Goal: Contribute content: Contribute content

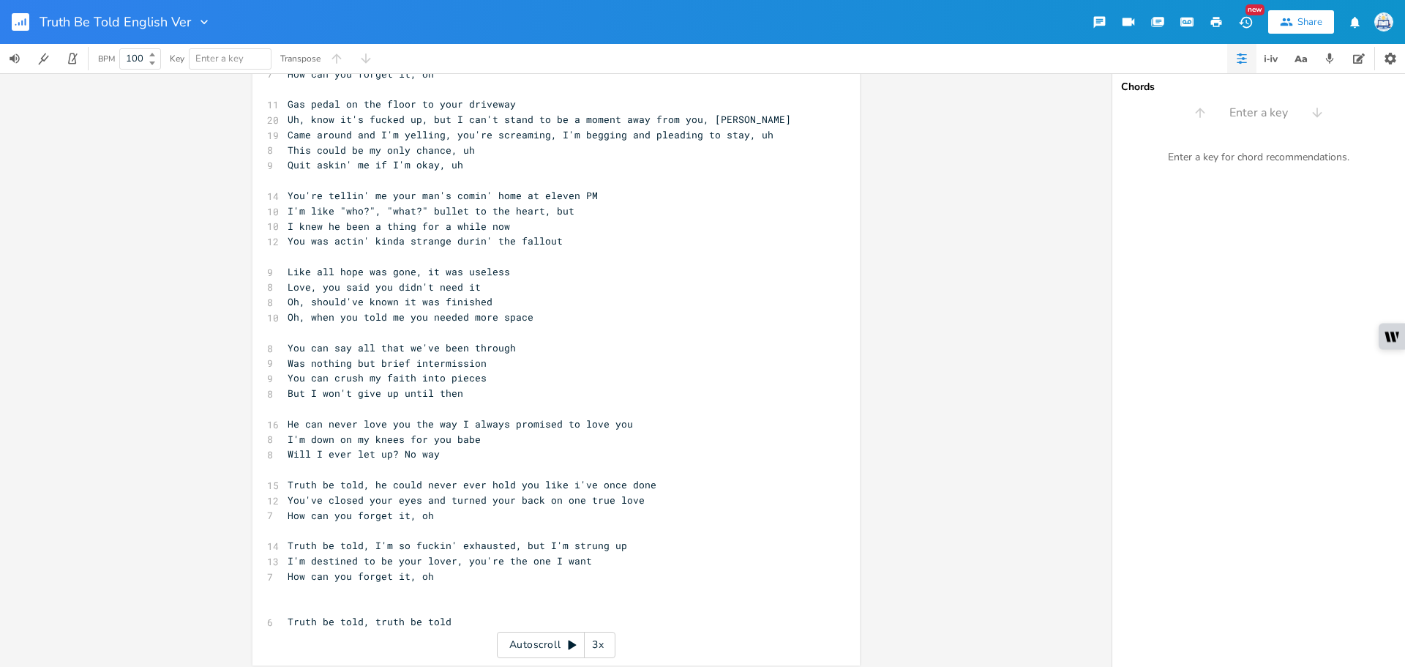
scroll to position [384, 0]
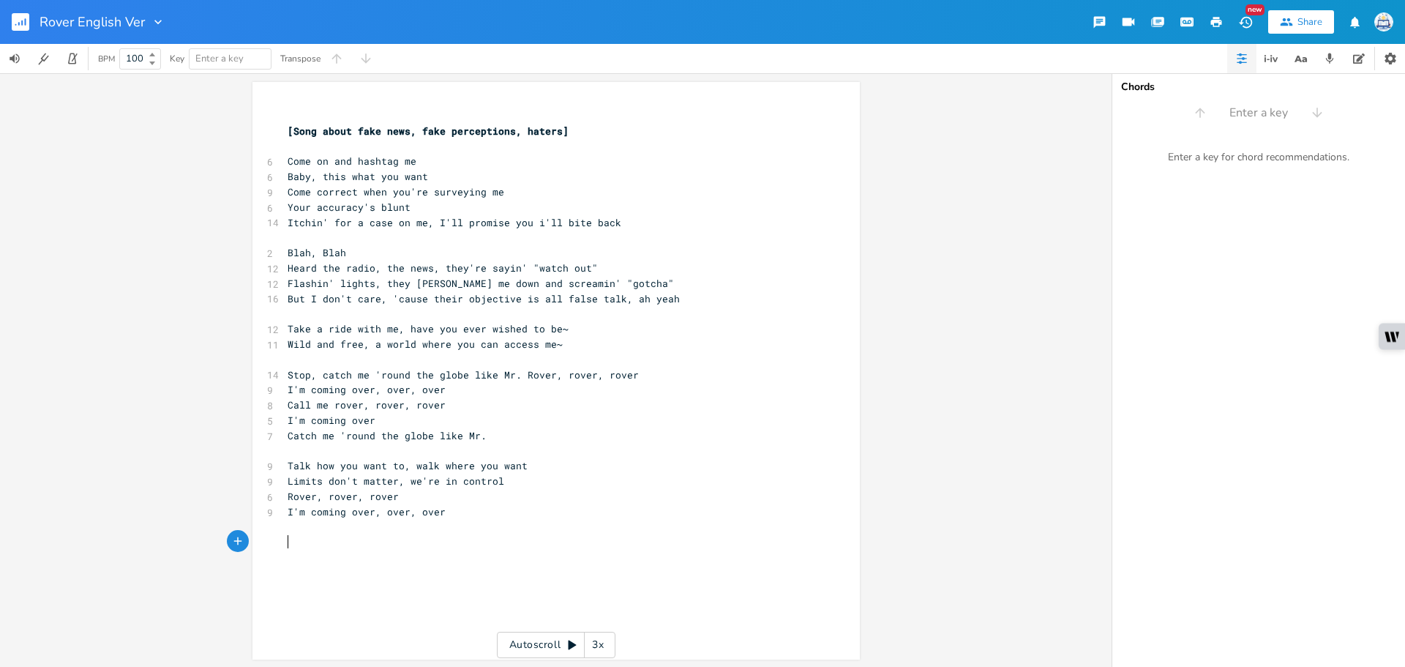
click at [407, 544] on pre "​" at bounding box center [549, 541] width 528 height 15
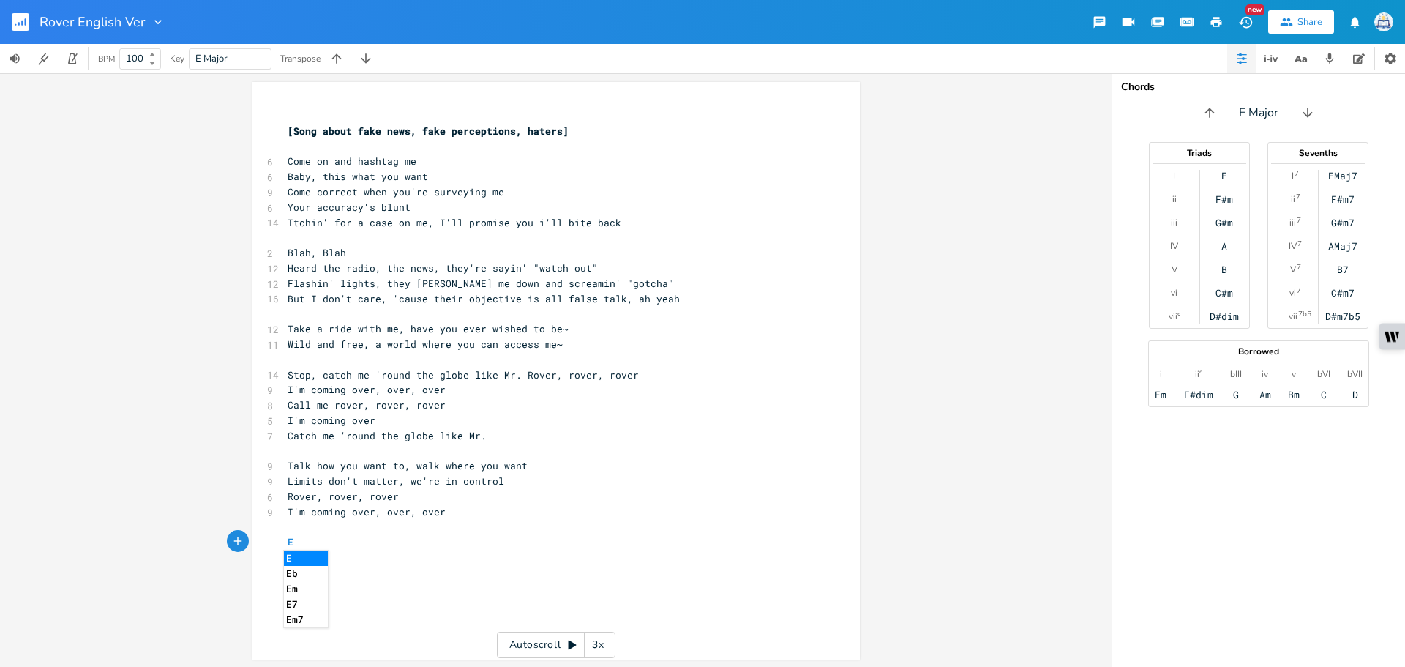
scroll to position [0, 10]
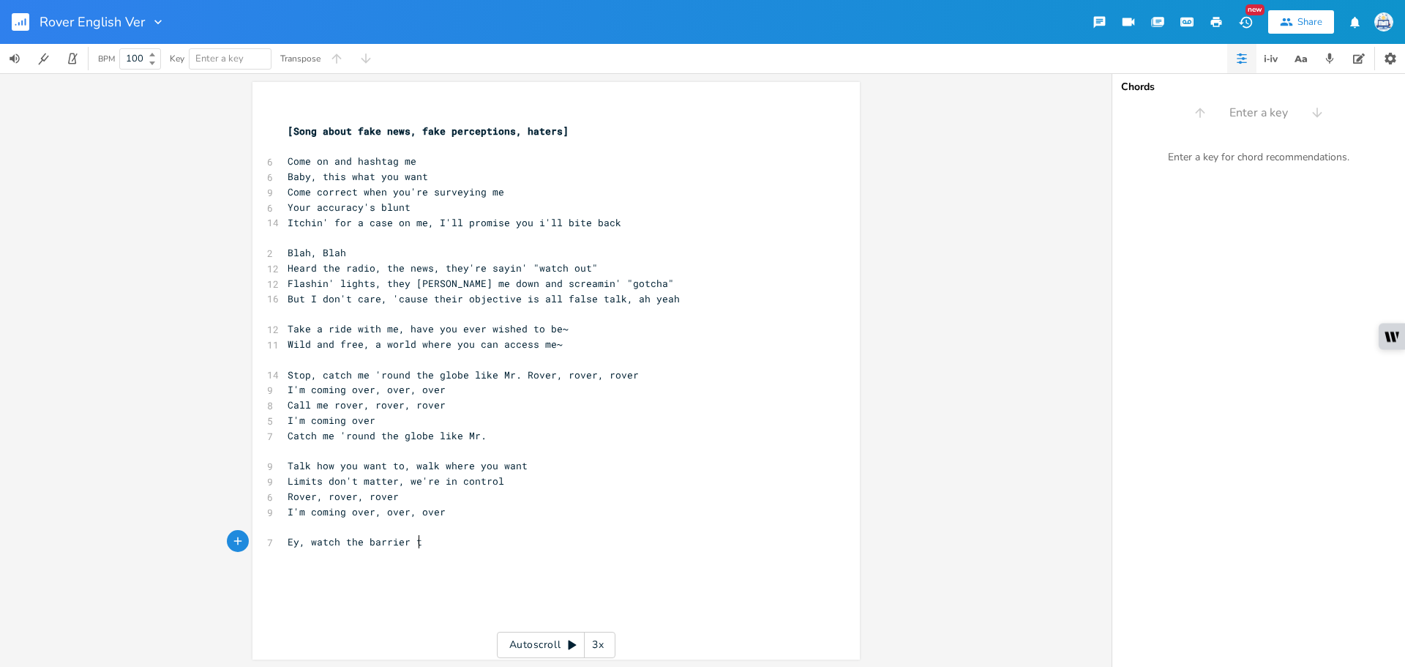
type textarea "Ey, watch the barrier th"
type textarea "s they all drop"
type textarea "Ey, tot he floor, your expectations frop"
type textarea "fto"
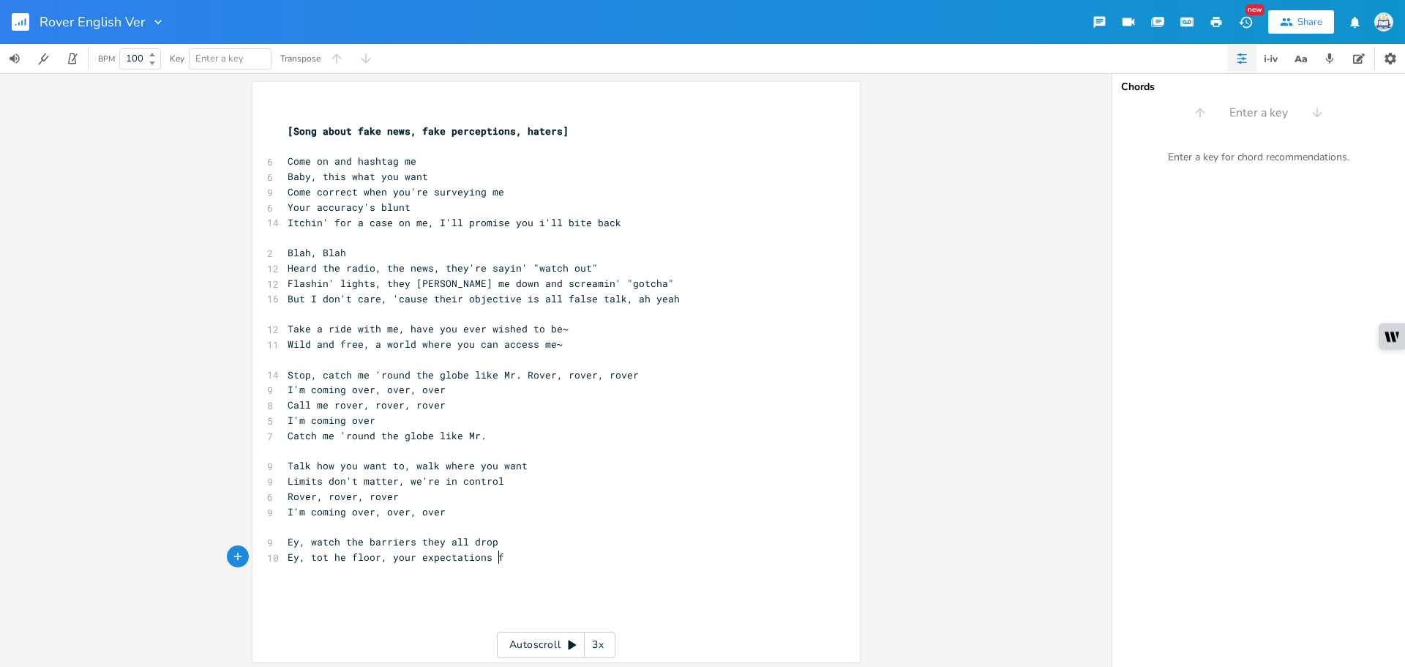
scroll to position [0, 11]
type textarea "drop"
click at [318, 561] on span "Ey, tot he floor, your expectations drop" at bounding box center [405, 556] width 234 height 13
type textarea "t"
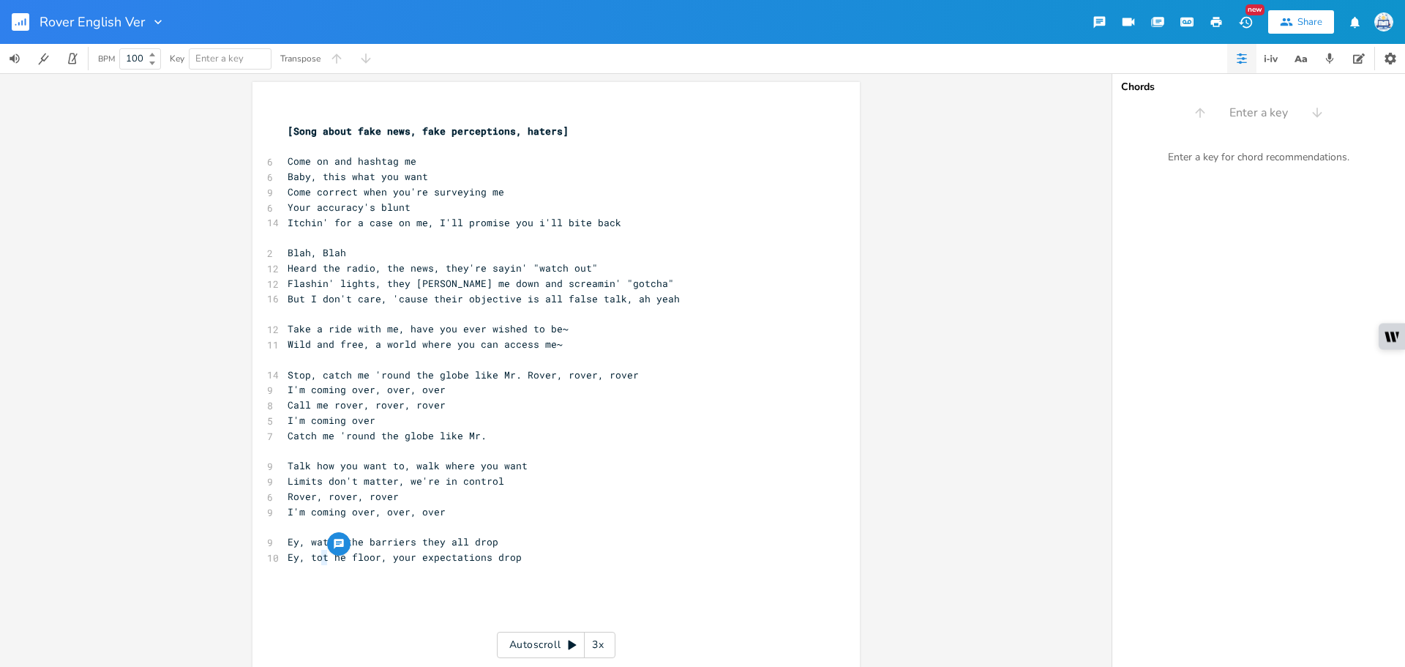
click at [318, 556] on span "Ey, tot he floor, your expectations drop" at bounding box center [405, 556] width 234 height 13
click at [340, 558] on span "Ey, to t he floor, your expectations drop" at bounding box center [408, 556] width 240 height 13
click at [335, 561] on span "Ey, to t he floor, your expectations drop" at bounding box center [408, 556] width 240 height 13
click at [332, 589] on pre "​" at bounding box center [549, 587] width 528 height 15
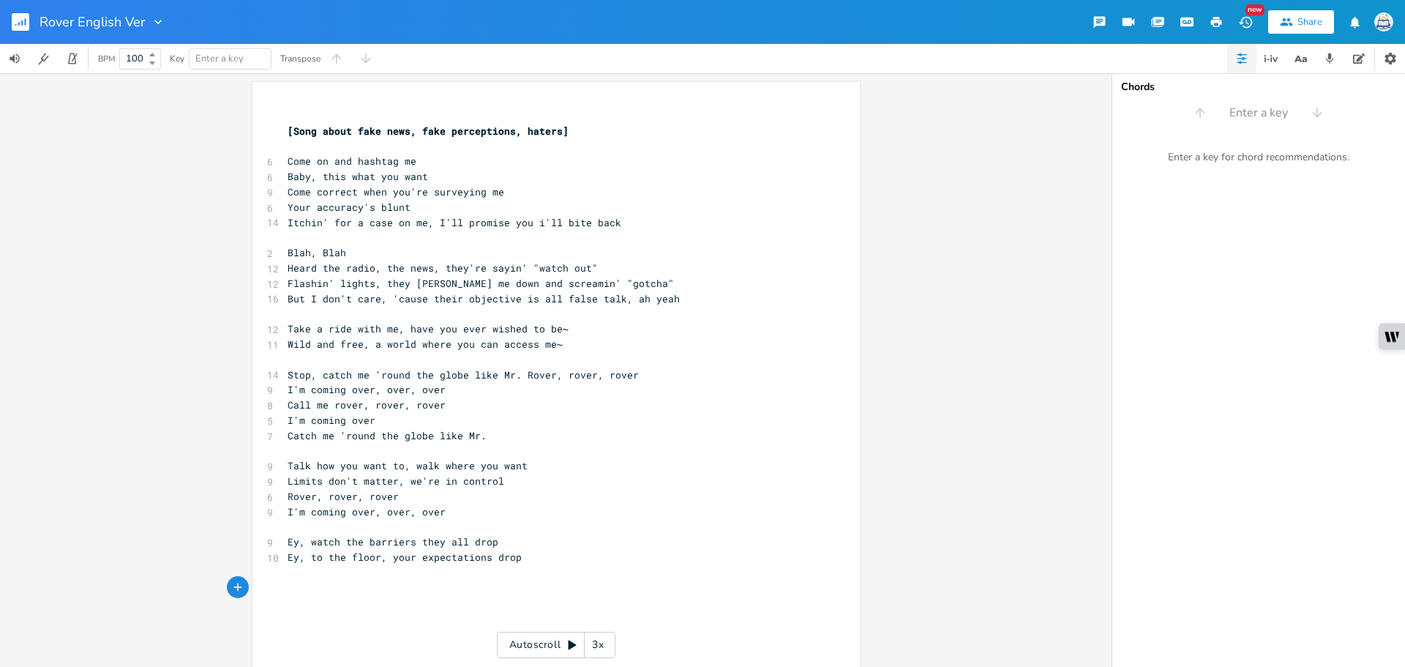
click at [406, 575] on pre "​" at bounding box center [549, 572] width 528 height 15
type textarea "Ey, watch your expa"
type textarea "ectatios"
type textarea "ns all drop"
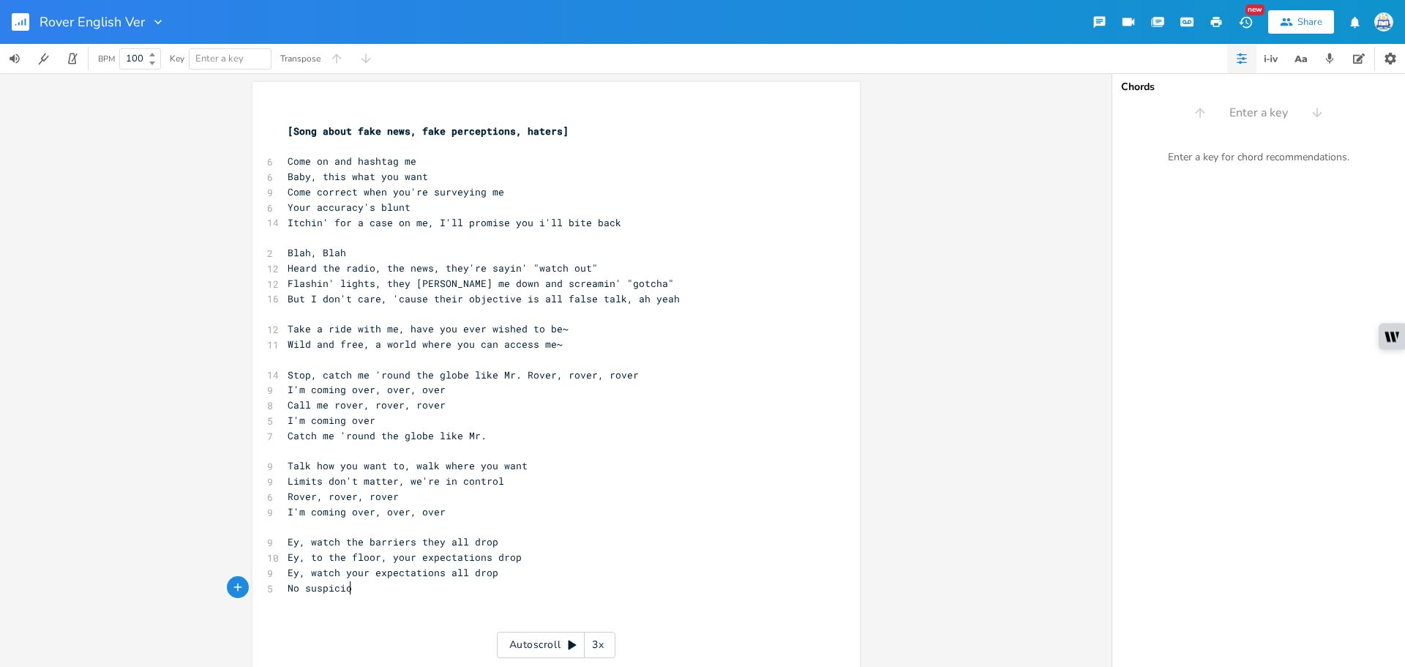
type textarea "No suspiciou"
type textarea "ns here, they all stop"
click at [288, 587] on span "No suspicions here, they all stop" at bounding box center [384, 587] width 193 height 13
type textarea "Ooh,"
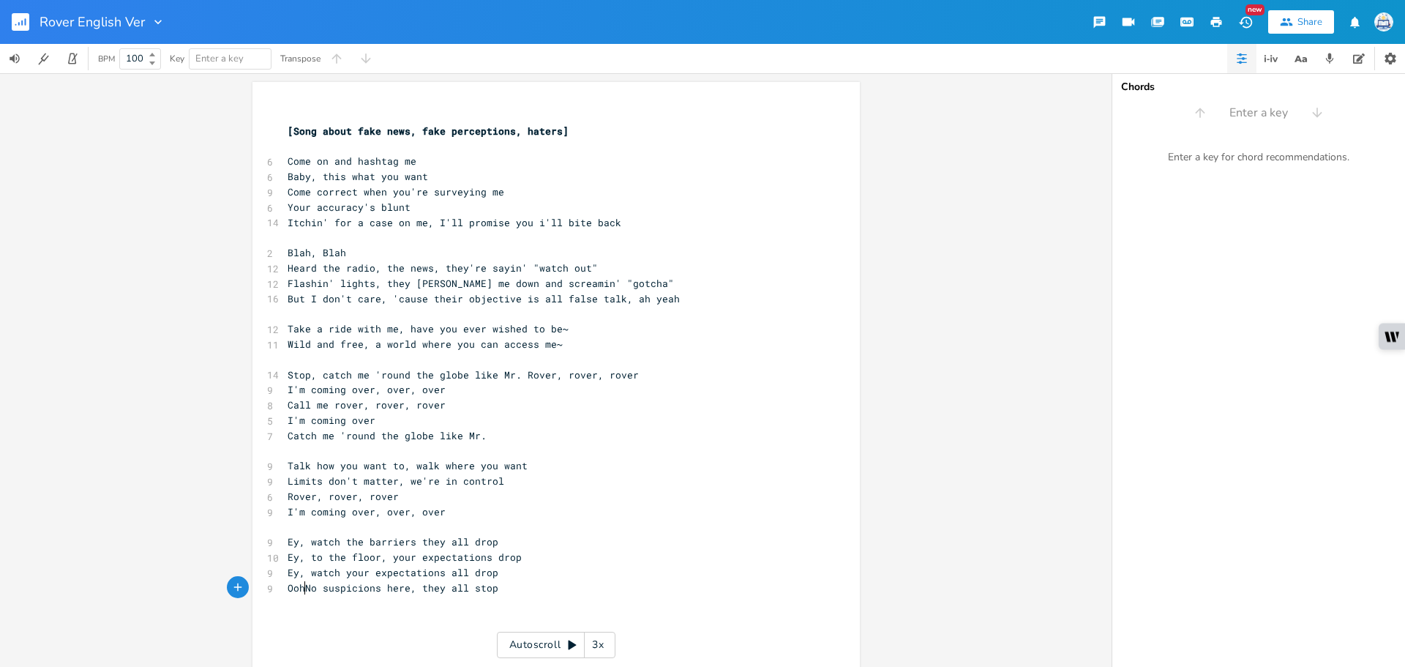
scroll to position [0, 23]
click at [547, 587] on pre "Ooh, No suspicions here, they all stop" at bounding box center [549, 587] width 528 height 15
click at [311, 576] on span "Ey, watch your expectations all drop" at bounding box center [393, 572] width 211 height 13
type textarea "Ey, watch your expectations all drop"
drag, startPoint x: 496, startPoint y: 572, endPoint x: 111, endPoint y: 572, distance: 384.3
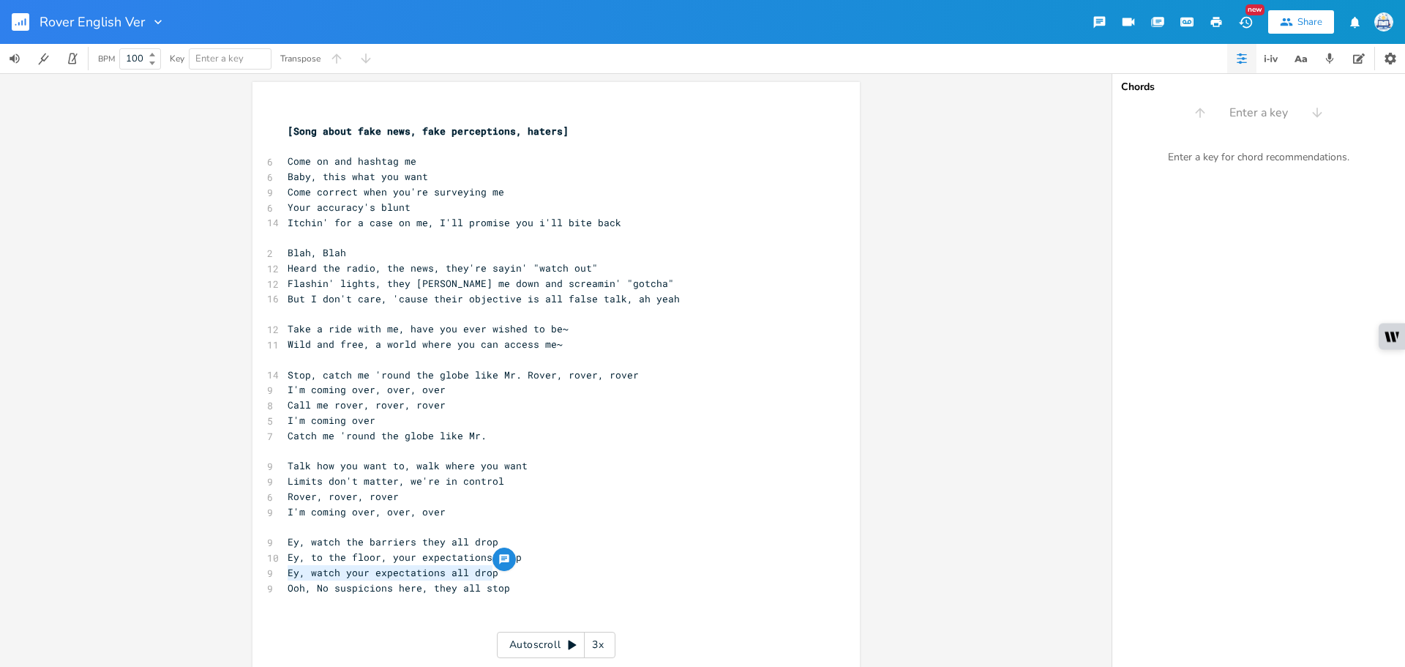
click at [111, 572] on div "Ey, watch your expectations all drop x ​ [Song about fake news, fake perception…" at bounding box center [556, 370] width 1112 height 594
click at [302, 113] on pre "​" at bounding box center [549, 115] width 528 height 15
paste textarea "p"
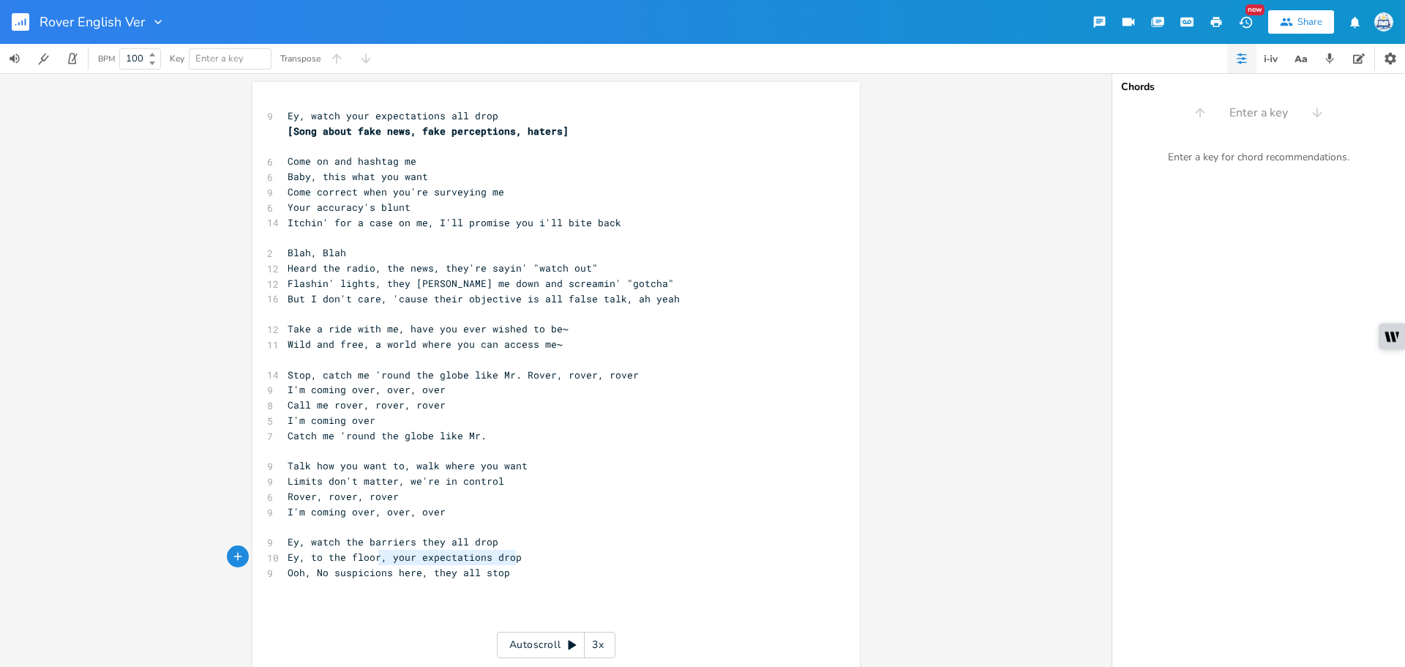
type textarea "Ey, to the floor, your expectations drop"
drag, startPoint x: 525, startPoint y: 554, endPoint x: 247, endPoint y: 556, distance: 277.4
click at [253, 556] on div "Ey, to the floor, your expectations drop x 9 Ey, watch your expectations all dr…" at bounding box center [557, 379] width 608 height 595
click at [537, 567] on pre "​" at bounding box center [549, 572] width 528 height 15
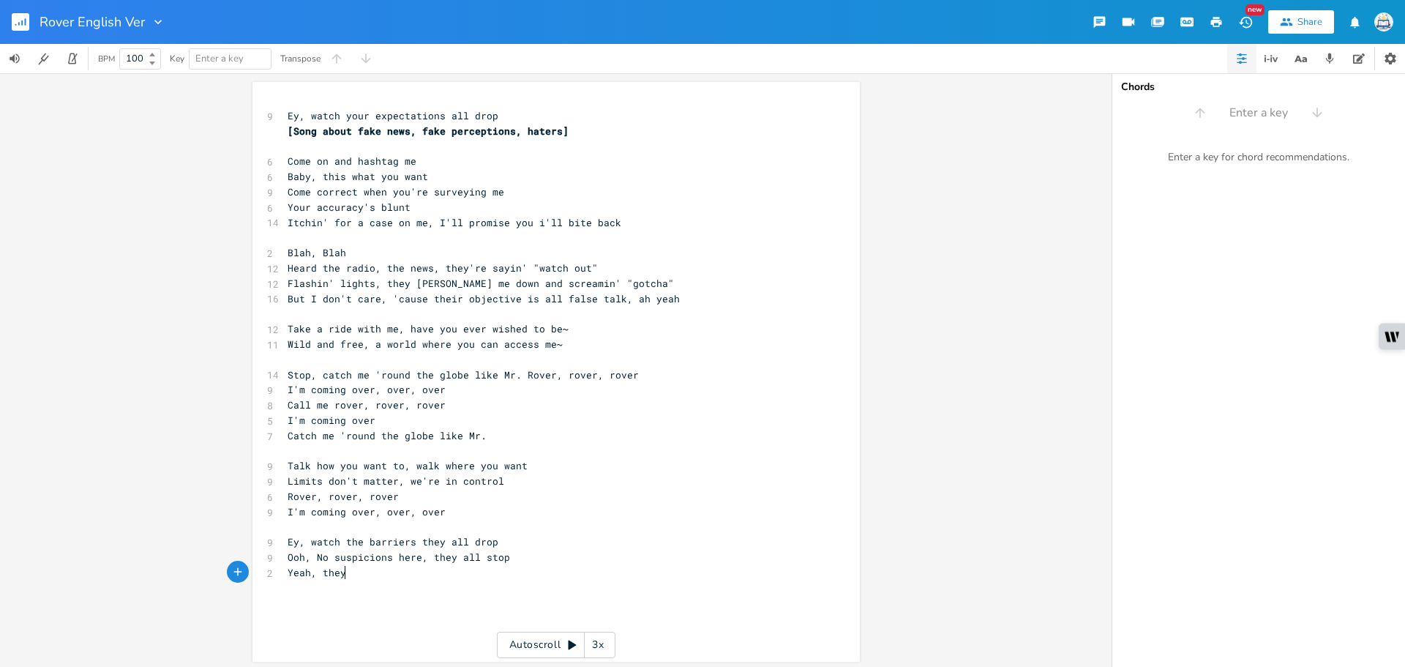
type textarea "Yeah, they"
type textarea "they don't pay your"
type textarea "je"
type textarea "here to run o"
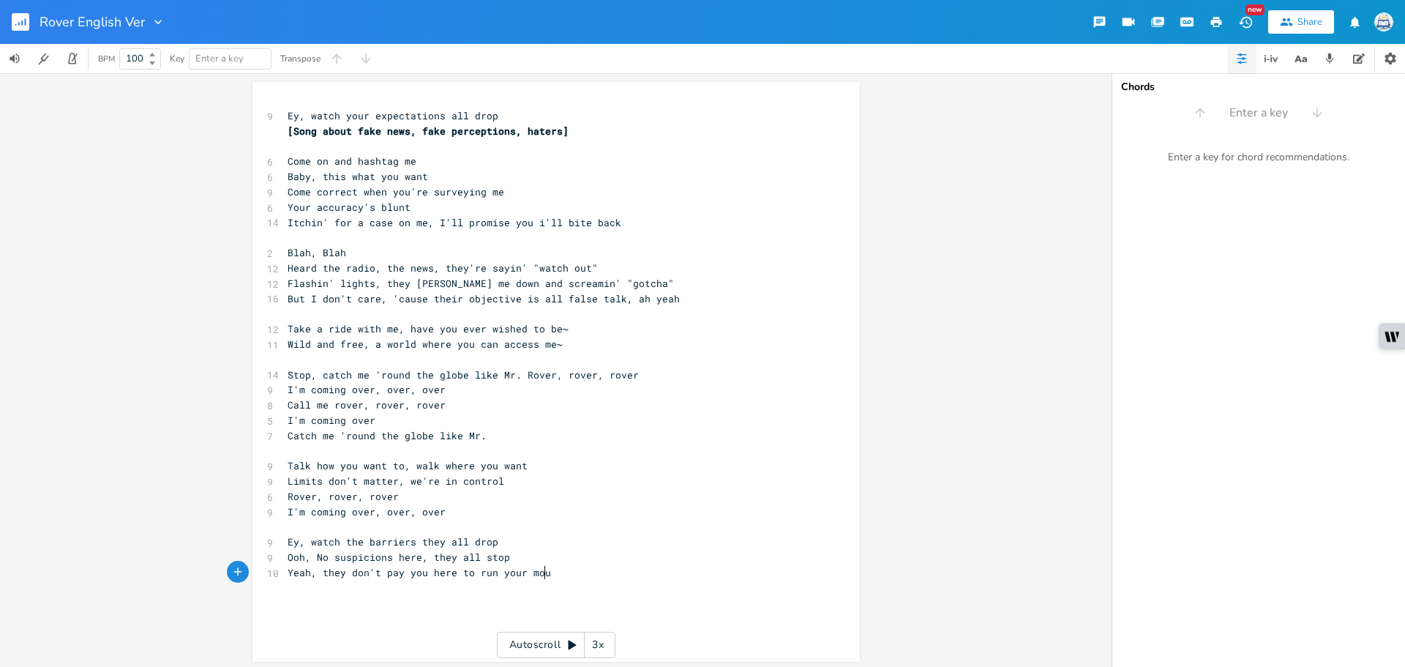
scroll to position [0, 50]
type textarea "your mouth"
click at [503, 557] on pre "Ooh, No suspicions here, they all stop" at bounding box center [549, 557] width 528 height 15
click at [497, 536] on pre "Ey, watch the barriers they all drop" at bounding box center [549, 541] width 528 height 15
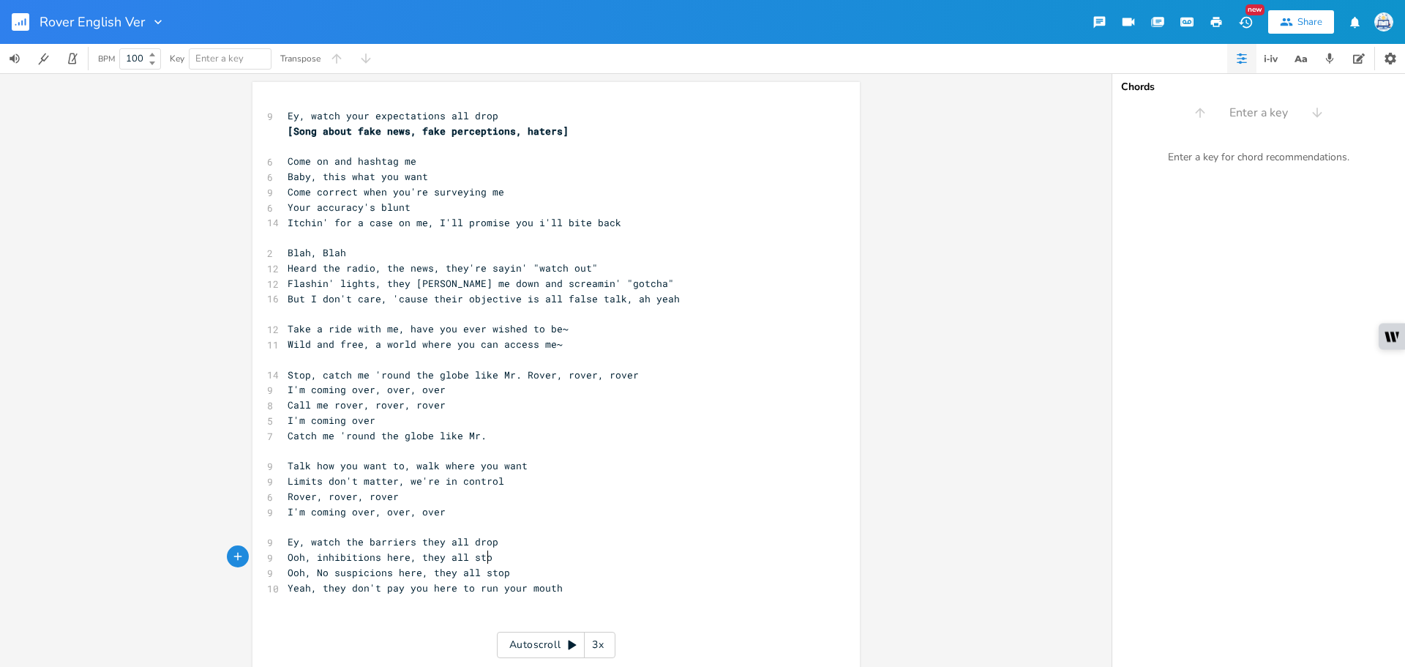
type textarea "Ooh, inhibitions here, they all stop"
type textarea "Ooh"
drag, startPoint x: 522, startPoint y: 561, endPoint x: 276, endPoint y: 566, distance: 246.0
click at [276, 566] on div "x 9 Ey, watch your expectations all drop [Song about fake news, fake perception…" at bounding box center [557, 379] width 608 height 595
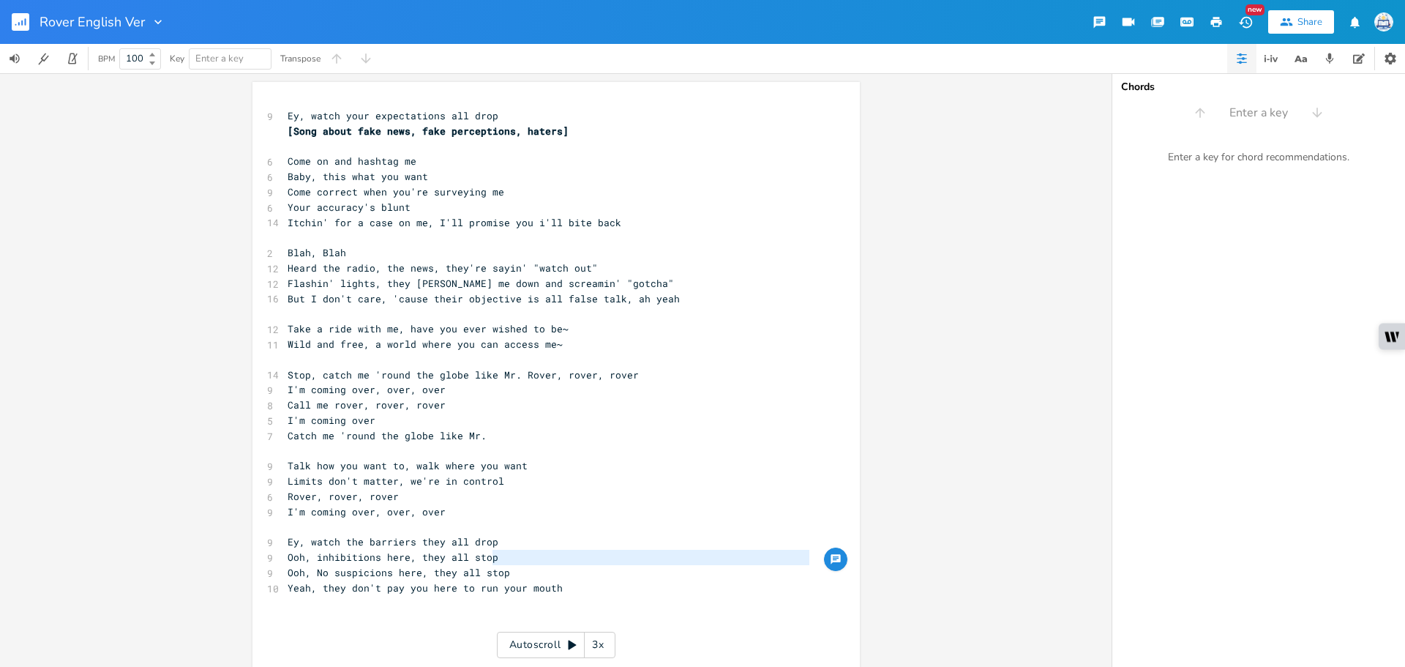
click at [466, 578] on span "Ooh, No suspicions here, they all stop" at bounding box center [399, 572] width 223 height 13
type textarea "h, No suspicions here, they all sto"
drag, startPoint x: 497, startPoint y: 578, endPoint x: 296, endPoint y: 570, distance: 200.7
click at [295, 572] on span "Ooh, No suspicions here, they all stop" at bounding box center [399, 572] width 223 height 13
type textarea "Ooh, No suspicions here, they all stop"
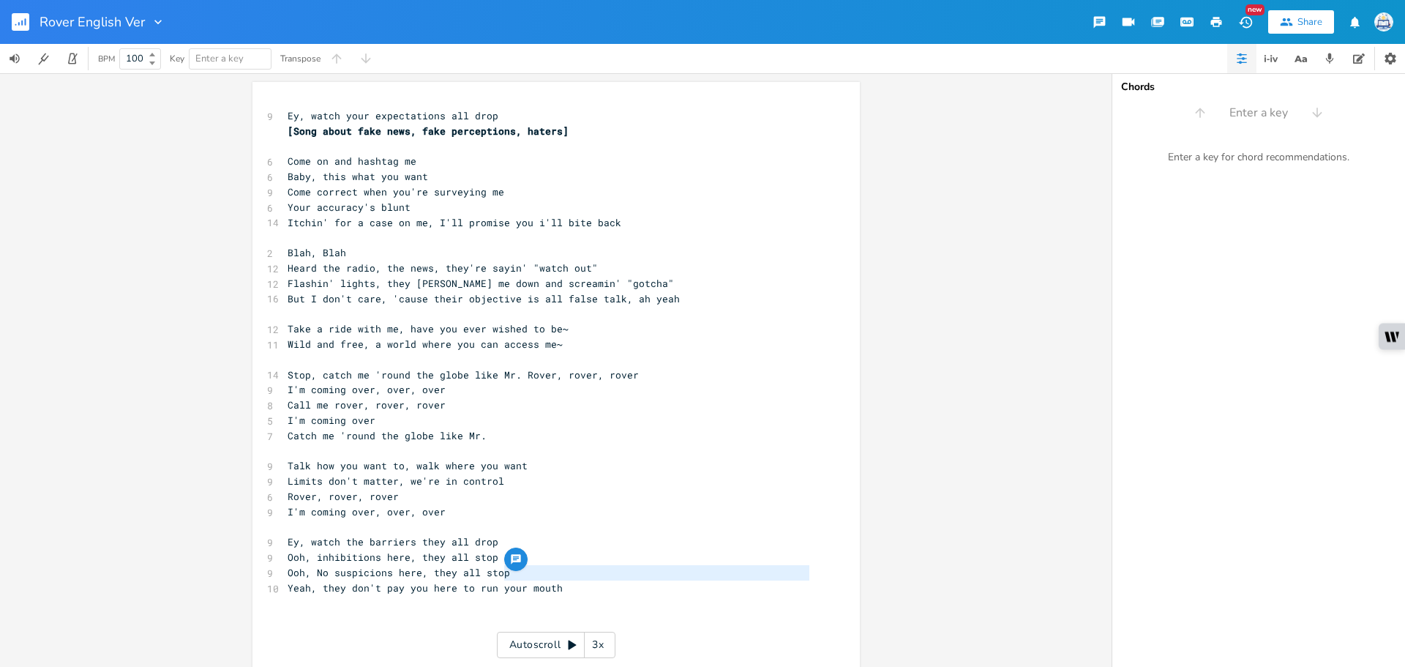
drag, startPoint x: 507, startPoint y: 575, endPoint x: 225, endPoint y: 582, distance: 281.9
click at [225, 582] on div "x 9 Ey, watch your expectations all drop [Song about fake news, fake perception…" at bounding box center [556, 370] width 1112 height 594
click at [506, 576] on pre "Ooh, No suspicions here, they all stop" at bounding box center [549, 572] width 528 height 15
type textarea "Ooh, No suspicions here, they all stop"
drag, startPoint x: 501, startPoint y: 571, endPoint x: 277, endPoint y: 571, distance: 224.0
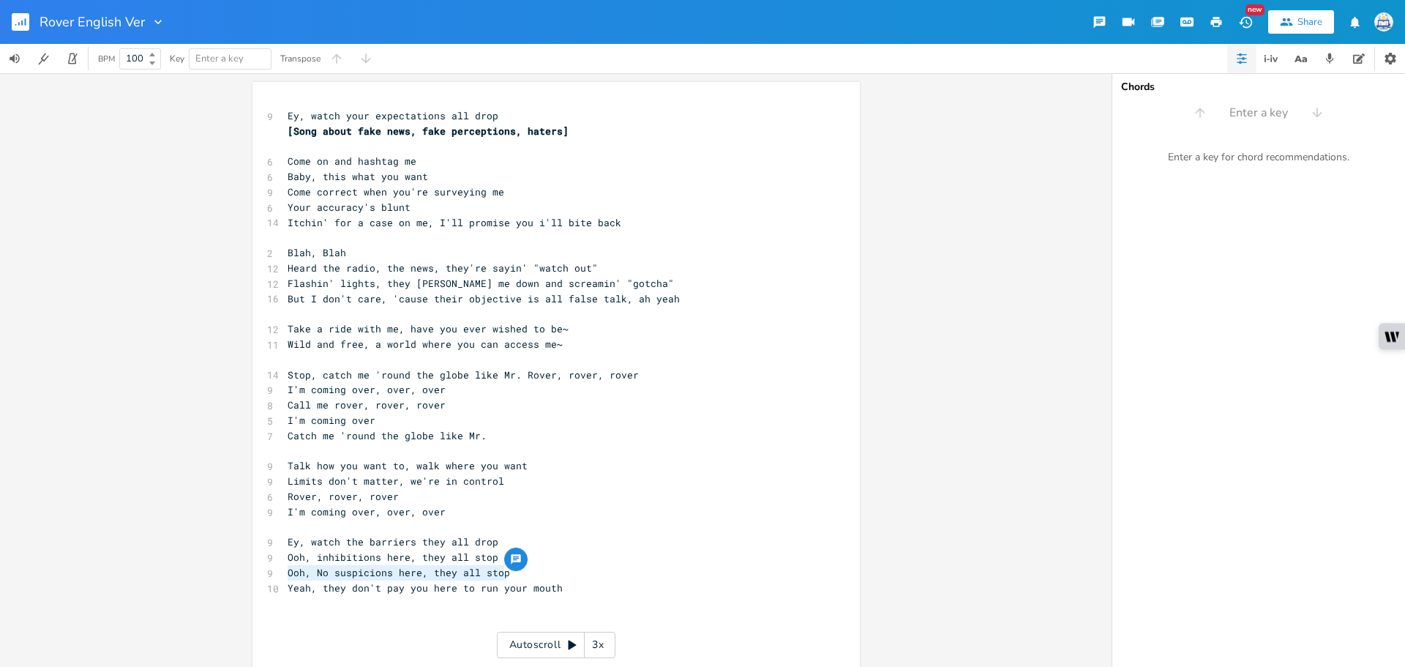
click at [277, 571] on div "Ooh, No suspicions here, they all stop x 9 Ey, watch your expectations all drop…" at bounding box center [557, 379] width 608 height 595
click at [288, 111] on span "Ey, watch your expectations all drop" at bounding box center [393, 115] width 211 height 13
type textarea "Ey"
click at [288, 115] on span "Ey, watch your expectations all drop" at bounding box center [393, 115] width 211 height 13
click at [285, 117] on pre "Ey, watch your expectations all drop" at bounding box center [549, 115] width 528 height 15
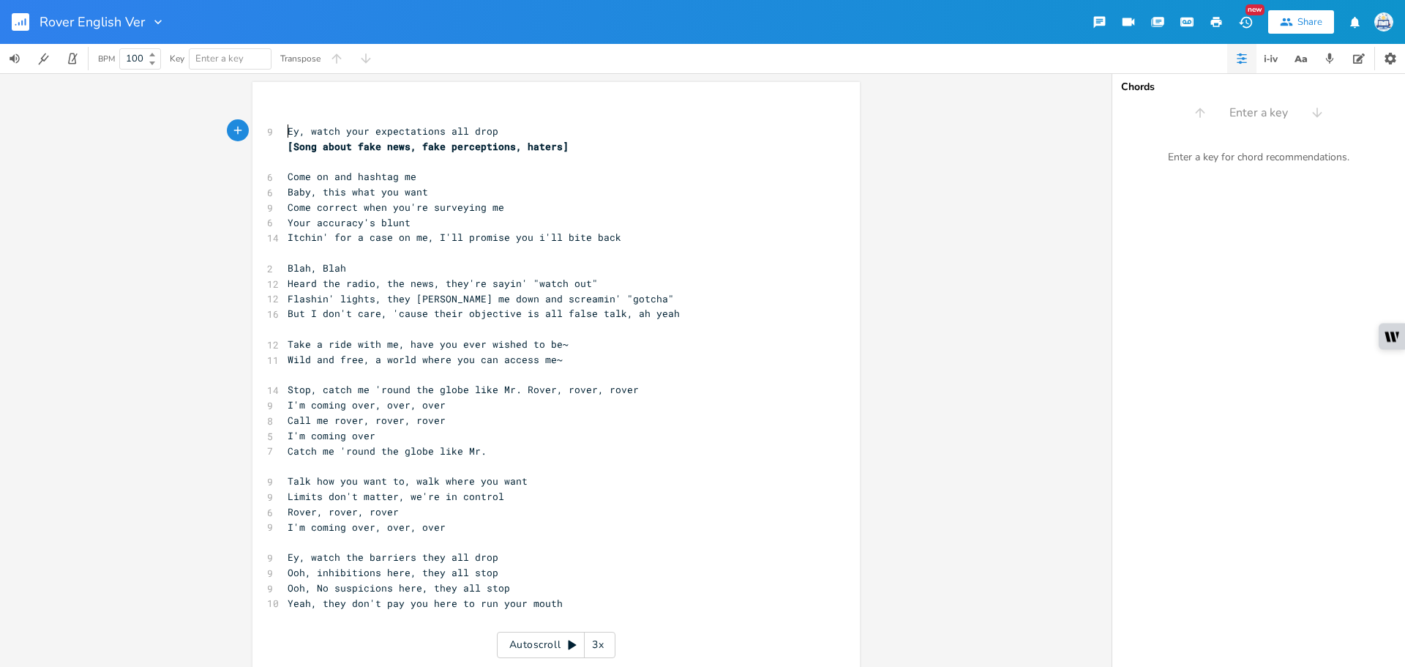
click at [310, 112] on pre "​" at bounding box center [549, 115] width 528 height 15
paste textarea "p"
type textarea "Ooh, No suspicions here, they all stop"
drag, startPoint x: 519, startPoint y: 589, endPoint x: 235, endPoint y: 589, distance: 284.0
click at [235, 589] on div "Ooh, No suspicions here, they all stop x 9 Ooh, No suspicions here, they all st…" at bounding box center [556, 370] width 1112 height 594
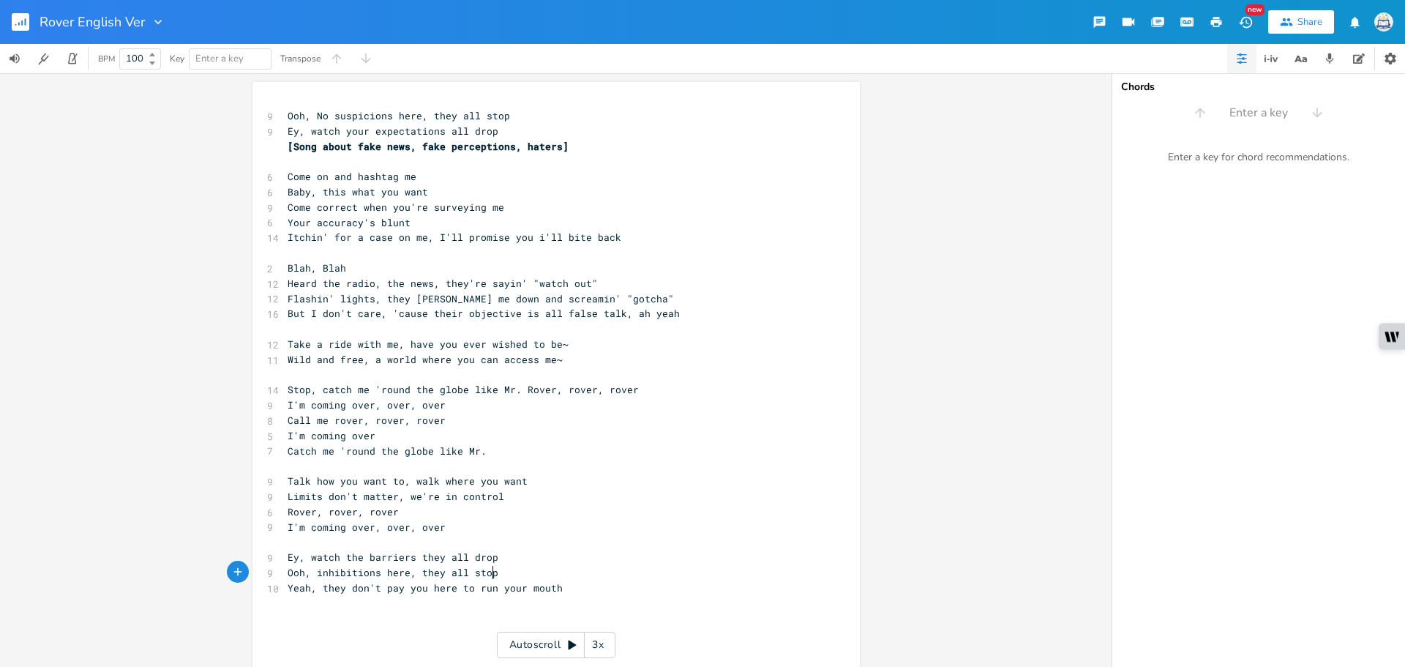
click at [599, 584] on pre "Yeah, they don't pay you here to run your mouth" at bounding box center [549, 587] width 528 height 15
click at [310, 575] on span "Ooh, inhibitions here, they all stop" at bounding box center [393, 572] width 211 height 13
type textarea "your"
click at [447, 619] on pre "​" at bounding box center [549, 617] width 528 height 15
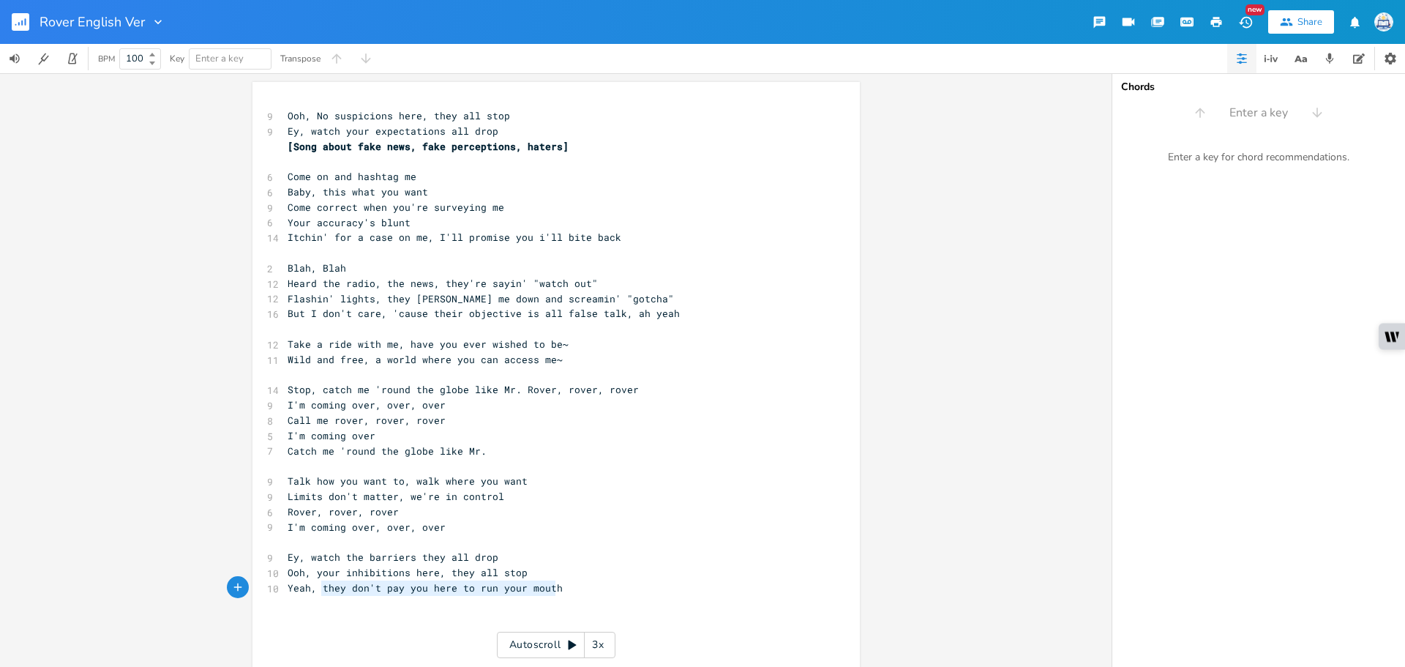
drag, startPoint x: 575, startPoint y: 583, endPoint x: 315, endPoint y: 586, distance: 259.9
click at [315, 586] on pre "Yeah, they don't pay you here to run your mouth" at bounding box center [549, 587] width 528 height 15
type textarea "any suspicions"
type textarea ", gotta weed them out'"
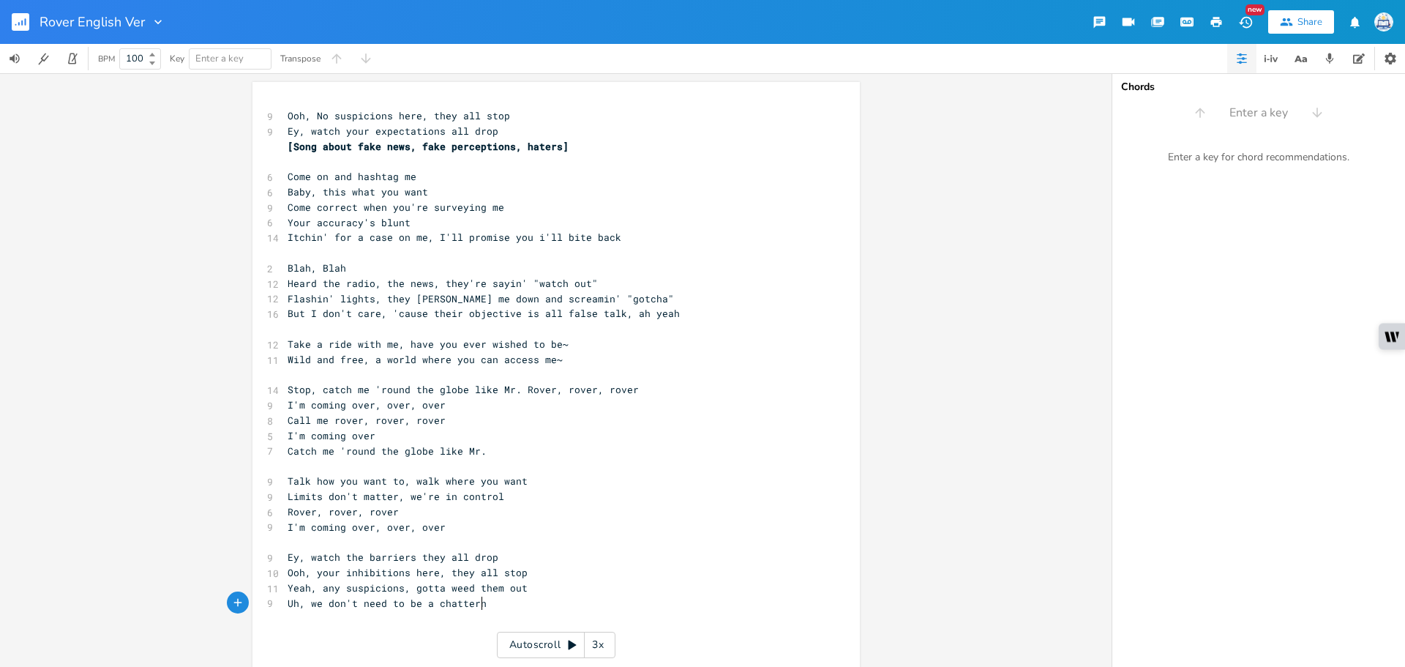
type textarea "Uh, we don't need to be a chatterno"
type textarea "box"
type textarea "watch the barriers they all drop"
drag, startPoint x: 491, startPoint y: 556, endPoint x: 307, endPoint y: 557, distance: 183.7
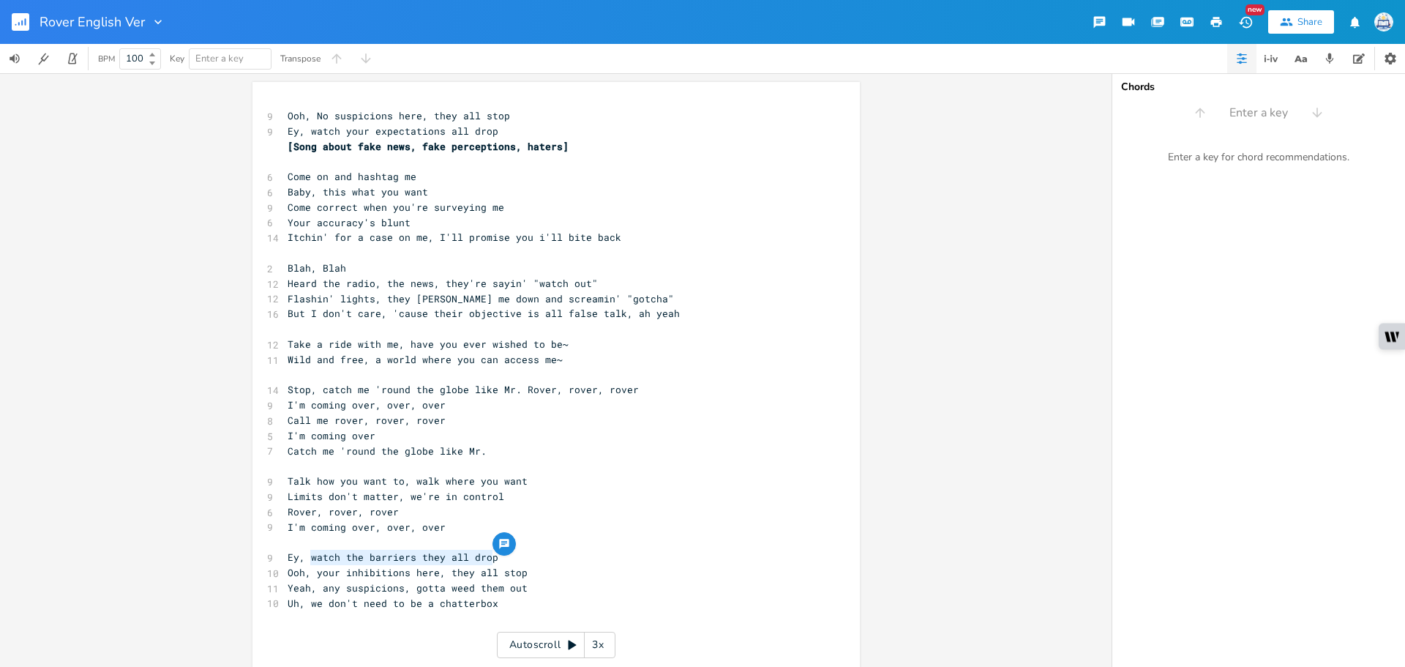
click at [307, 557] on pre "Ey, watch the barriers they all drop" at bounding box center [549, 557] width 528 height 15
click at [285, 114] on pre "Ooh, No suspicions here, they all stop" at bounding box center [549, 115] width 528 height 15
click at [528, 531] on pre "I'm coming over, over, over" at bounding box center [549, 527] width 528 height 15
type textarea "weed them out"
drag, startPoint x: 534, startPoint y: 597, endPoint x: 439, endPoint y: 586, distance: 95.0
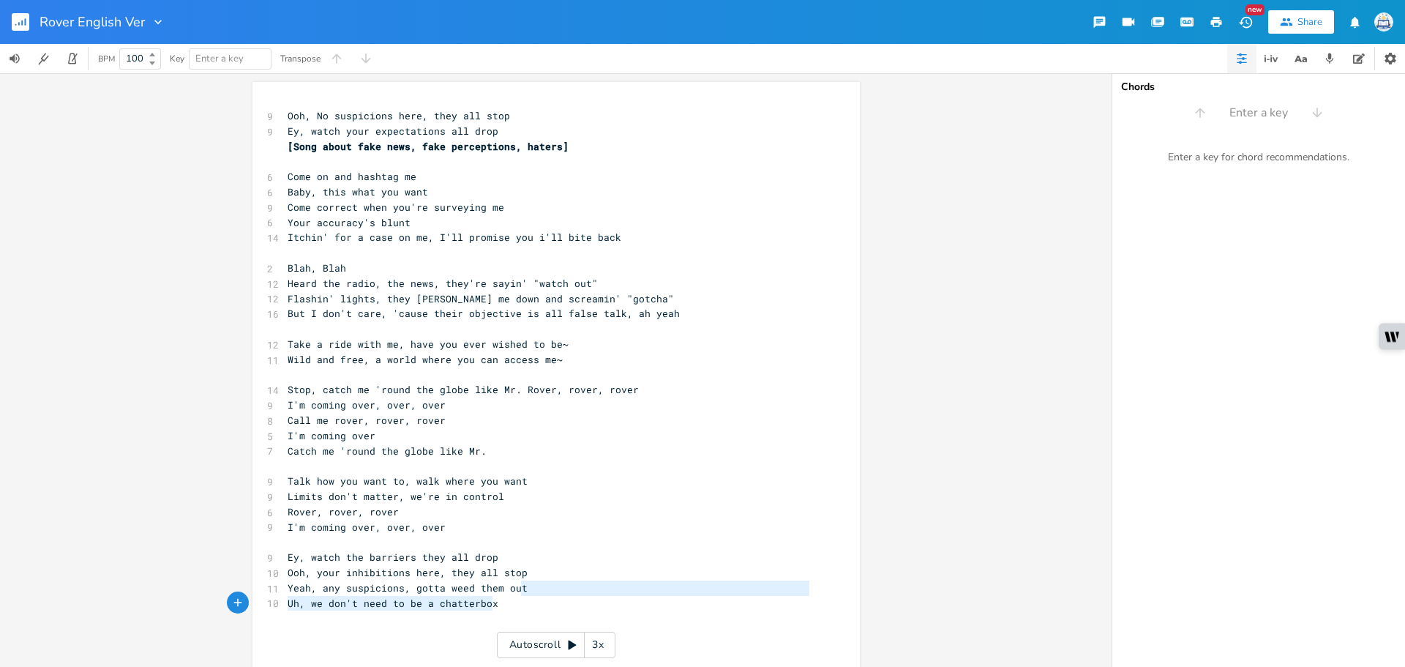
click at [439, 586] on div "9 Ooh, No suspicions here, they all stop 9 Ey, watch your expectations all drop…" at bounding box center [549, 389] width 528 height 563
type textarea "Ey, watch the barriers they all drop Ooh, your inhibitions here, they all stop …"
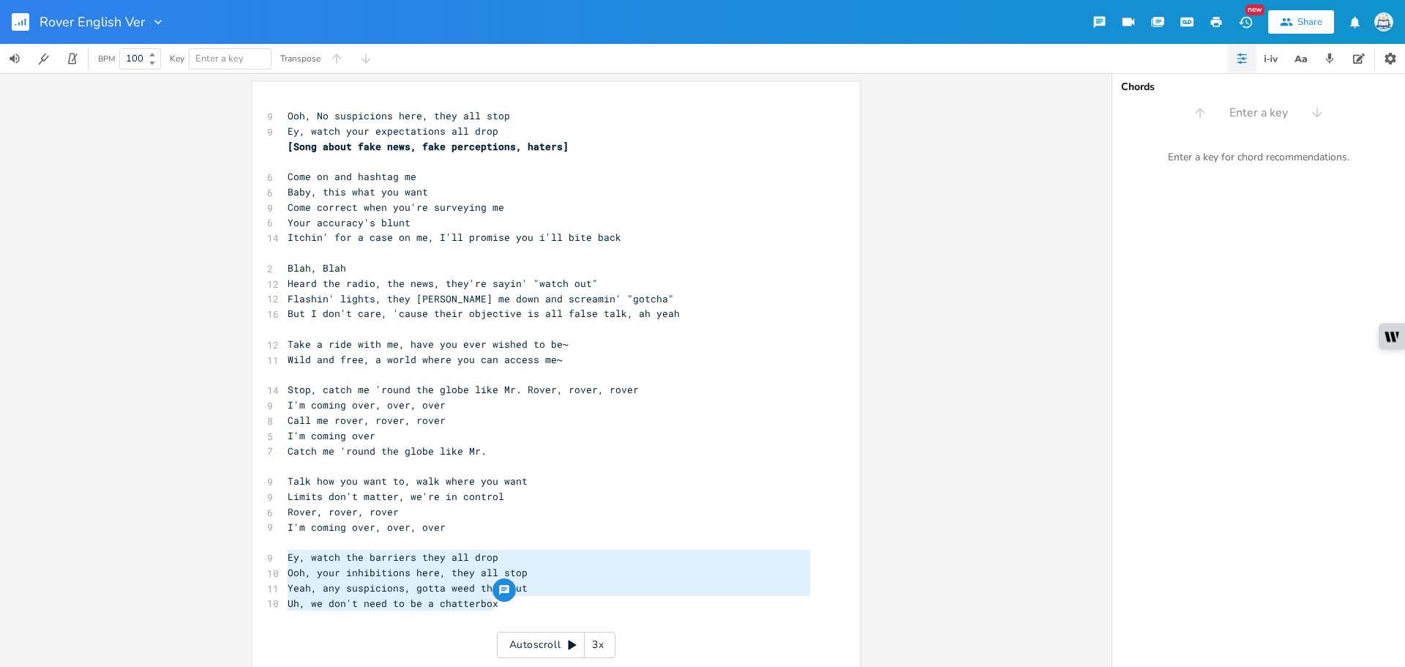
drag, startPoint x: 495, startPoint y: 598, endPoint x: 236, endPoint y: 560, distance: 261.2
click at [236, 560] on div "Ey, watch the barriers they all drop Ooh, your inhibitions here, they all stop …" at bounding box center [556, 370] width 1112 height 594
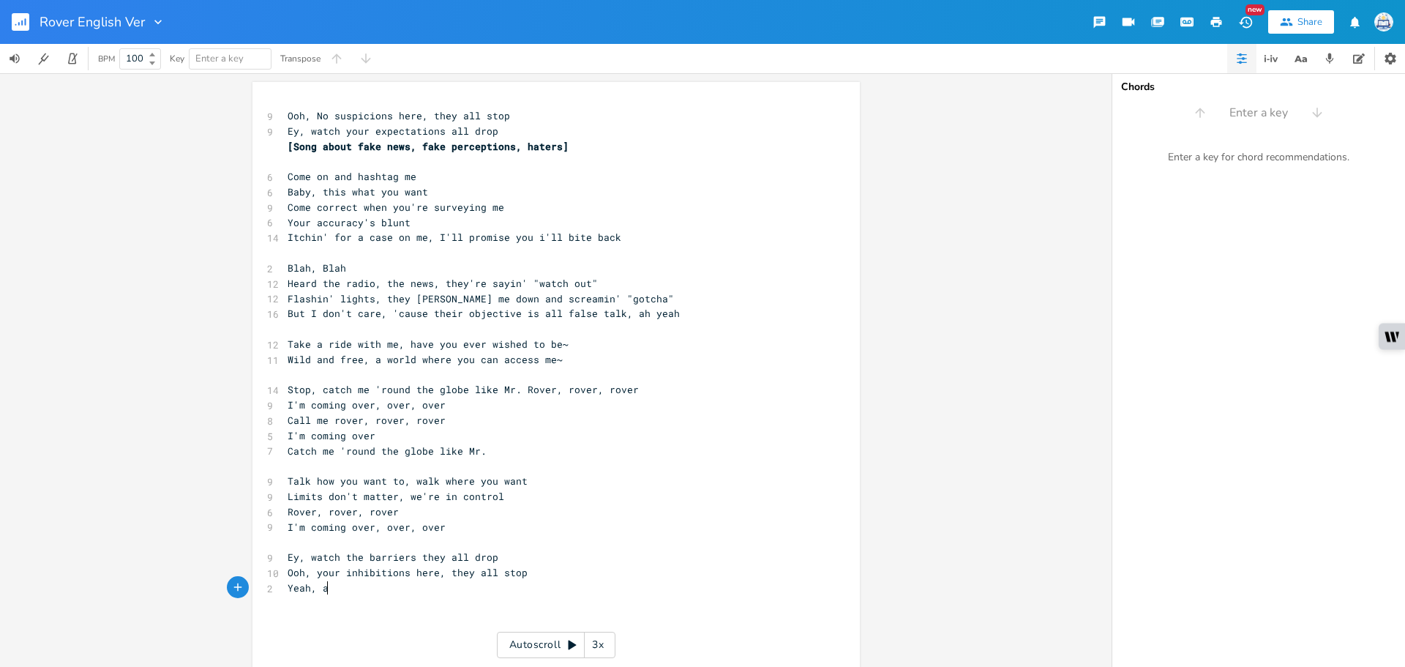
type textarea "they don't pay you here to run your mouth"
type textarea "Ooh, No suspicions here, they all stop"
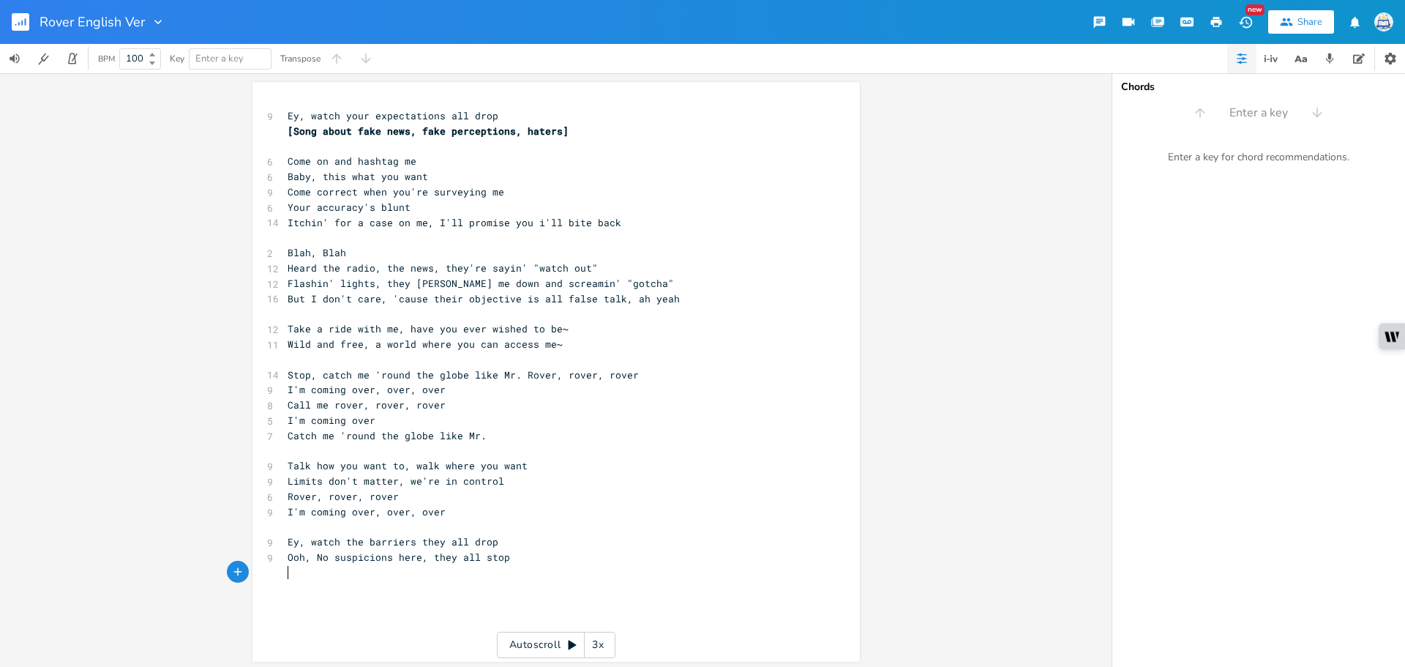
type textarea "Ey, to the floor, your expectations drop"
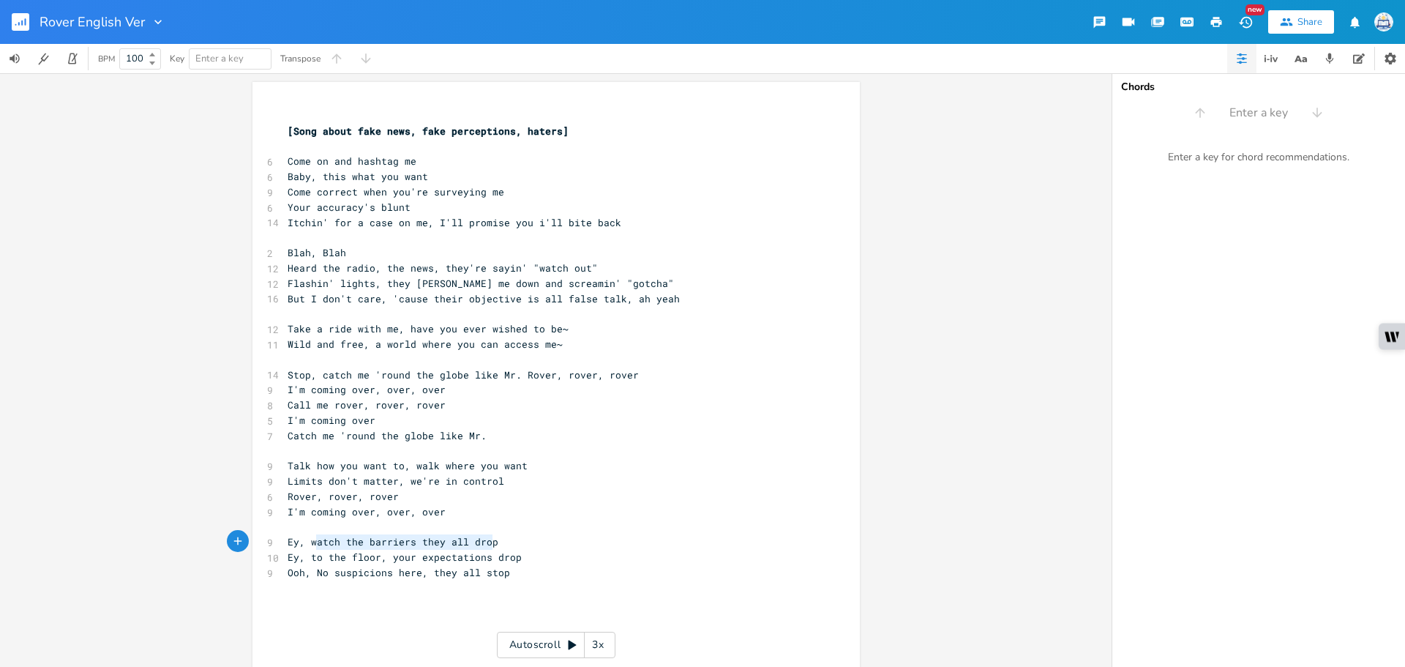
type textarea "Ey, watch the barriers they all drop"
drag, startPoint x: 503, startPoint y: 541, endPoint x: 283, endPoint y: 541, distance: 220.3
click at [285, 541] on pre "Ey, watch the barriers they all drop" at bounding box center [549, 541] width 528 height 15
click at [513, 558] on pre "Ooh, No suspicions here, they all stop" at bounding box center [549, 557] width 528 height 15
paste textarea "rop"
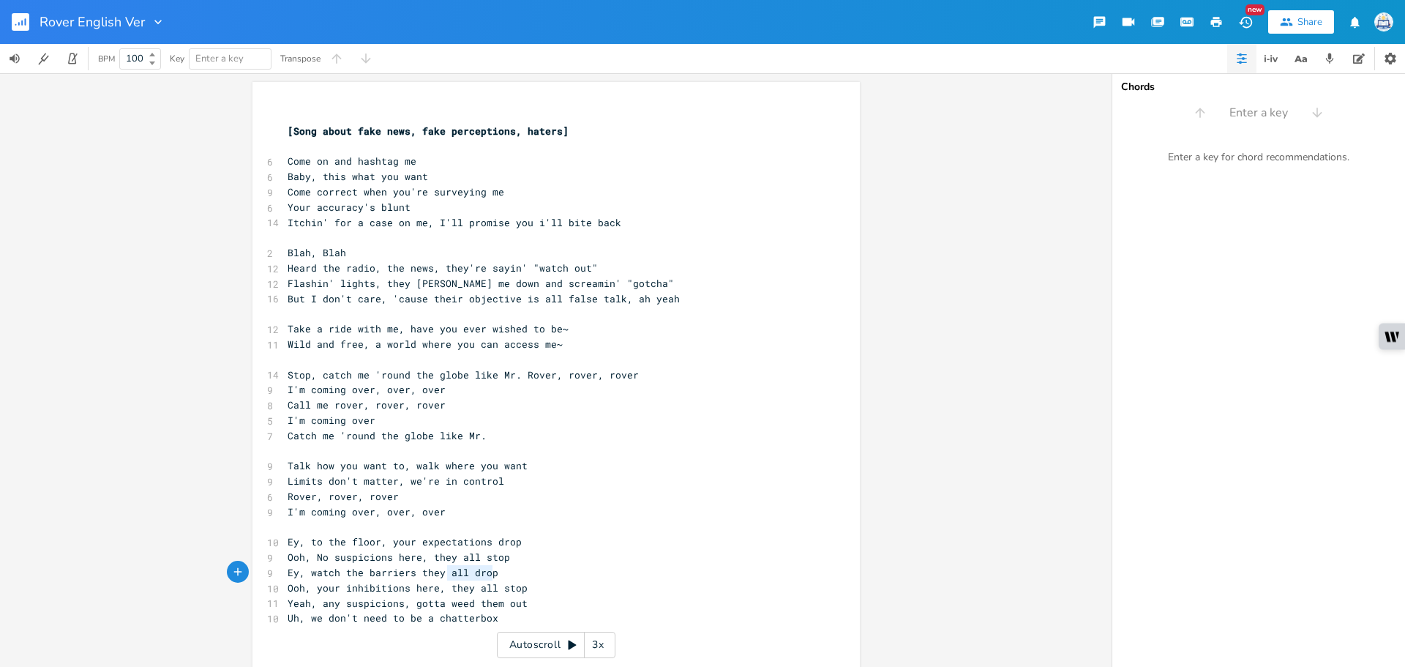
type textarea "Ey, watch the barriers they all drop"
drag, startPoint x: 441, startPoint y: 575, endPoint x: 184, endPoint y: 575, distance: 256.9
click at [184, 575] on div "Ey, watch the barriers they all drop x ​ [Song about fake news, fake perception…" at bounding box center [556, 370] width 1112 height 594
click at [307, 100] on div "x ​ [Song about fake news, fake perceptions, haters] ​ 6 Come on and hashtag me…" at bounding box center [557, 387] width 608 height 610
click at [306, 105] on div "x ​ [Song about fake news, fake perceptions, haters] ​ 6 Come on and hashtag me…" at bounding box center [557, 387] width 608 height 610
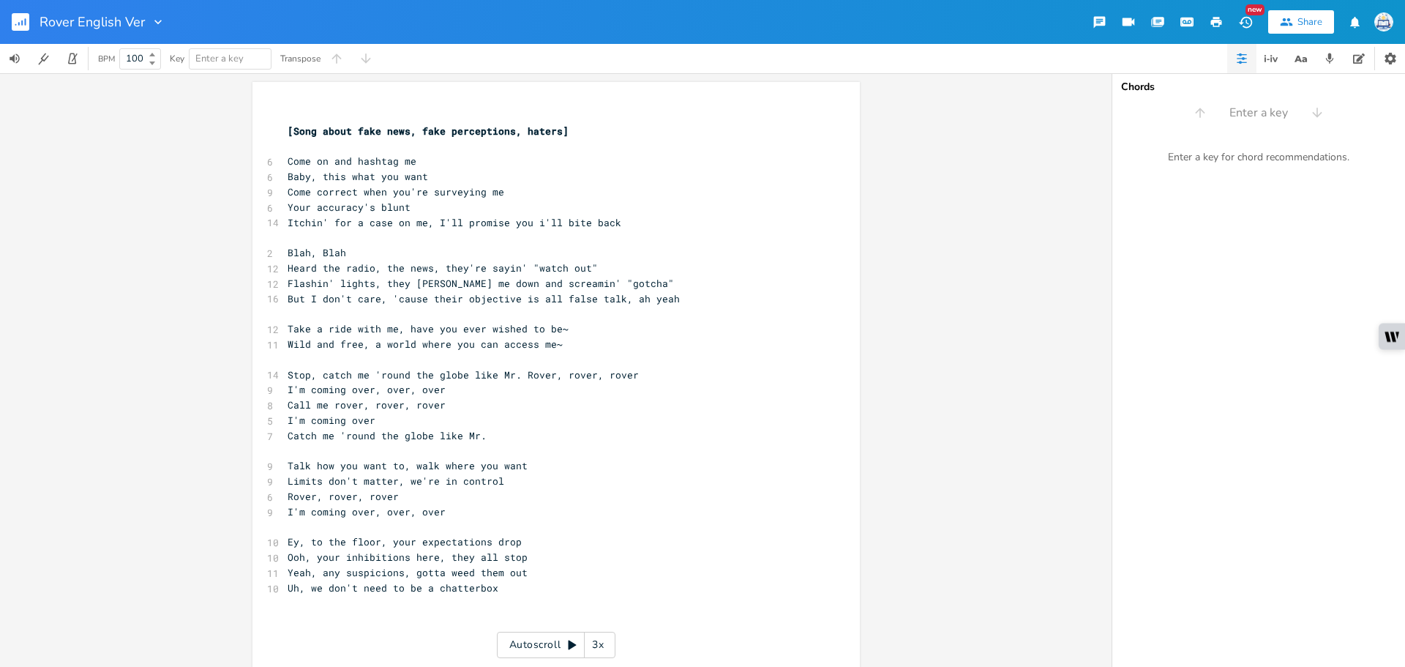
click at [306, 109] on pre "​" at bounding box center [549, 115] width 528 height 15
click at [568, 561] on pre "Ooh, your inhibitions here, they all stop" at bounding box center [549, 557] width 528 height 15
click at [335, 572] on span "Yeah, any suspicions, gotta weed them out" at bounding box center [408, 572] width 240 height 13
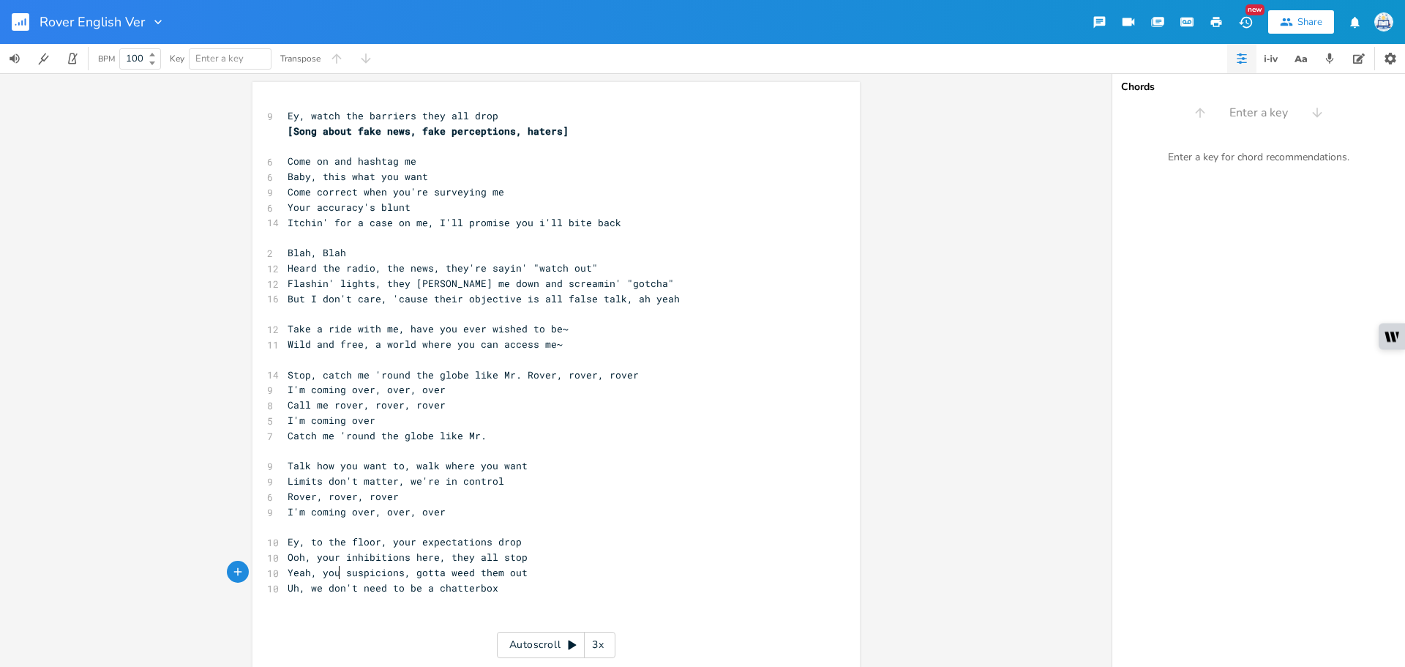
type textarea "your"
click at [435, 591] on span "Uh, we don't need to be a chatterbox" at bounding box center [393, 587] width 211 height 13
click at [481, 592] on span "Uh, we don't need to be a chatterbox" at bounding box center [393, 587] width 211 height 13
click at [550, 587] on pre "Uh, we don't need to be a chatterbox" at bounding box center [549, 587] width 528 height 15
type textarea "Take a ride with me, have you ever wished to be~ Wild and free, a world where y…"
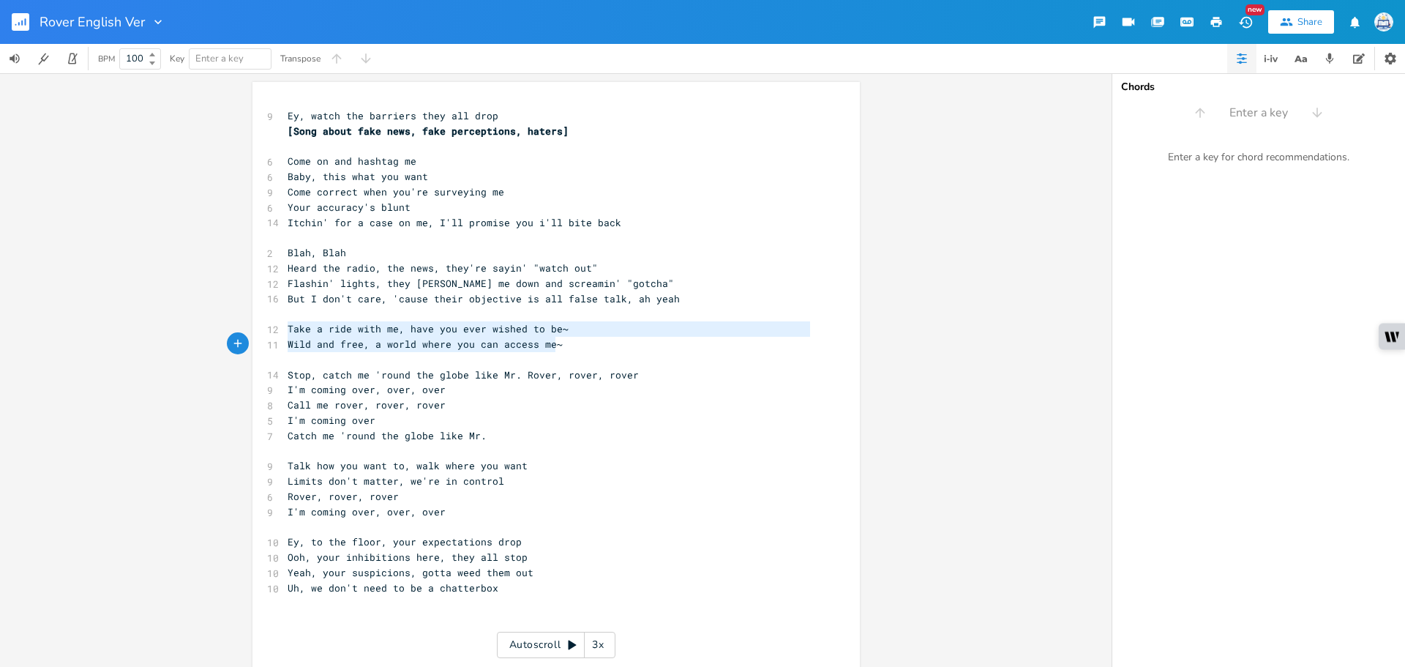
click at [561, 341] on div "Take a ride with me, have you ever wished to be~ Wild and free, a world where y…" at bounding box center [557, 402] width 608 height 640
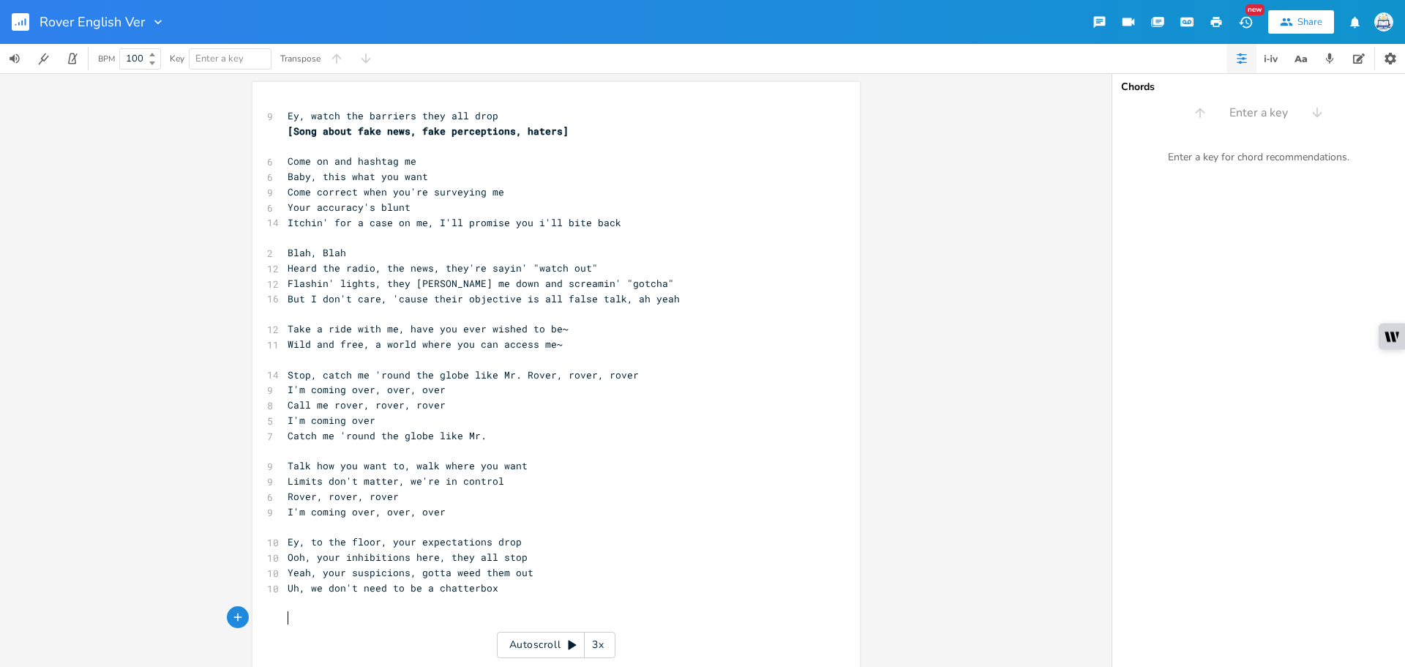
click at [367, 617] on pre "​" at bounding box center [549, 617] width 528 height 15
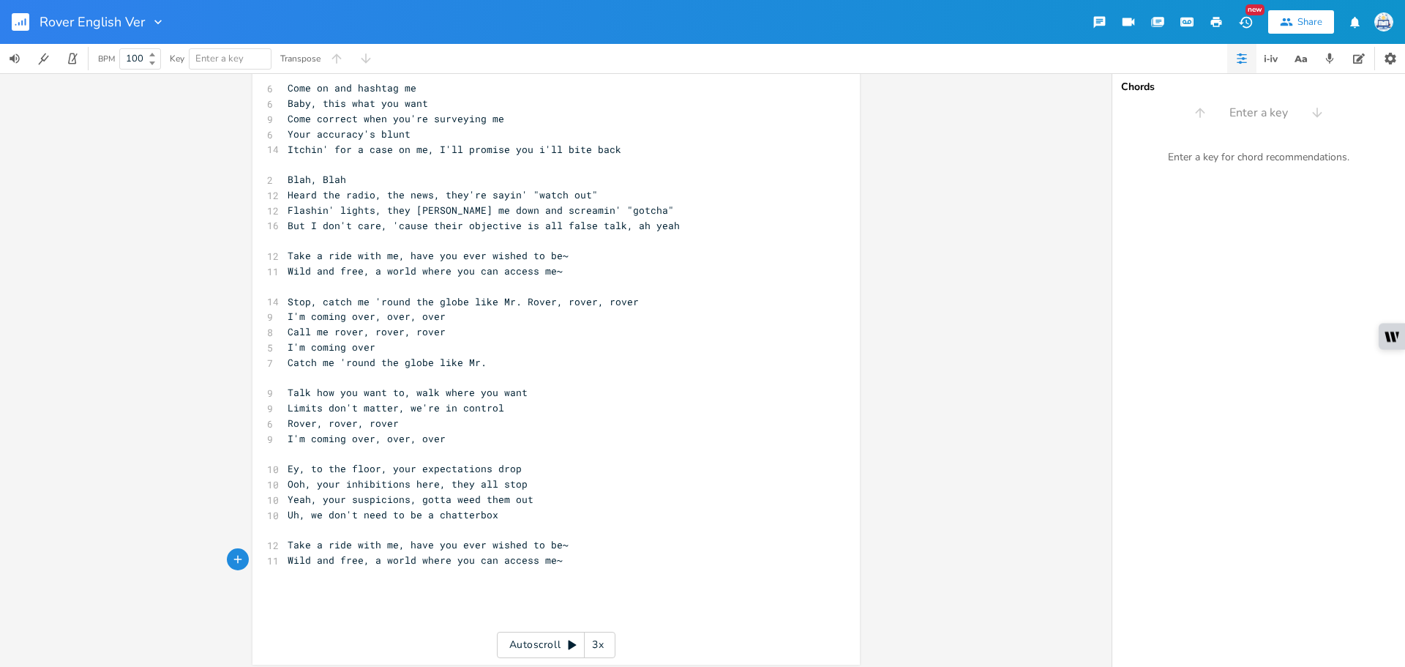
scroll to position [80, 0]
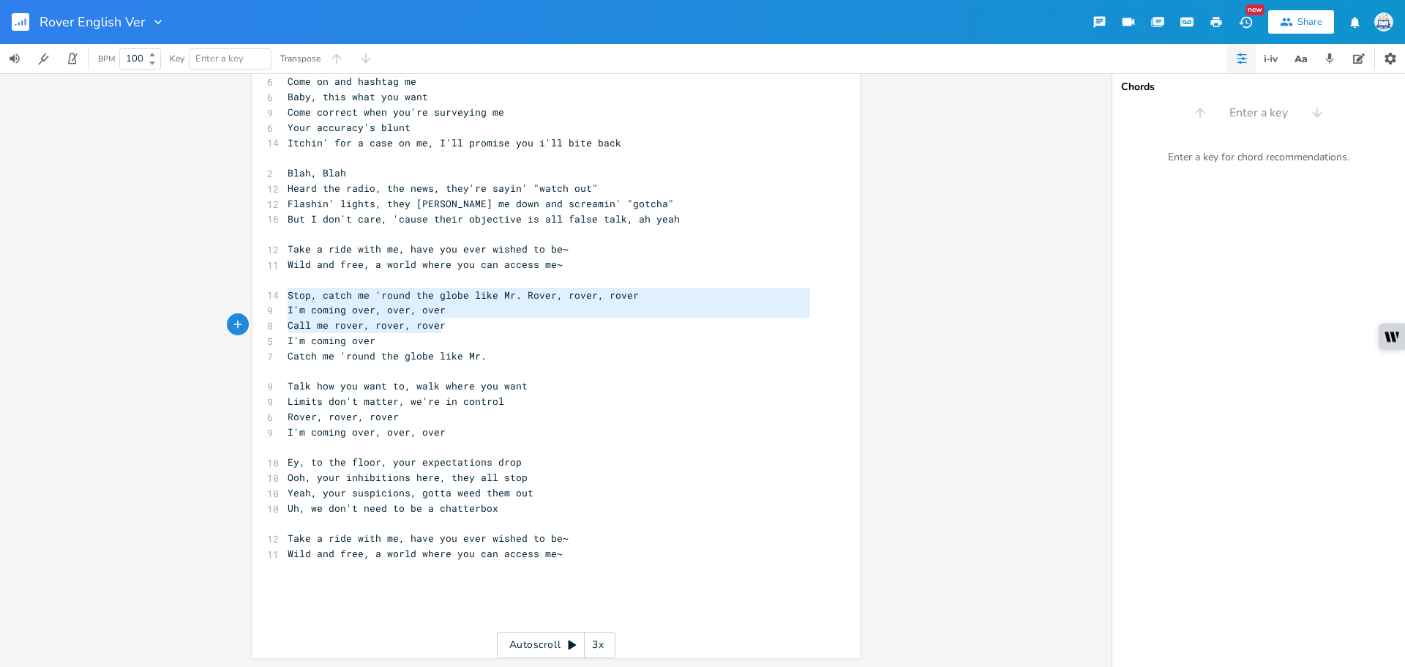
type textarea "Stop, catch me 'round the globe like Mr. Rover, rover, rover I'm coming over, o…"
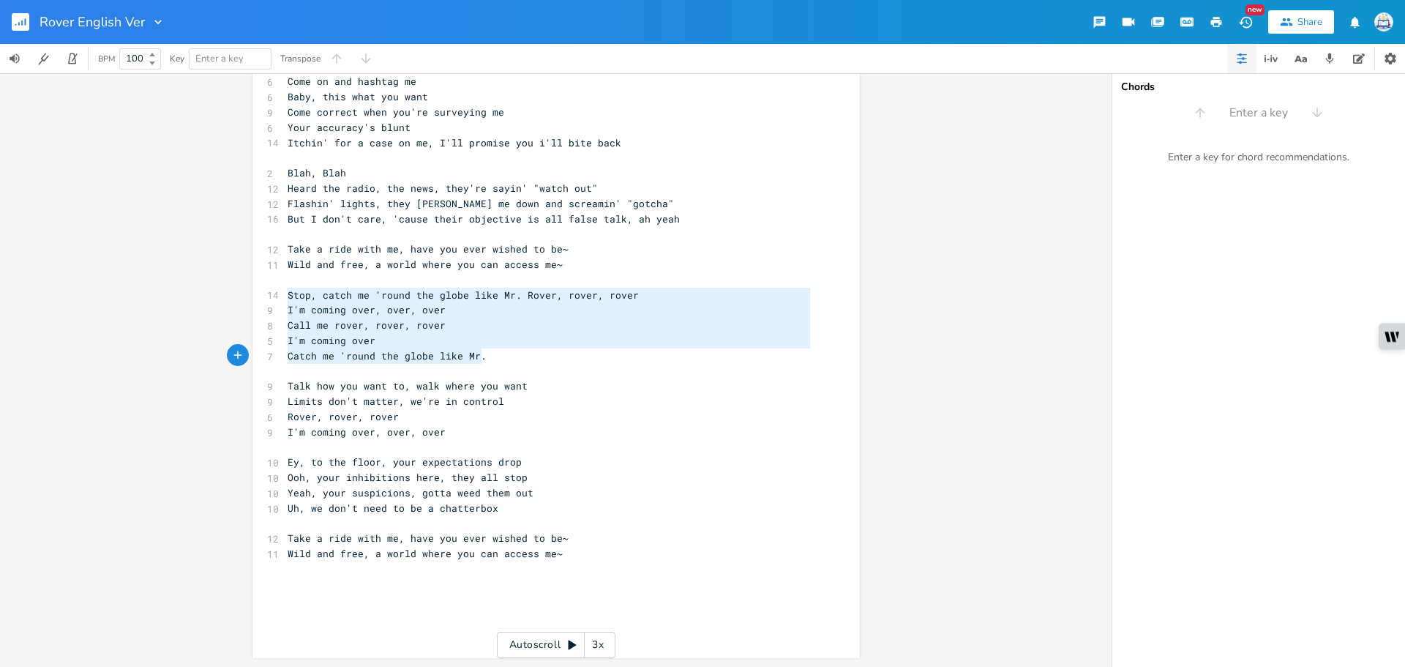
click at [492, 353] on div "Stop, catch me 'round the globe like Mr. Rover, rover, rover I'm coming over, o…" at bounding box center [557, 330] width 608 height 656
click at [410, 587] on pre "​" at bounding box center [549, 584] width 528 height 15
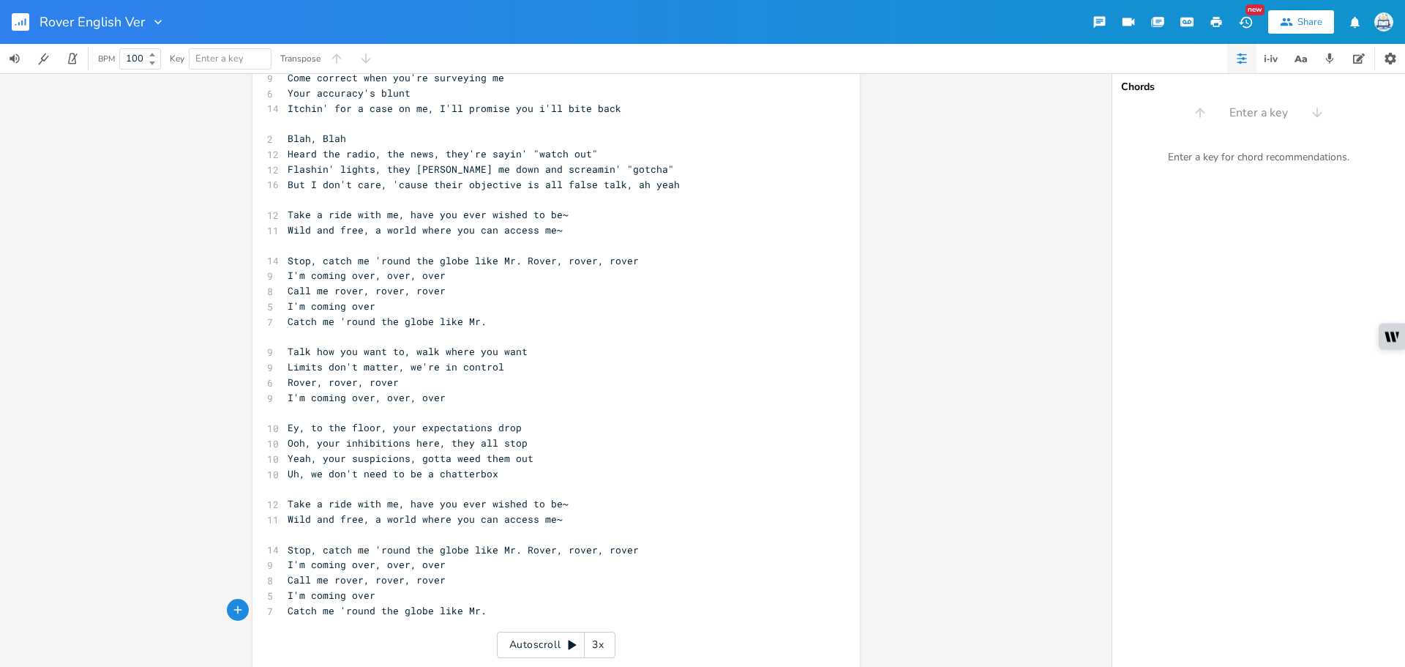
scroll to position [141, 0]
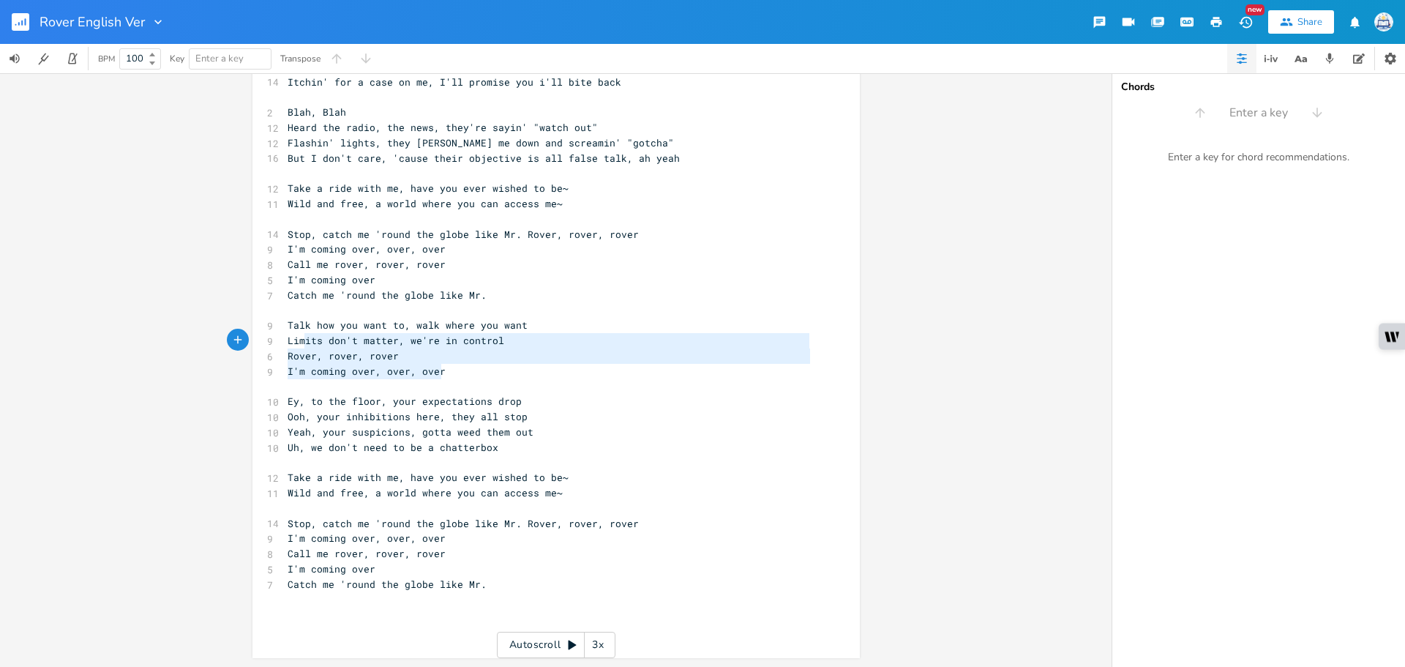
type textarea "Talk how you want to, walk where you want Limits don't matter, we're in control…"
drag, startPoint x: 451, startPoint y: 370, endPoint x: 277, endPoint y: 324, distance: 179.5
click at [277, 324] on div "Talk how you want to, walk where you want Limits don't matter, we're in control…" at bounding box center [557, 299] width 608 height 717
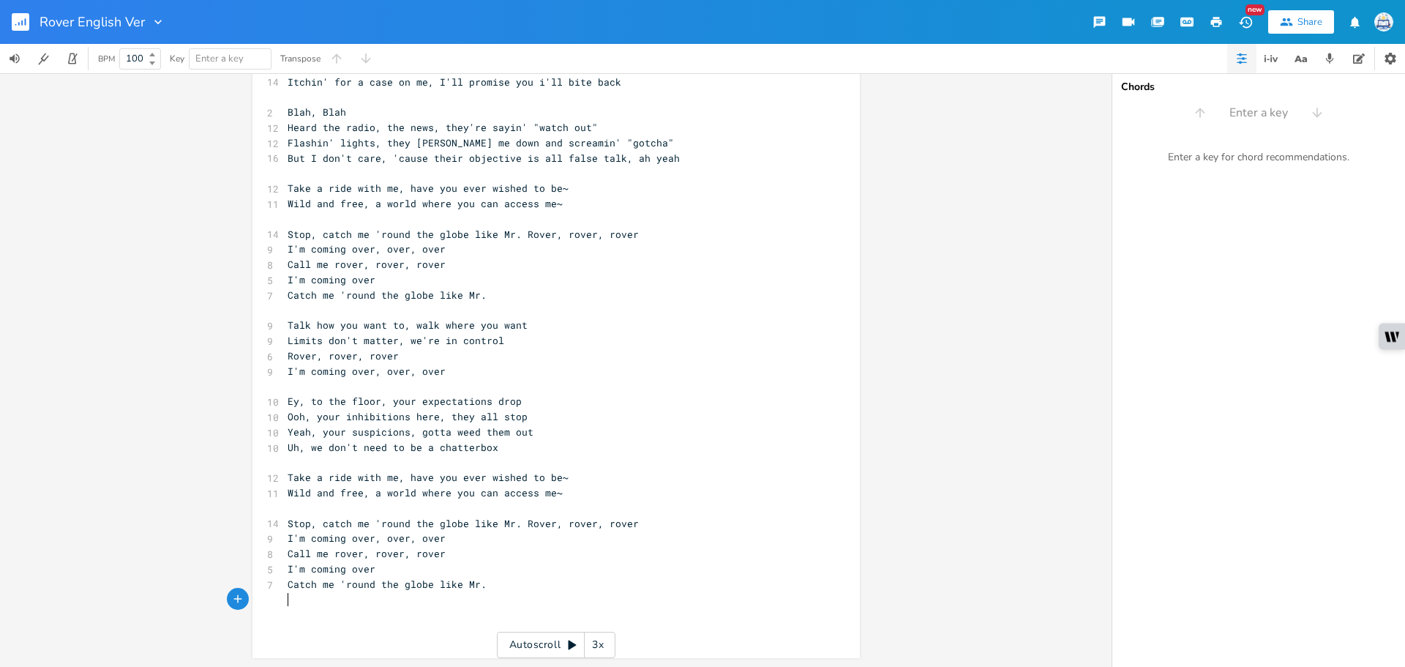
click at [315, 603] on pre "​" at bounding box center [549, 599] width 528 height 15
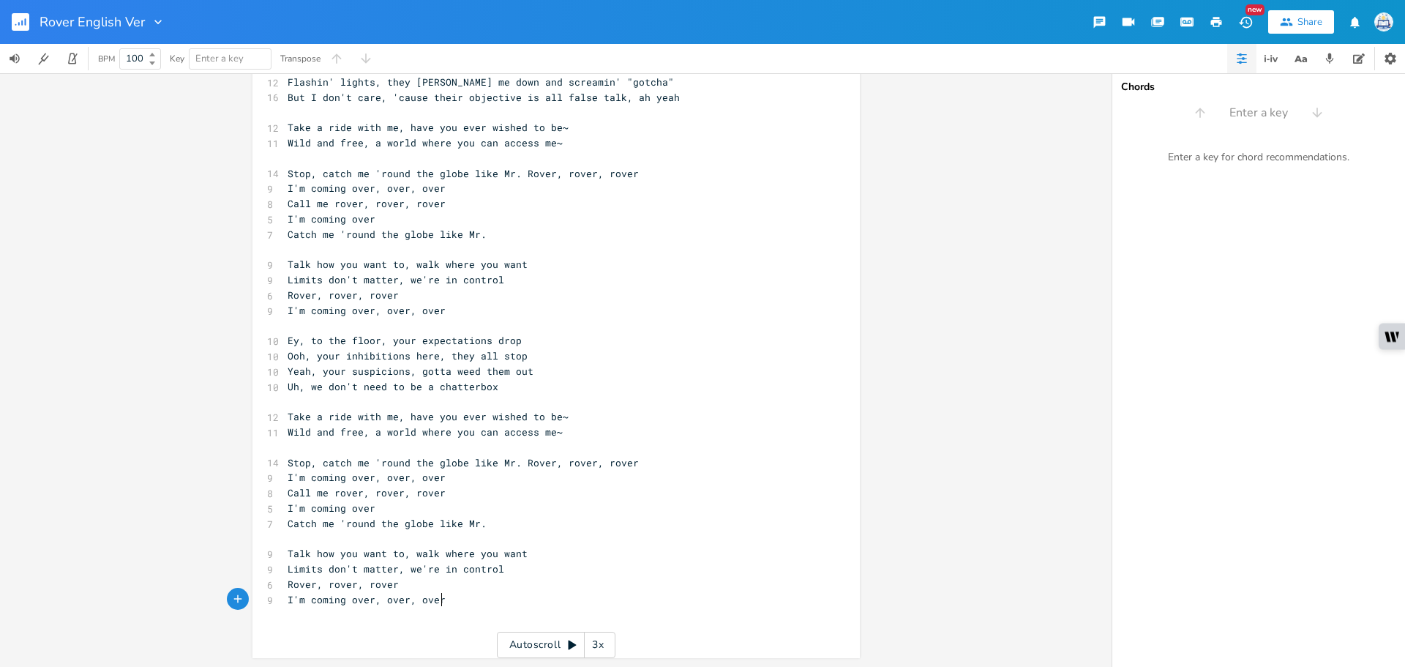
scroll to position [0, 1]
type textarea "Ripples"
type textarea "space and time"
type textarea ", coutn to three, I'l"
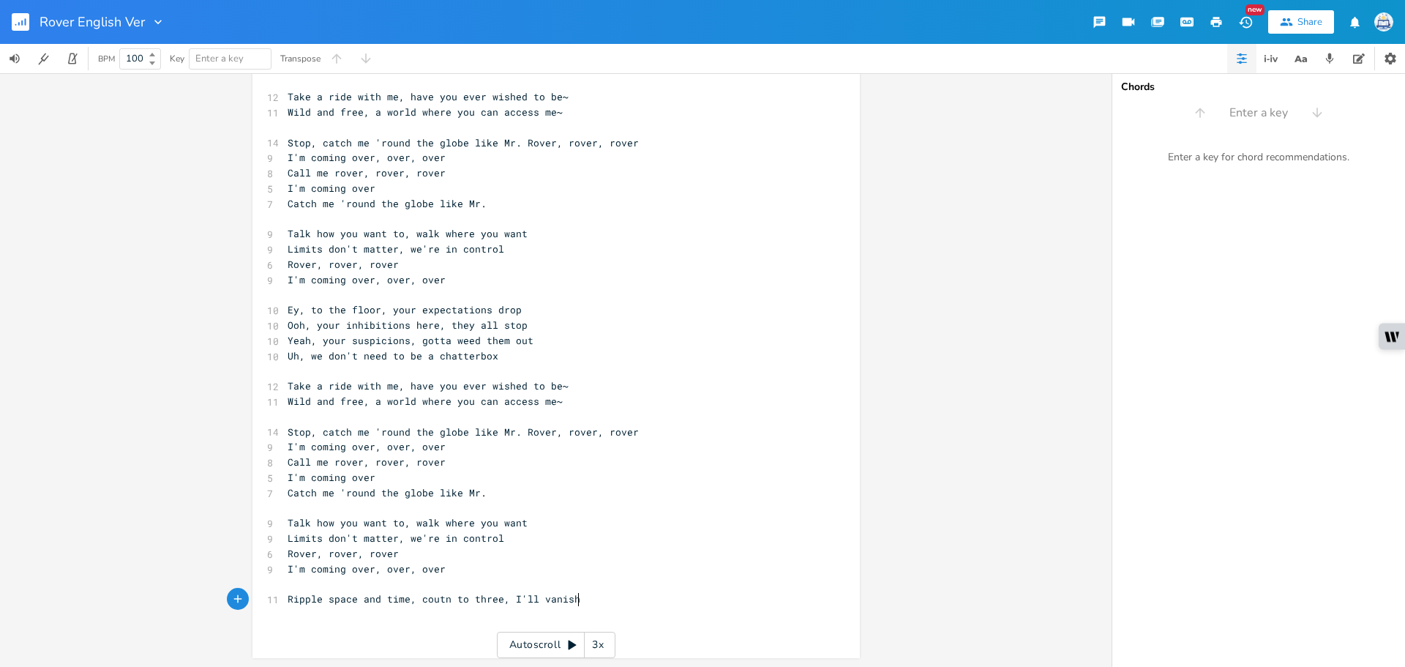
scroll to position [0, 36]
type textarea "l vanish right here before you girl"
click at [463, 563] on pre "I'm coming over, over, over" at bounding box center [549, 568] width 528 height 15
click at [460, 602] on span "Ripple space and time, coutn to three, I'll vanish right here before you girl" at bounding box center [513, 598] width 451 height 13
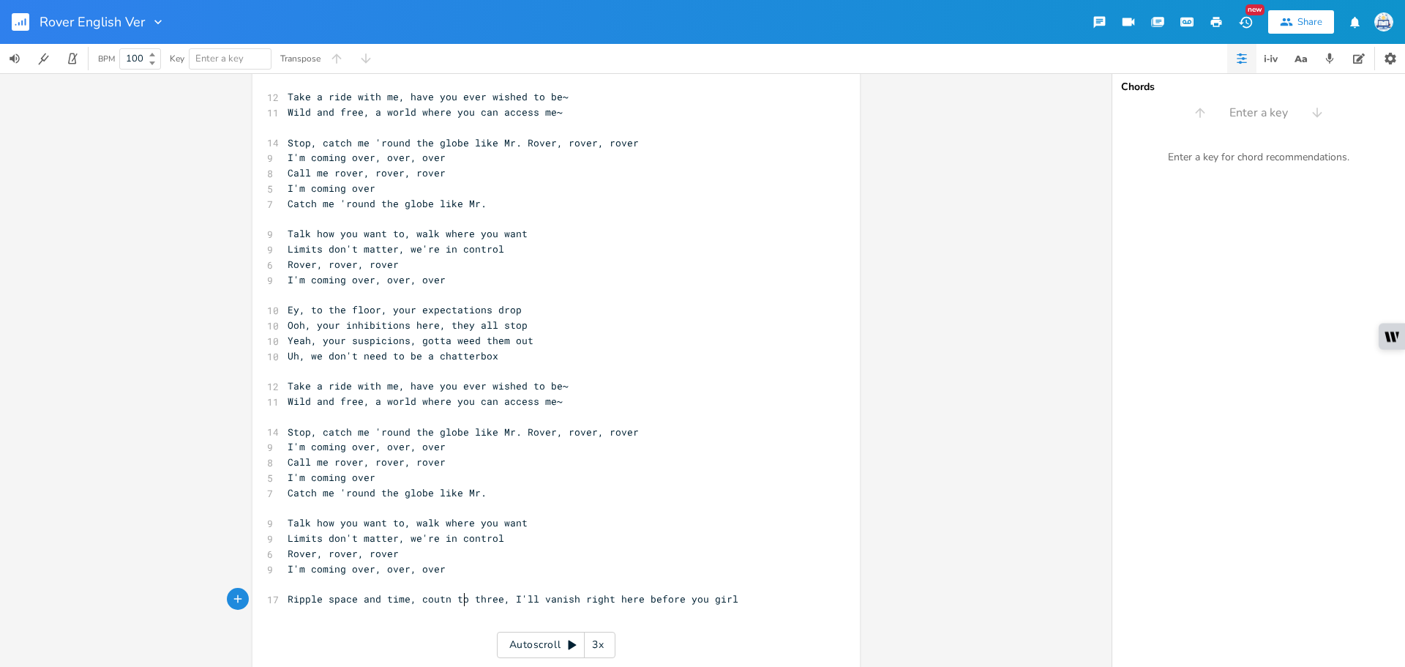
click at [439, 596] on span "Ripple space and time, coutn to three, I'll vanish right here before you girl" at bounding box center [513, 598] width 451 height 13
click at [444, 601] on span "Ripple space and time, coutn to three, I'll vanish right here before you girl" at bounding box center [513, 598] width 451 height 13
type textarea "nt"
type textarea "ount to three"
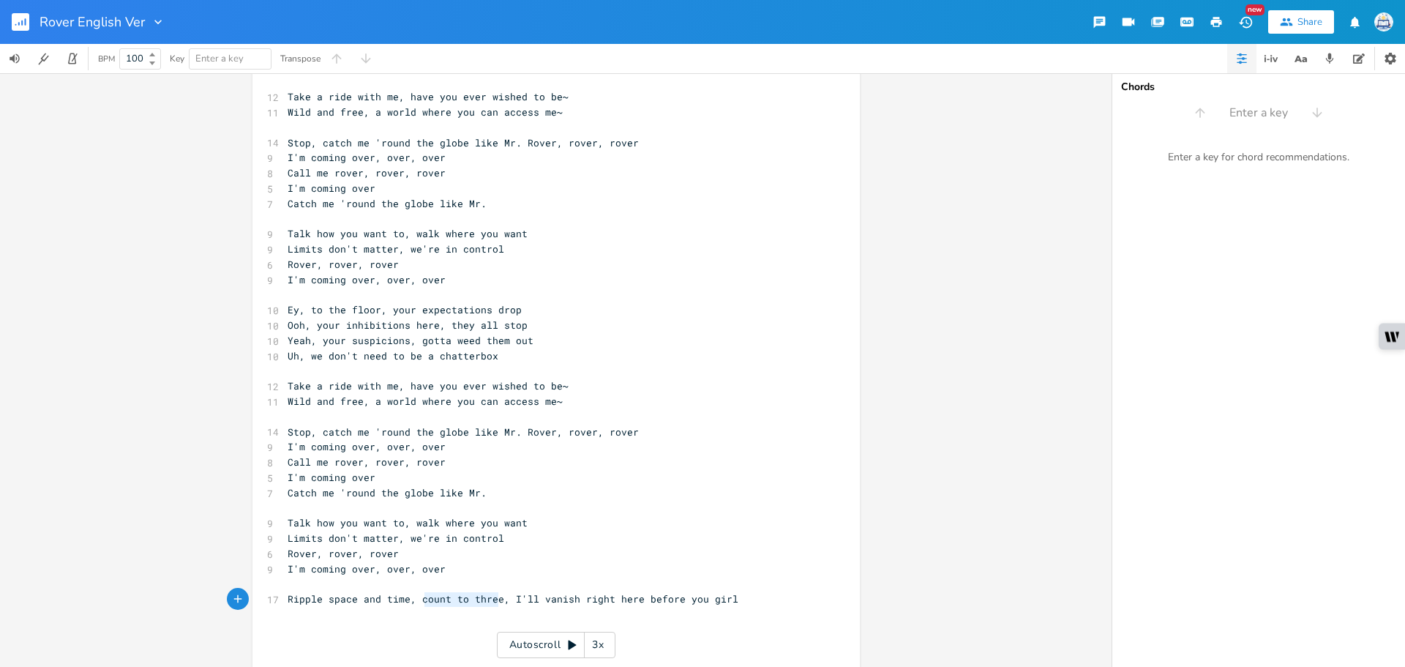
drag, startPoint x: 495, startPoint y: 599, endPoint x: 417, endPoint y: 606, distance: 77.9
click at [417, 606] on pre "Ripple space and time, count to three, I'll vanish right here before you girl" at bounding box center [549, 598] width 528 height 15
type textarea "ll"
drag, startPoint x: 527, startPoint y: 602, endPoint x: 518, endPoint y: 602, distance: 9.5
click at [518, 602] on span "Ripple space and time, count to three, I'll vanish right here before you girl" at bounding box center [513, 598] width 451 height 13
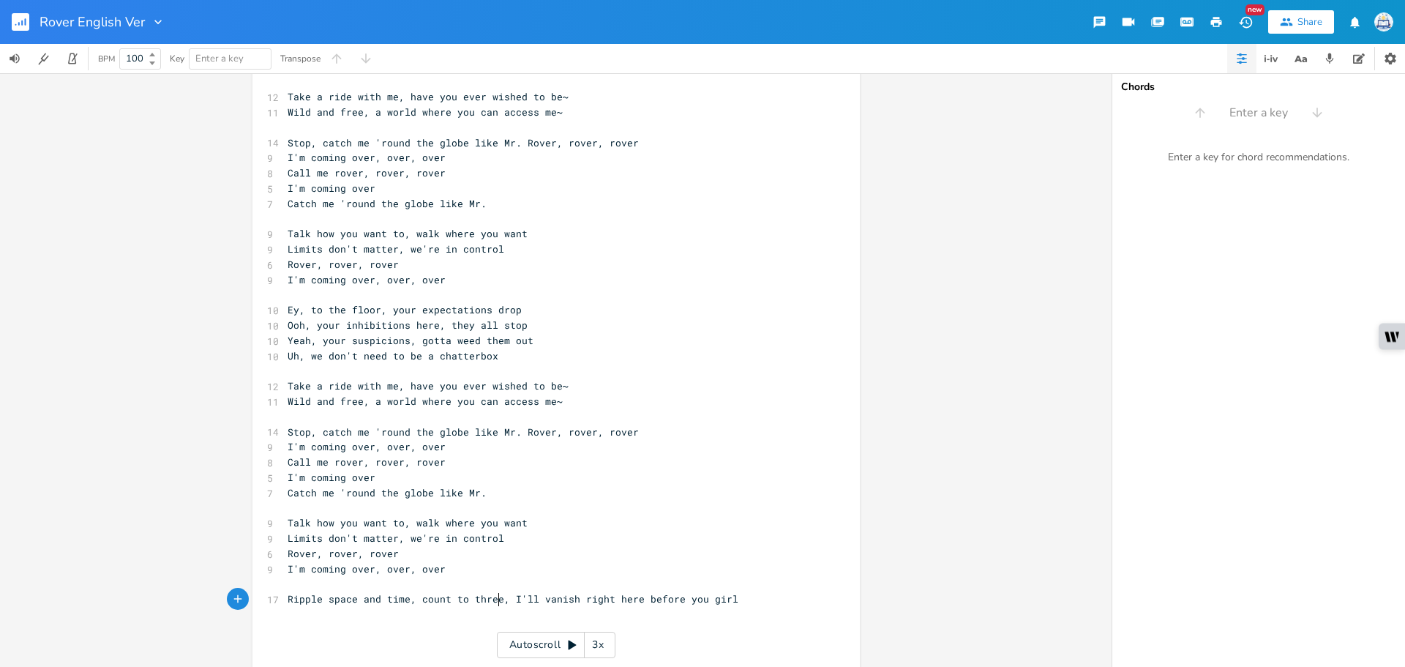
click at [497, 605] on span "Ripple space and time, count to three, I'll vanish right here before you girl" at bounding box center [513, 598] width 451 height 13
drag, startPoint x: 495, startPoint y: 599, endPoint x: 414, endPoint y: 602, distance: 81.3
click at [414, 602] on span "Ripple space and time, count to three, I'll vanish right here before you girl" at bounding box center [513, 598] width 451 height 13
type textarea "don"
type textarea "'t"
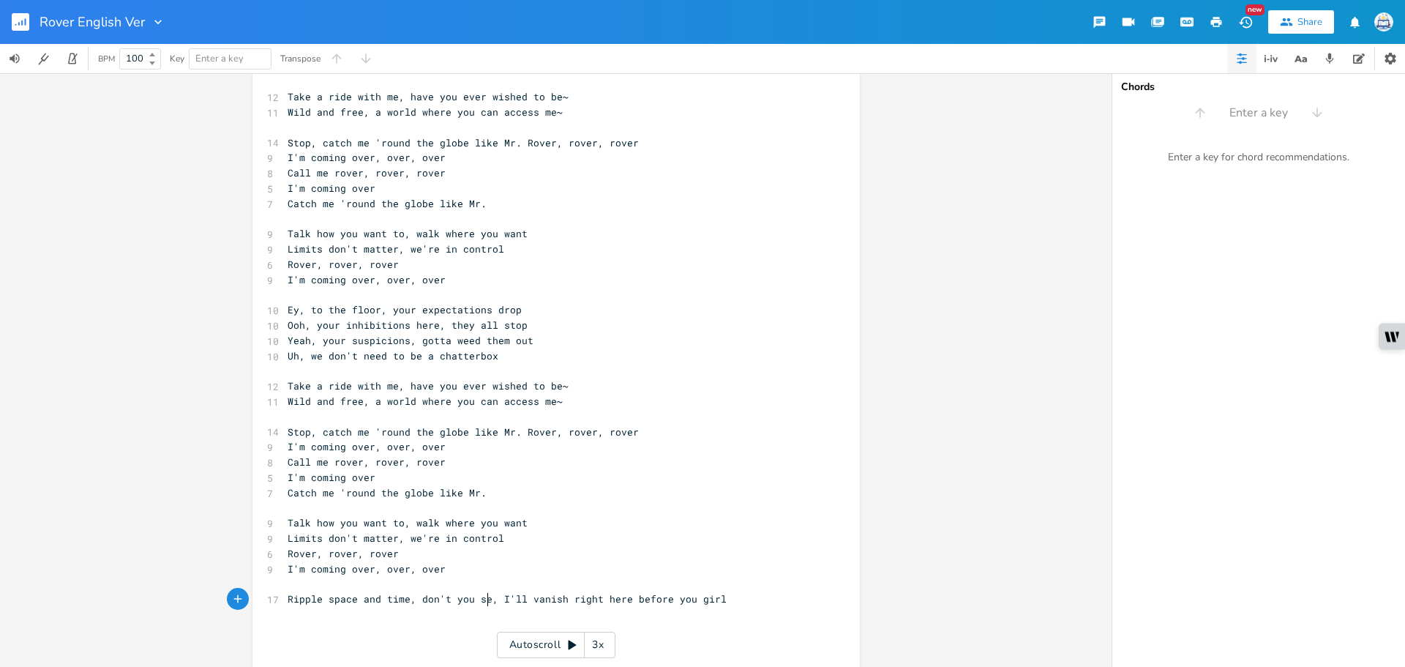
scroll to position [0, 41]
type textarea "'t you see"
type textarea "ere"
drag, startPoint x: 626, startPoint y: 602, endPoint x: 608, endPoint y: 601, distance: 18.3
click at [608, 601] on span "Ripple space and time, don't you see, I'll vanish right here before you girl" at bounding box center [510, 598] width 445 height 13
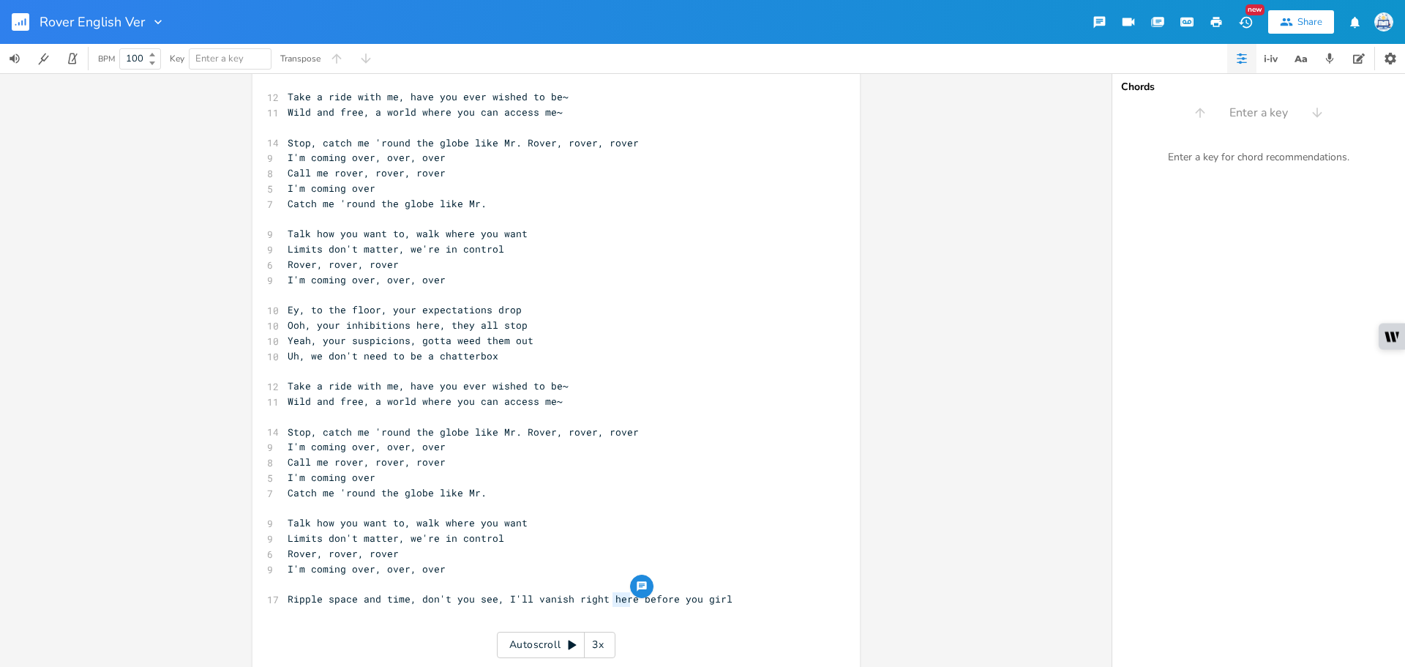
click at [604, 601] on span "Ripple space and time, don't you see, I'll vanish right here before you girl" at bounding box center [510, 598] width 445 height 13
type textarea "t"
click at [759, 596] on pre "Ripple space and time, don't you see, I'll vanish right there before you girl" at bounding box center [549, 598] width 528 height 15
click at [689, 599] on span "Ripple space and time, don't you see, I'll vanish right there before you girl" at bounding box center [513, 598] width 451 height 13
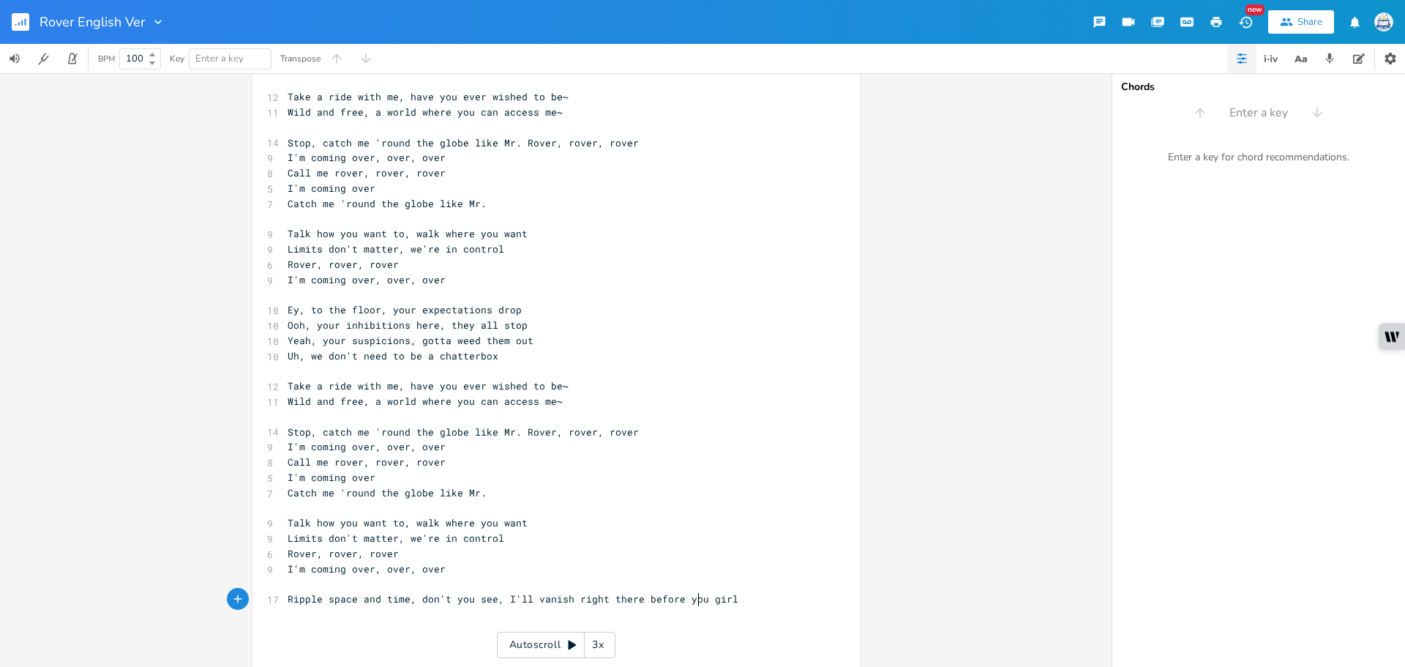
click at [694, 600] on span "Ripple space and time, don't you see, I'll vanish right there before you girl" at bounding box center [513, 598] width 451 height 13
type textarea ","
click at [736, 598] on pre "Ripple space and time, don't you see, I'll vanish right there before you, girl" at bounding box center [549, 598] width 528 height 15
type textarea "vanish right ther"
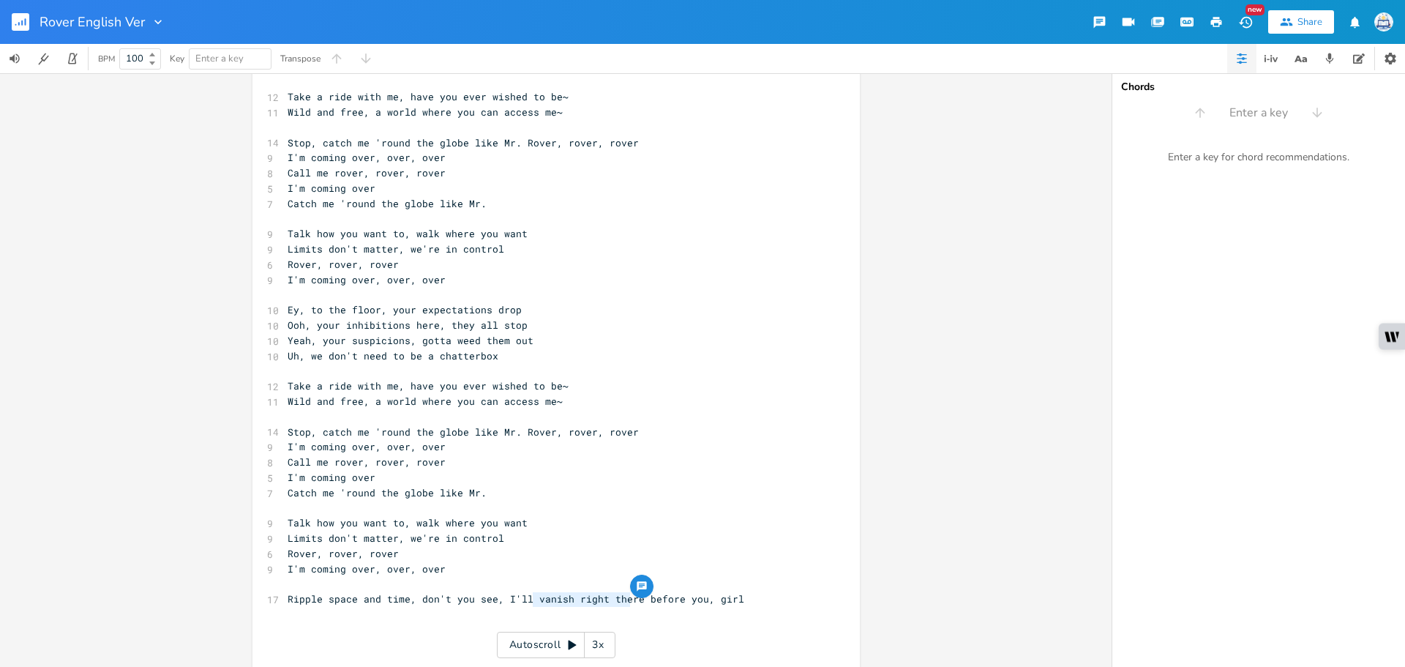
drag, startPoint x: 531, startPoint y: 598, endPoint x: 627, endPoint y: 594, distance: 96.0
click at [627, 594] on div "vanish right ther x 9 Ey, watch the barriers they all drop [Song about fake new…" at bounding box center [557, 261] width 608 height 823
drag, startPoint x: 635, startPoint y: 599, endPoint x: 529, endPoint y: 596, distance: 106.2
click at [529, 596] on span "Ripple space and time, don't you see, I'll vanish right there before you, girl" at bounding box center [516, 598] width 457 height 13
type textarea "disappear right"
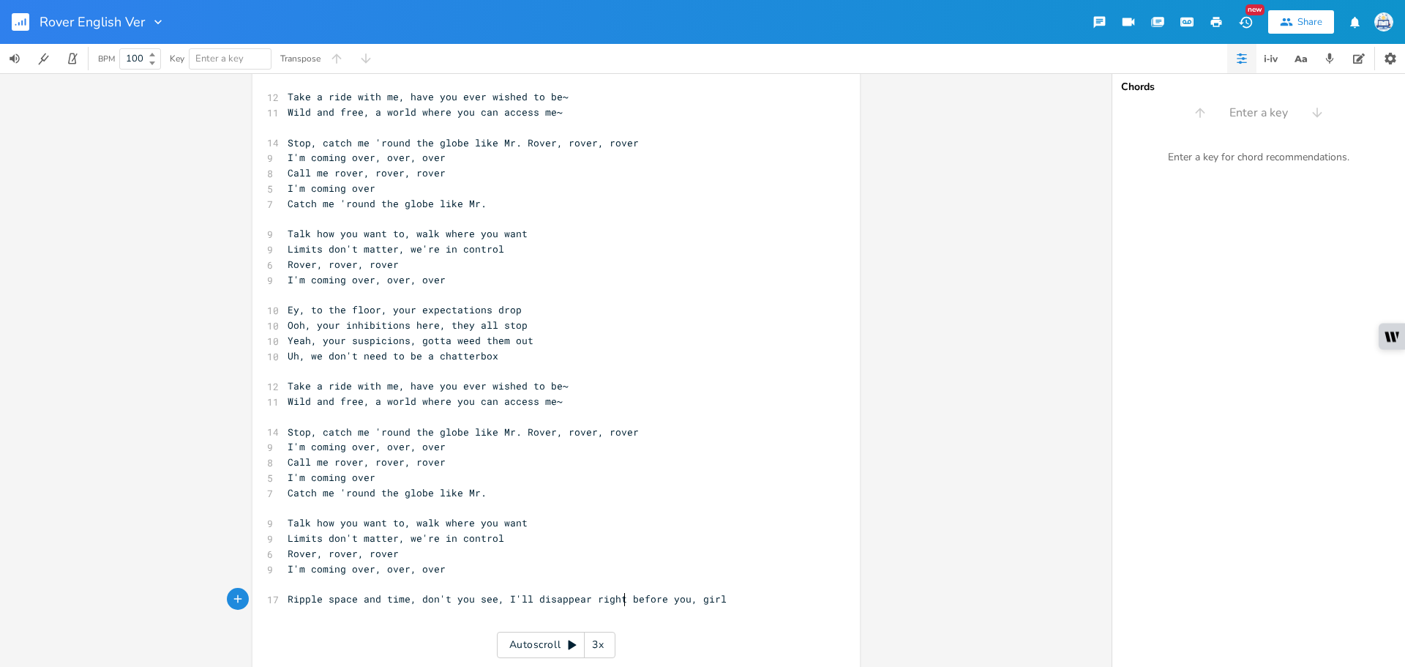
scroll to position [0, 67]
click at [591, 593] on span "Ripple space and time, don't you see, I'll disappear right before you, girl" at bounding box center [507, 598] width 439 height 13
click at [748, 603] on pre "Ripple space and time, don't you see, I'll disappear right before you, girl" at bounding box center [549, 598] width 528 height 15
click at [487, 597] on span "Ripple space and time, don't you see, I'll disappear right before you, girl" at bounding box center [507, 598] width 439 height 13
type textarea "don't you see"
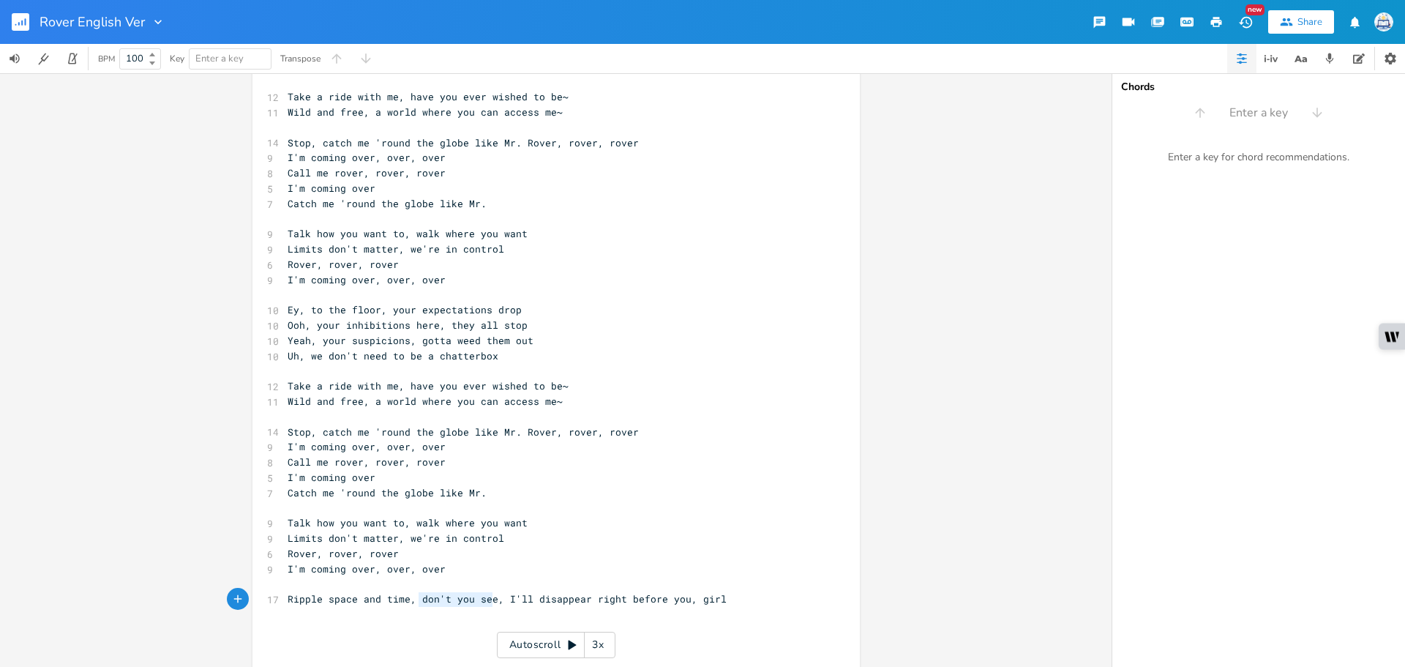
drag, startPoint x: 489, startPoint y: 600, endPoint x: 413, endPoint y: 602, distance: 76.2
click at [413, 602] on span "Ripple space and time, don't you see, I'll disappear right before you, girl" at bounding box center [507, 598] width 439 height 13
type textarea "Ripple space and time"
drag, startPoint x: 400, startPoint y: 602, endPoint x: 285, endPoint y: 601, distance: 115.7
click at [288, 601] on span "Ripple space and time, don't you see, I'll disappear right before you, girl" at bounding box center [507, 598] width 439 height 13
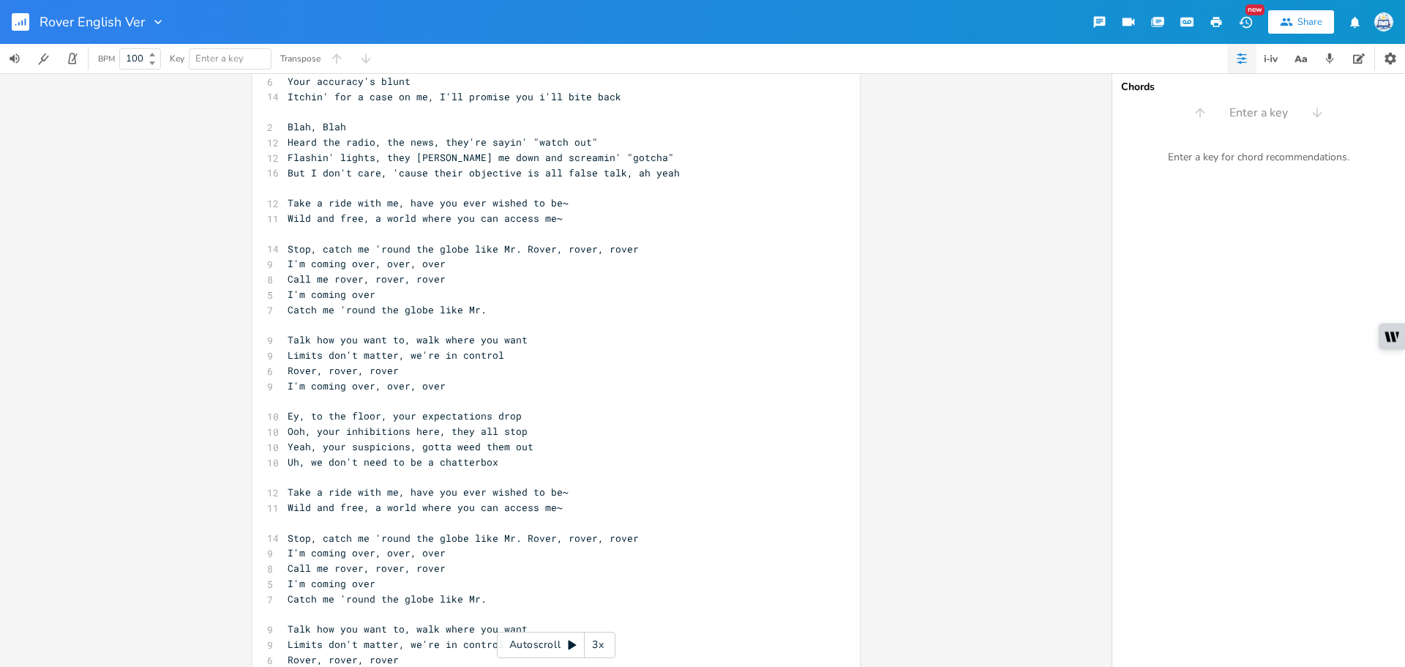
scroll to position [12, 0]
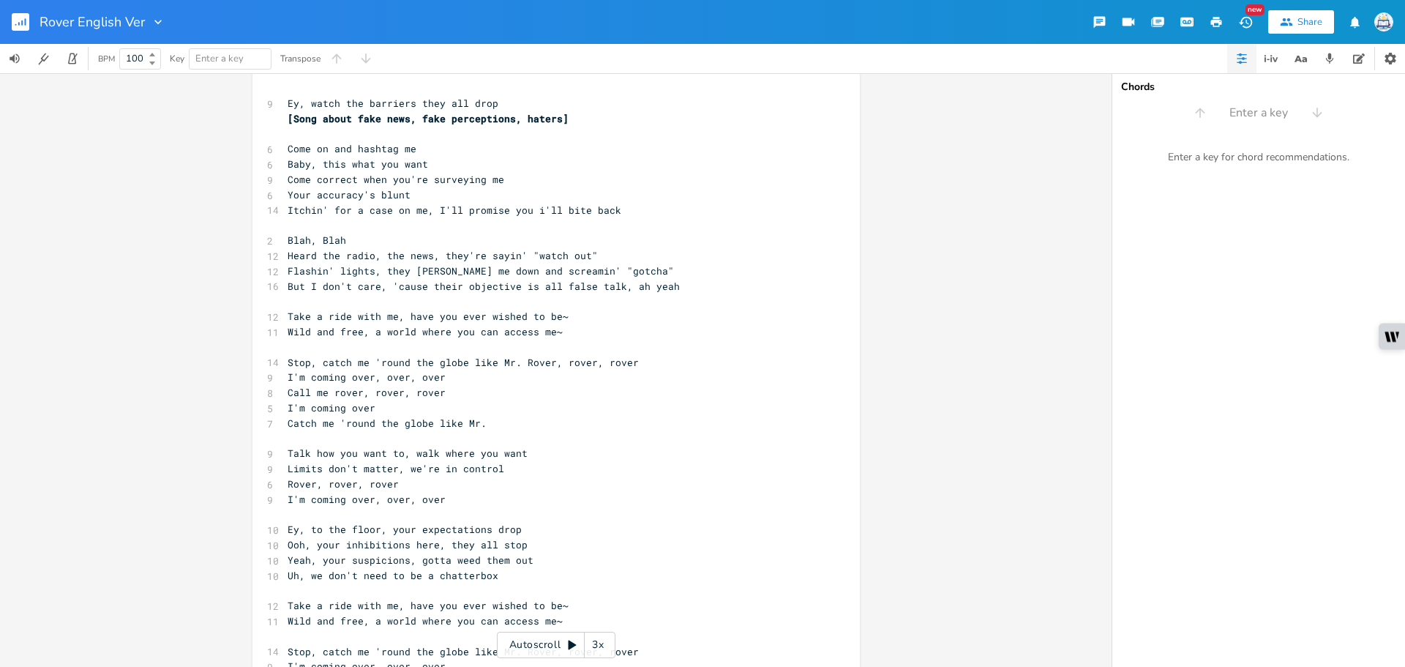
click at [337, 86] on div "Ripple space and time x 9 Ey, watch the barriers they all drop [Song about fake…" at bounding box center [557, 489] width 608 height 839
click at [327, 94] on div "x 9 Ey, watch the barriers they all drop [Song about fake news, fake perception…" at bounding box center [549, 491] width 528 height 797
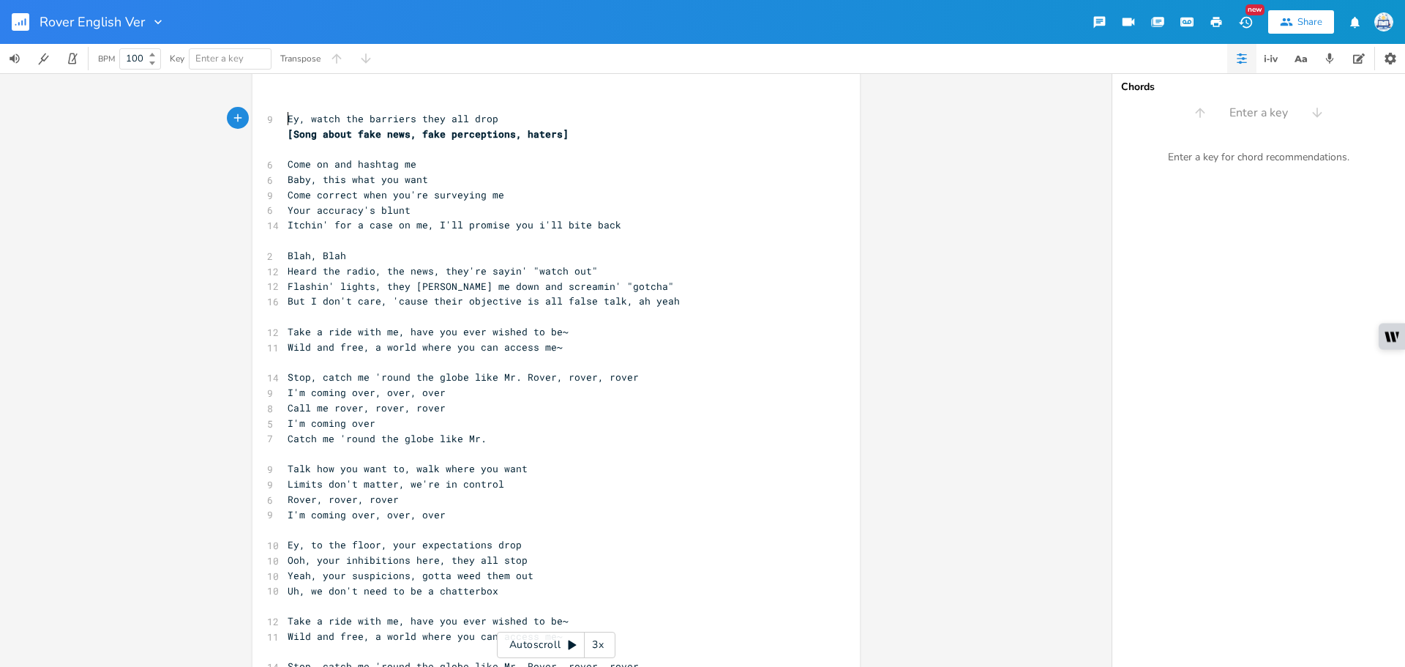
click at [302, 94] on div "x ​ 9 Ey, watch the barriers they all drop [Song about fake news, fake percepti…" at bounding box center [549, 499] width 528 height 812
paste textarea "e"
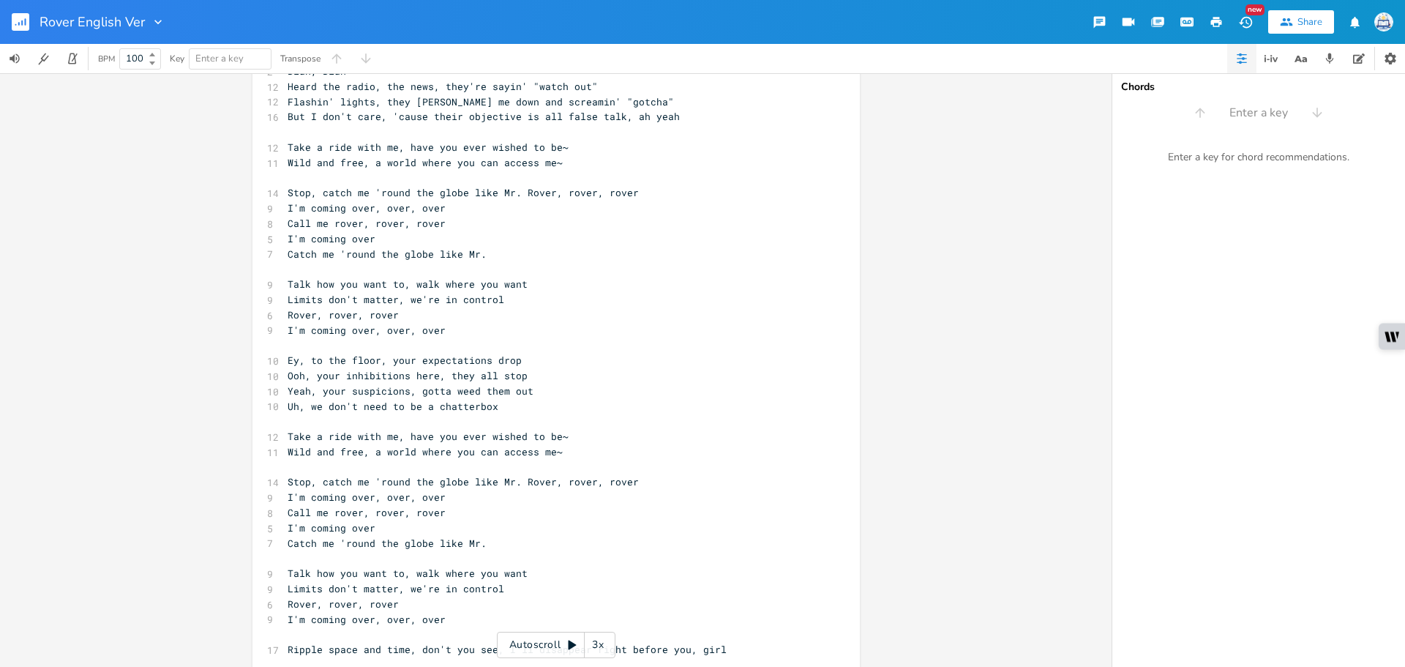
scroll to position [277, 0]
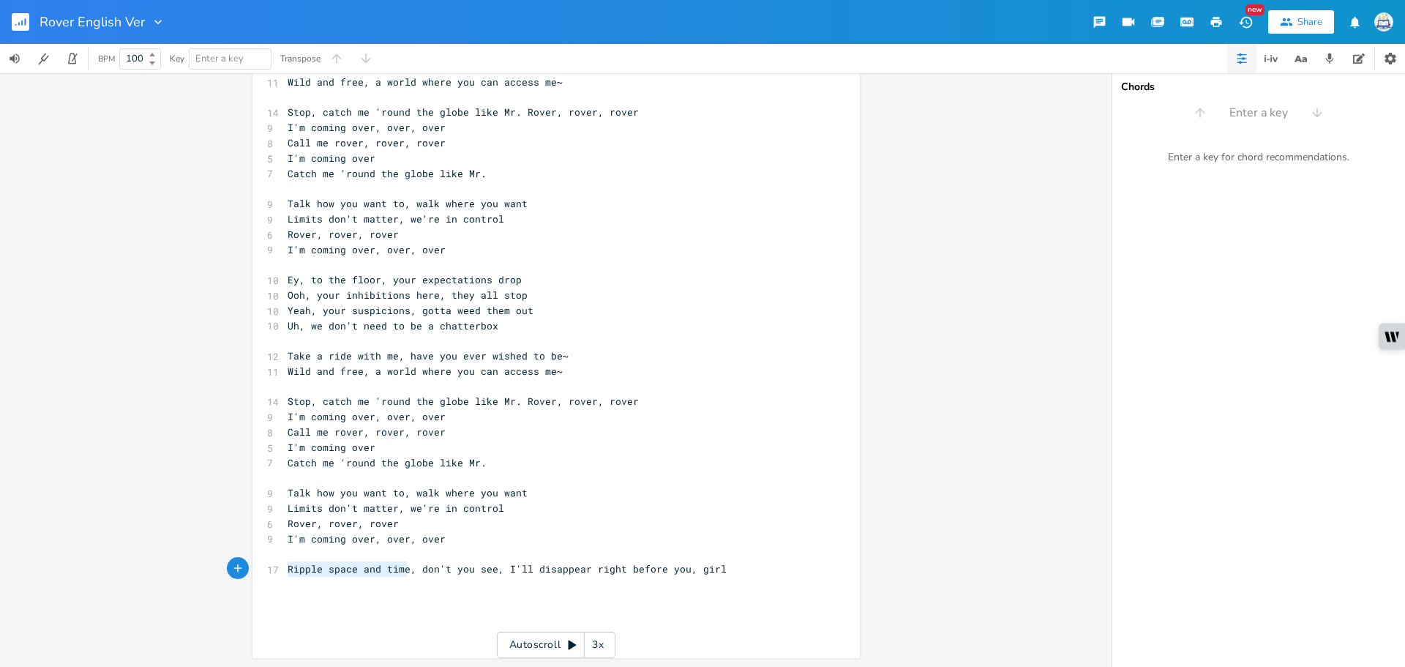
drag, startPoint x: 400, startPoint y: 570, endPoint x: 266, endPoint y: 561, distance: 134.3
click at [266, 562] on div "Ripple space and time x 5 Ripple space and time 9 Ey, watch the barriers they a…" at bounding box center [557, 231] width 608 height 853
type textarea "Trouble in paradise"
drag, startPoint x: 478, startPoint y: 566, endPoint x: 402, endPoint y: 567, distance: 76.1
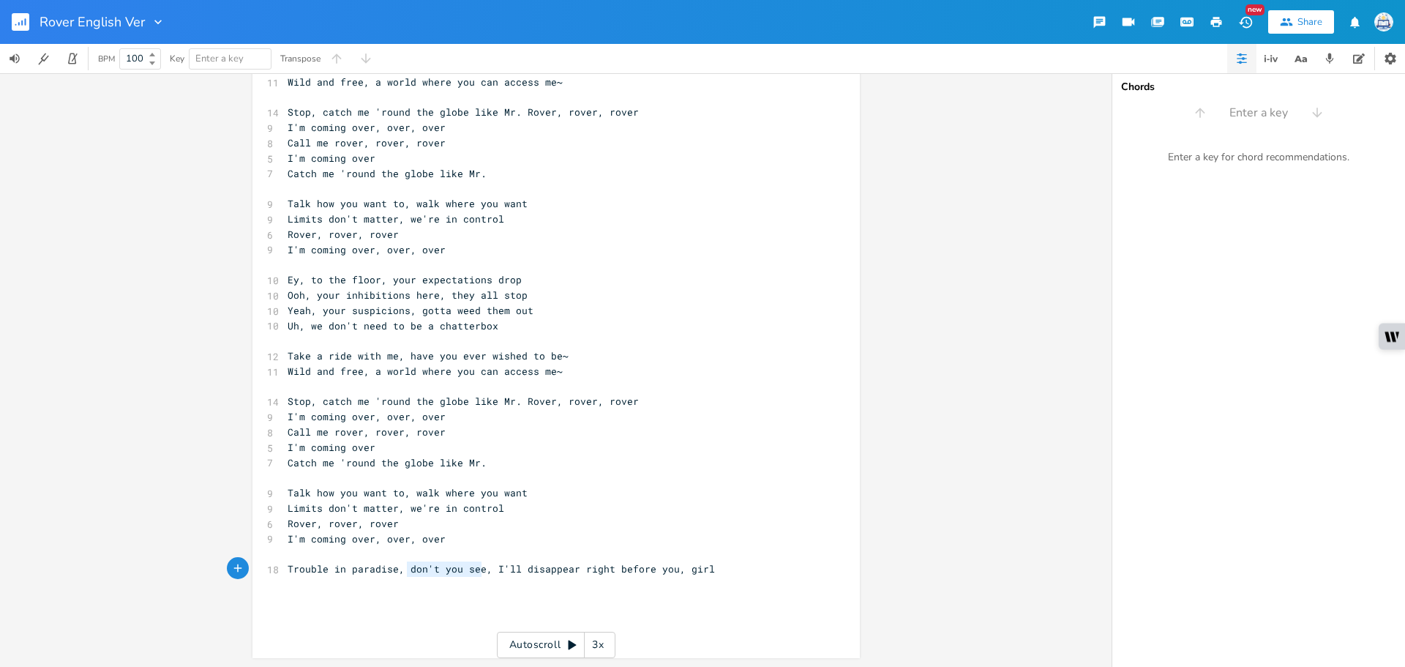
click at [402, 567] on span "Trouble in paradise, don't you see, I'll disappear right before you, girl" at bounding box center [501, 568] width 427 height 13
type textarea "outerworld"
drag, startPoint x: 457, startPoint y: 567, endPoint x: 418, endPoint y: 569, distance: 39.6
click at [418, 569] on span "Trouble in paradise, outerworld, I'll disappear right before you, girl" at bounding box center [493, 568] width 410 height 13
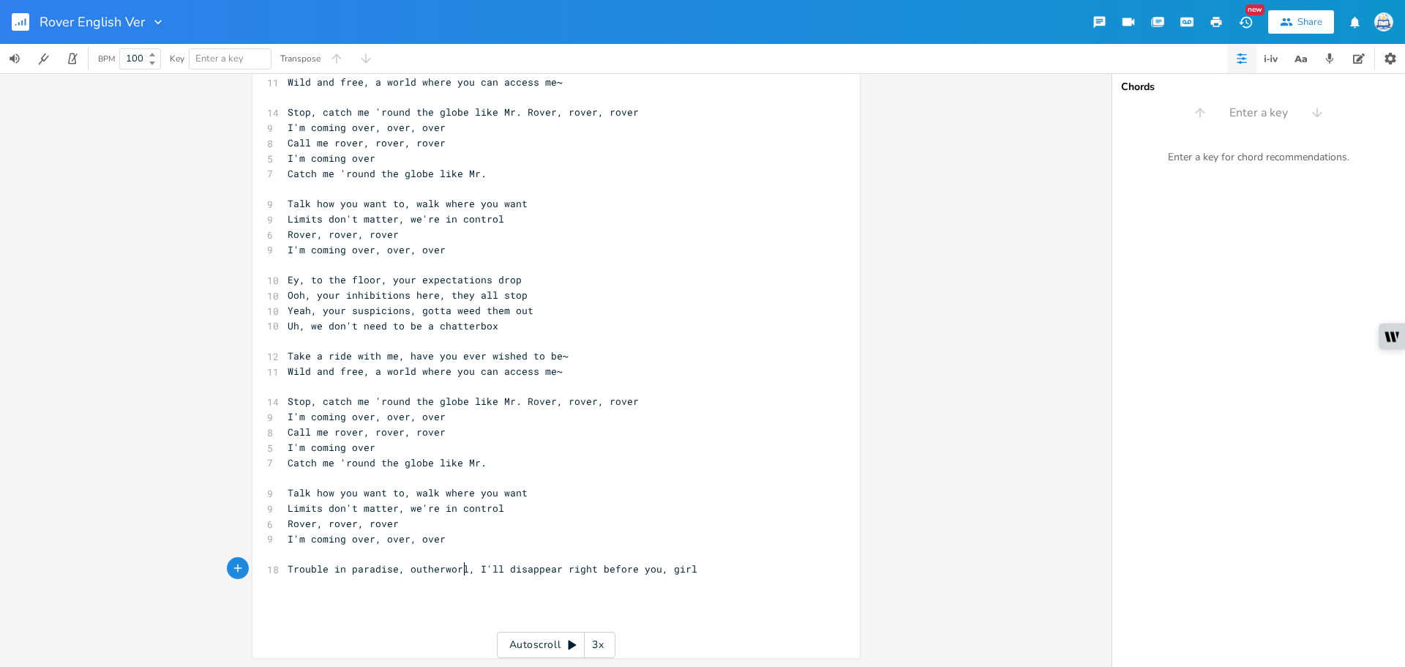
type textarea "herworld"
click at [733, 564] on pre "Trouble in paradise, outherworld, I'll disappear right before you, girl" at bounding box center [549, 568] width 528 height 15
type textarea "All eyes on a mask"
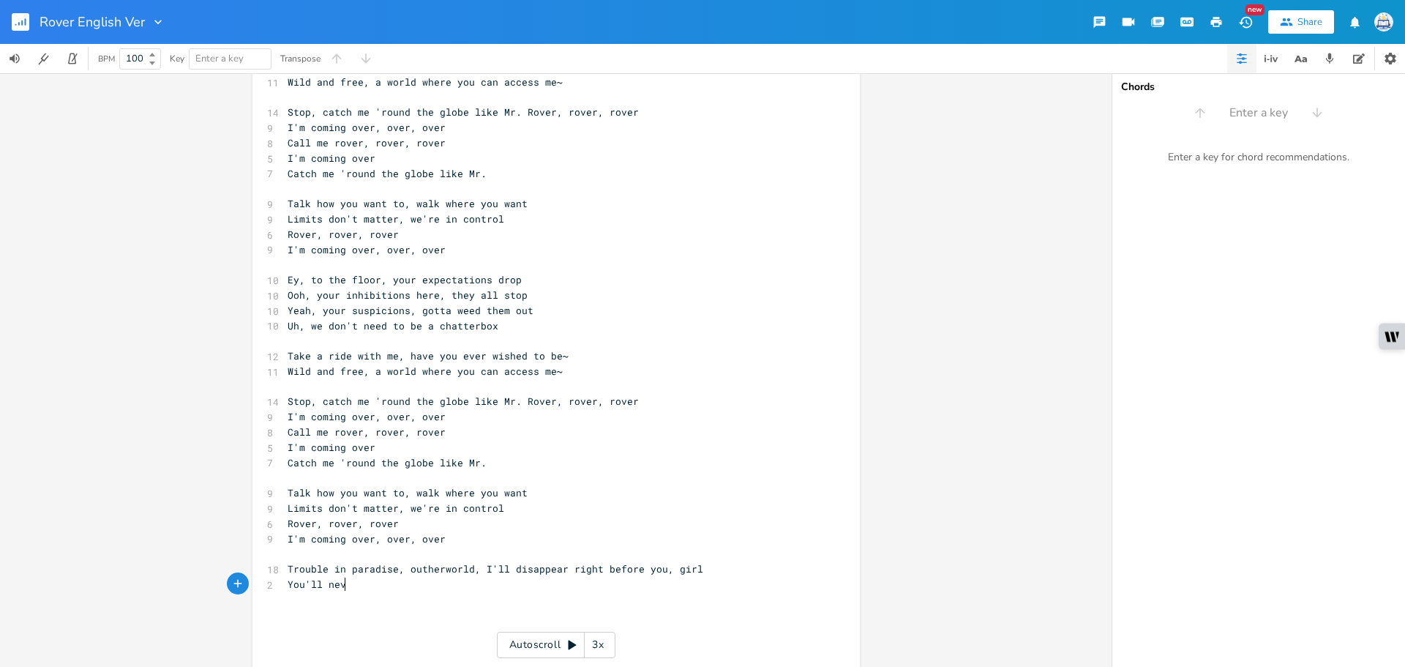
type textarea "You'll nevr"
type textarea "er see what's beyond you"
type textarea "what you thin k"
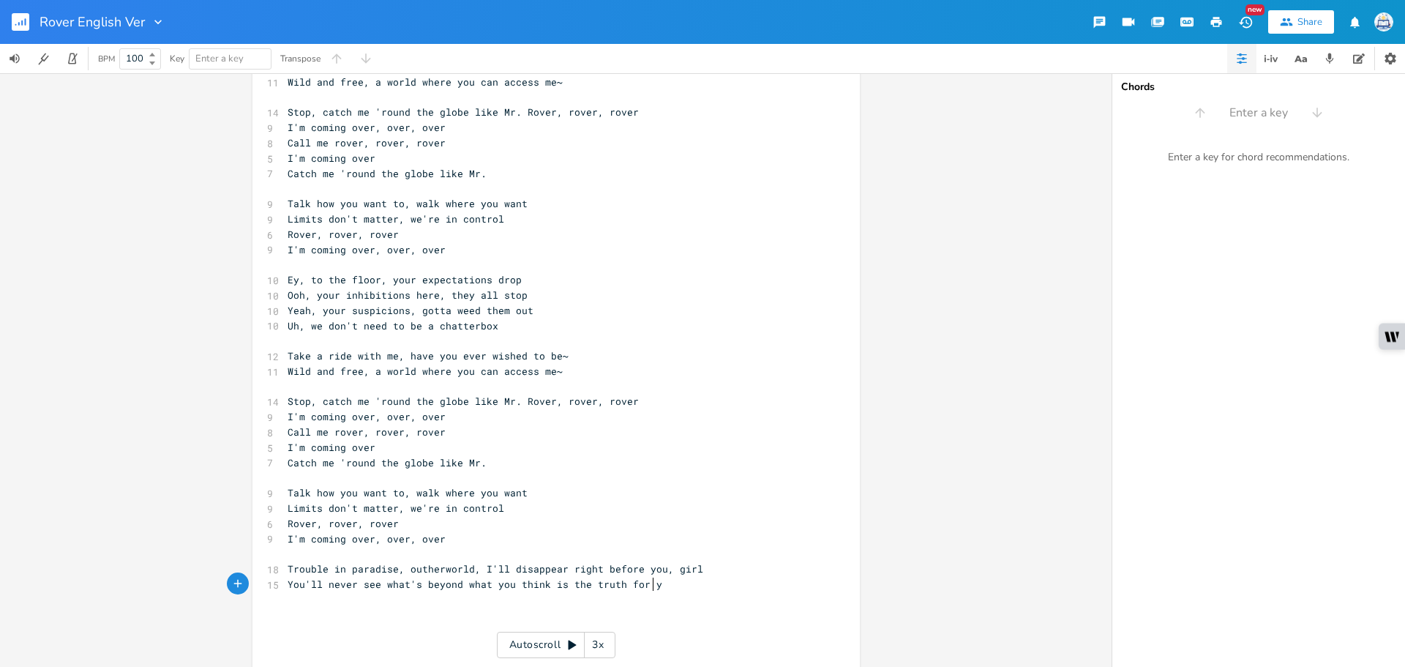
type textarea "k is the truth for you"
drag, startPoint x: 676, startPoint y: 580, endPoint x: 460, endPoint y: 587, distance: 216.1
click at [460, 587] on pre "You'll never see what's beyond what you think is the truth for you" at bounding box center [549, 584] width 528 height 15
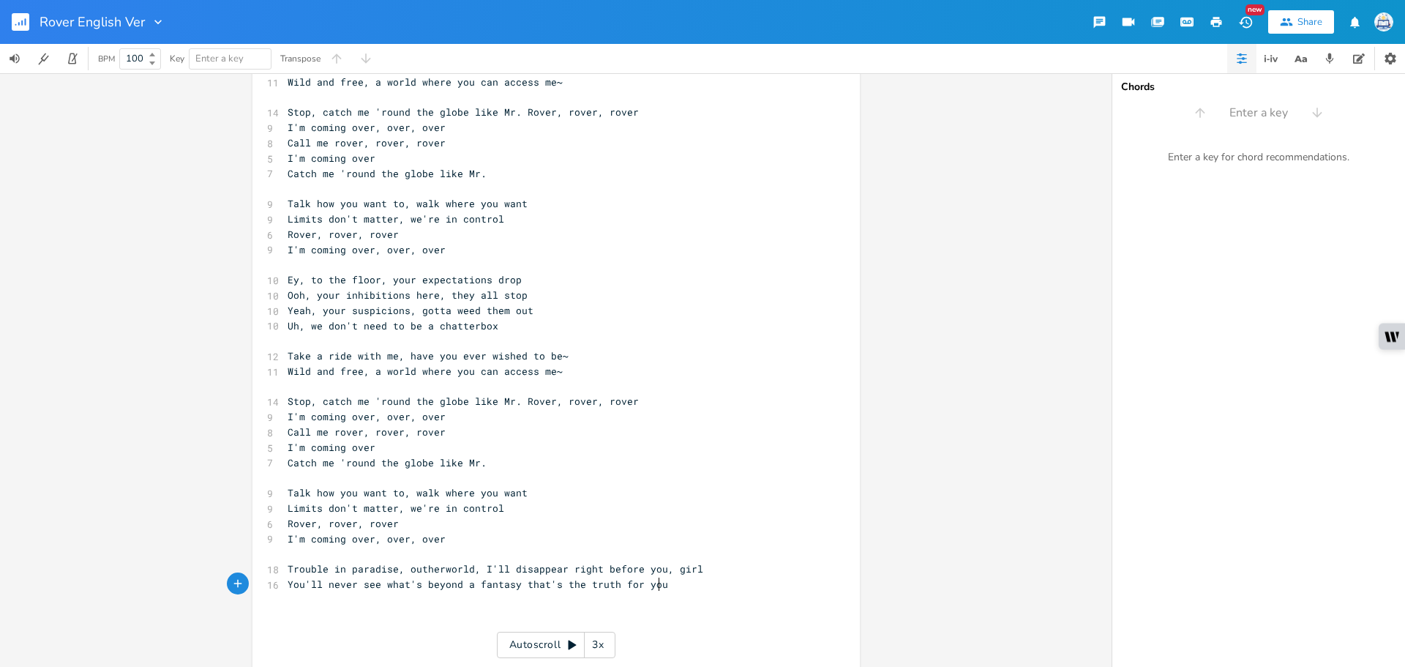
type textarea "a fantasy that's the truth for you"
click at [412, 567] on span "Trouble in paradise, outherworld, I'll disappear right before you, girl" at bounding box center [496, 568] width 416 height 13
click at [666, 589] on pre "You'll never see what's beyond a fantasy that's the truth for you" at bounding box center [549, 584] width 528 height 15
click at [692, 567] on pre "Trouble in paradise, otherworld, I'll disappear right before you, girl" at bounding box center [549, 568] width 528 height 15
type textarea "\"
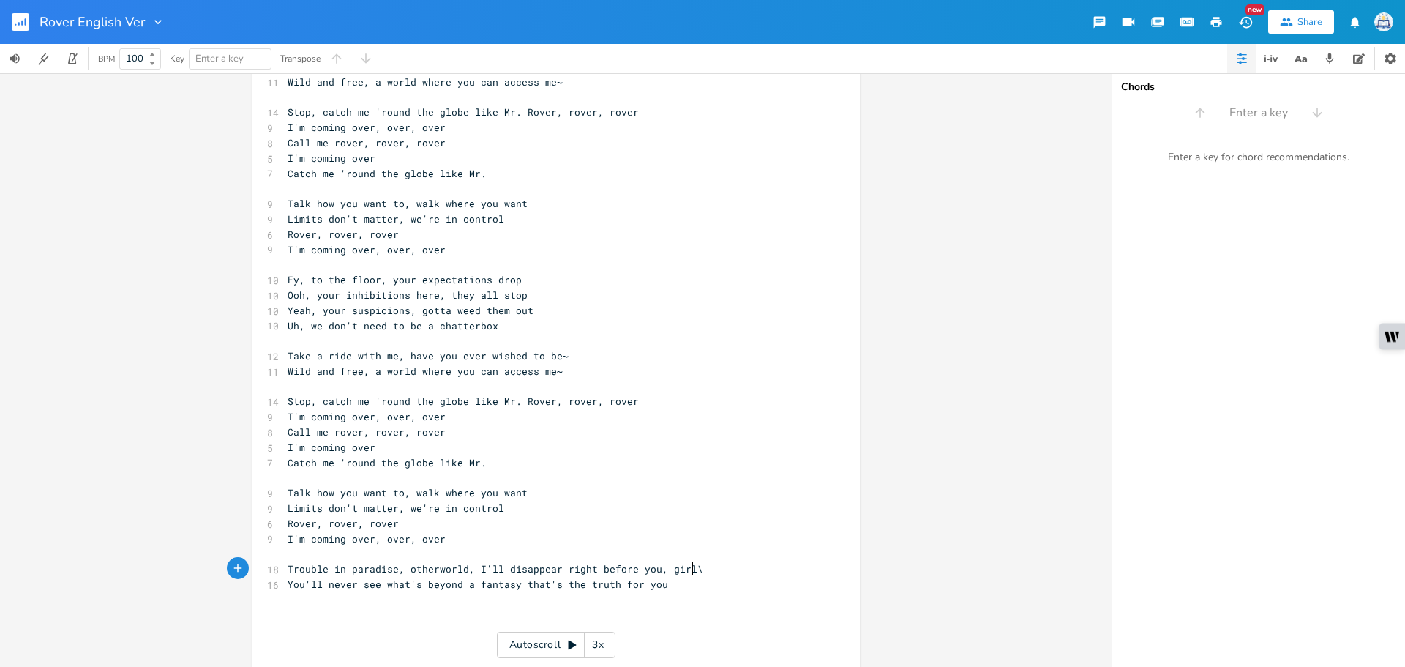
scroll to position [0, 3]
type textarea "See beyond the fantasy you've crom"
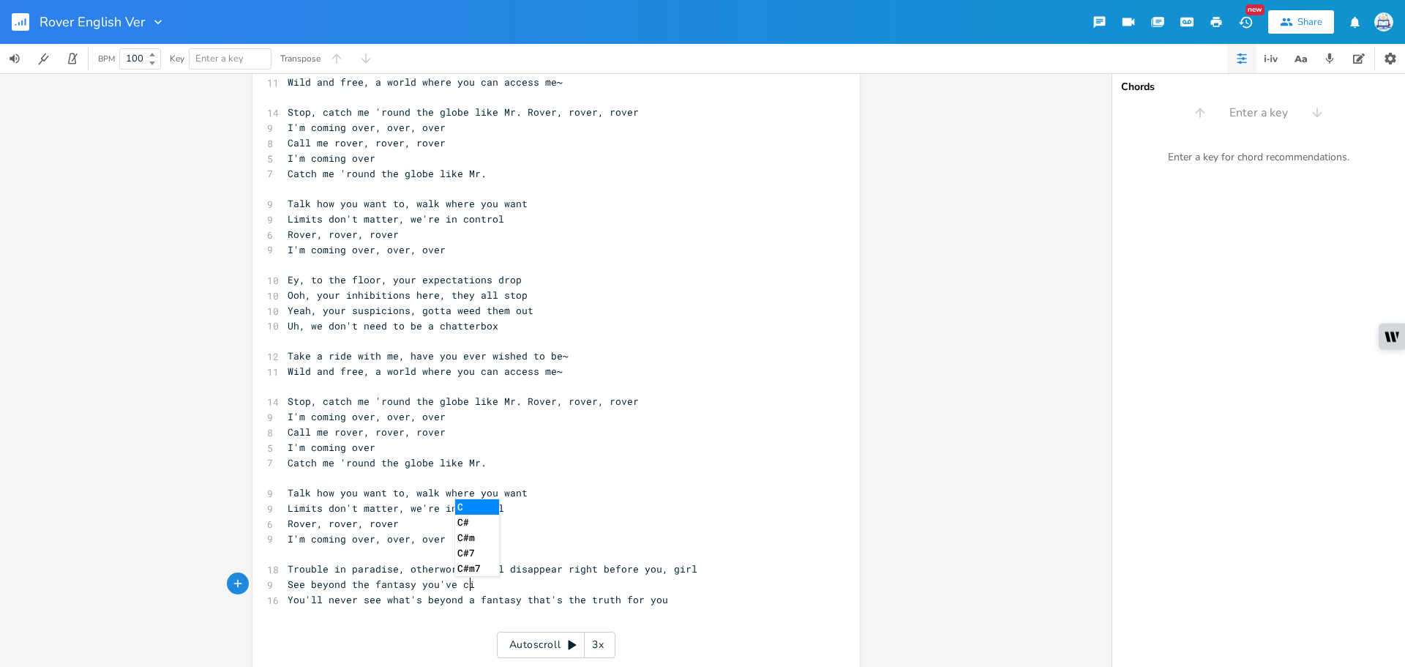
type textarea "im"
type textarea "omprised the truth for you"
click at [702, 557] on pre "​" at bounding box center [549, 553] width 528 height 15
click at [695, 567] on pre "Trouble in paradise, otherworld, I'll disappear right before you, girl" at bounding box center [549, 568] width 528 height 15
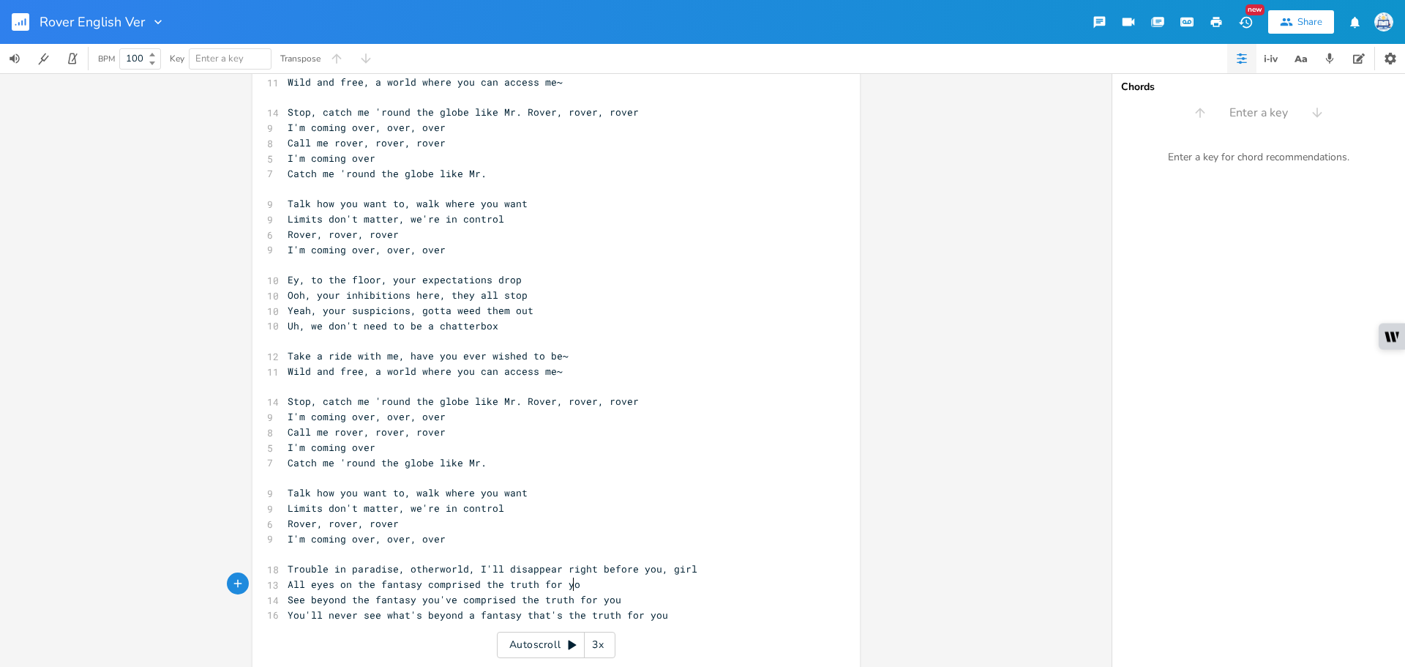
type textarea "All eyes on the fantasy comprised the truth for youy"
drag, startPoint x: 451, startPoint y: 600, endPoint x: 414, endPoint y: 602, distance: 37.4
click at [414, 602] on span "See beyond the fantasy you've comprised the truth for you" at bounding box center [455, 599] width 334 height 13
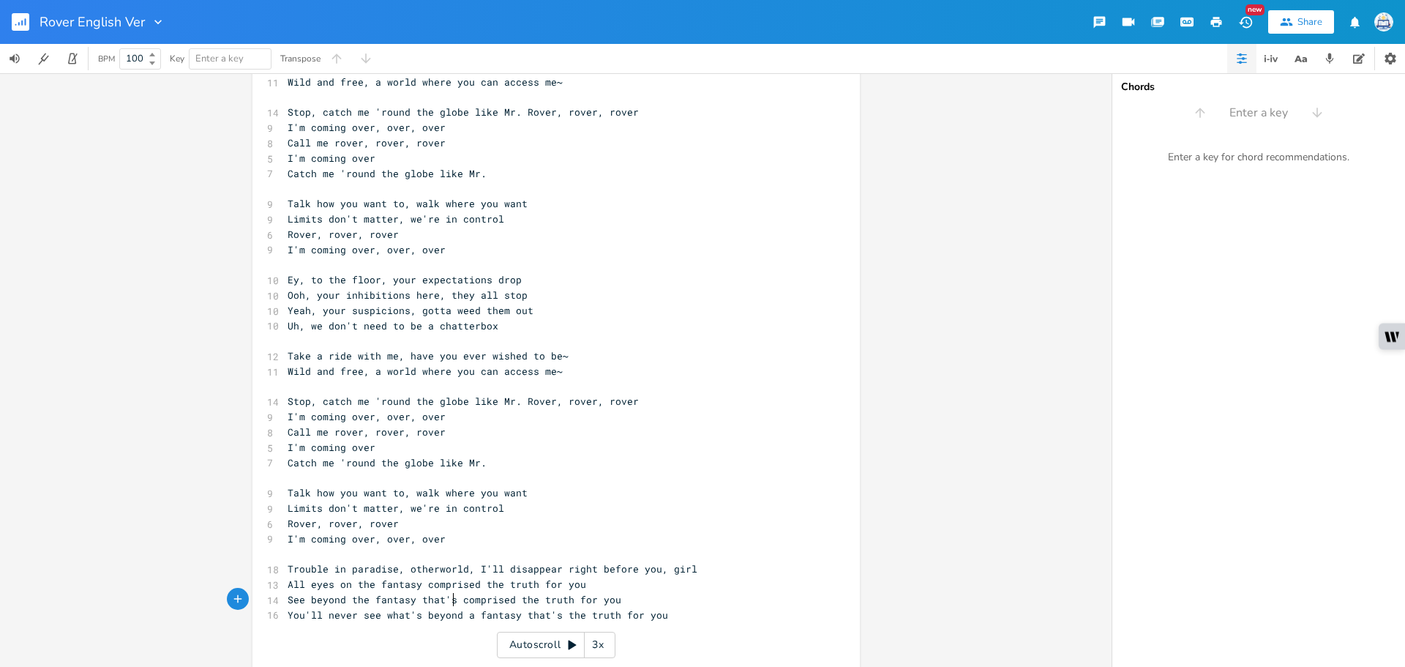
type textarea "that's"
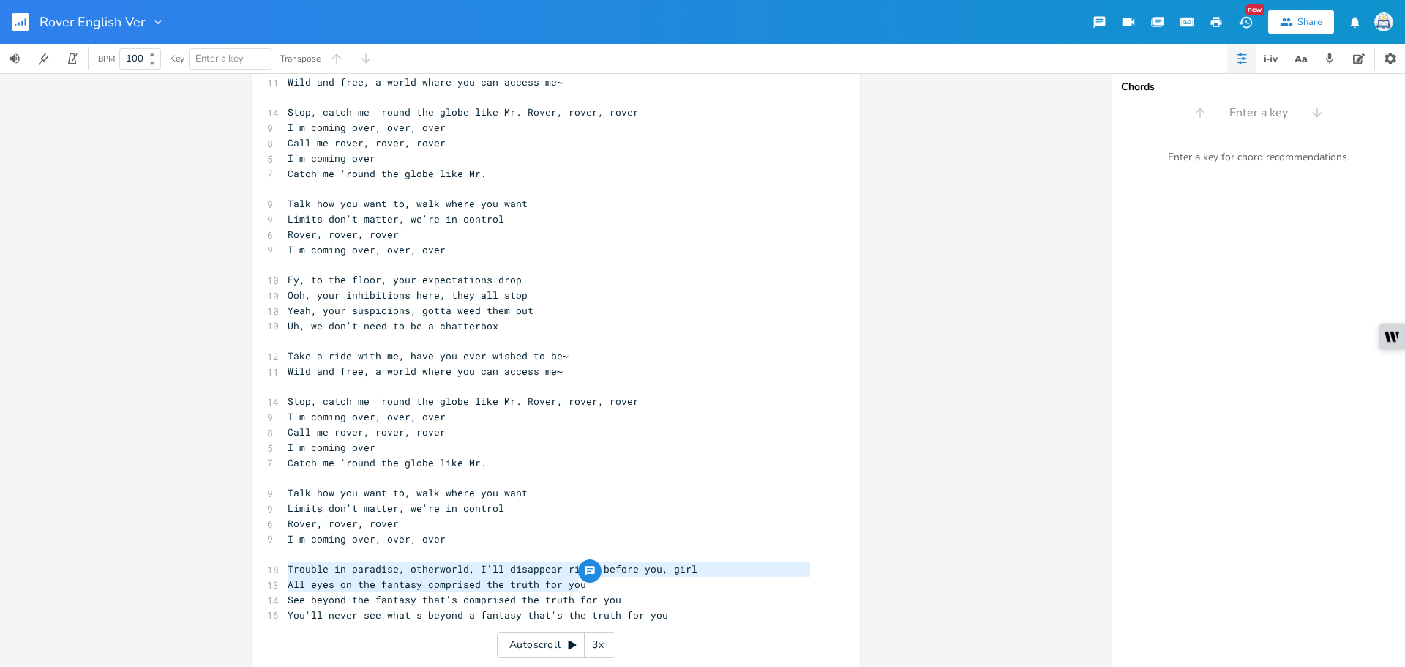
type textarea "All eyes on the fantasy comprised the truth for you"
drag, startPoint x: 601, startPoint y: 580, endPoint x: 239, endPoint y: 591, distance: 362.5
click at [239, 591] on div "All eyes on the fantasy comprised the truth for you x 5 Ripple space and time 9…" at bounding box center [556, 370] width 1112 height 594
click at [434, 590] on span "All eyes on the fantasy comprised the truth for you" at bounding box center [437, 584] width 299 height 13
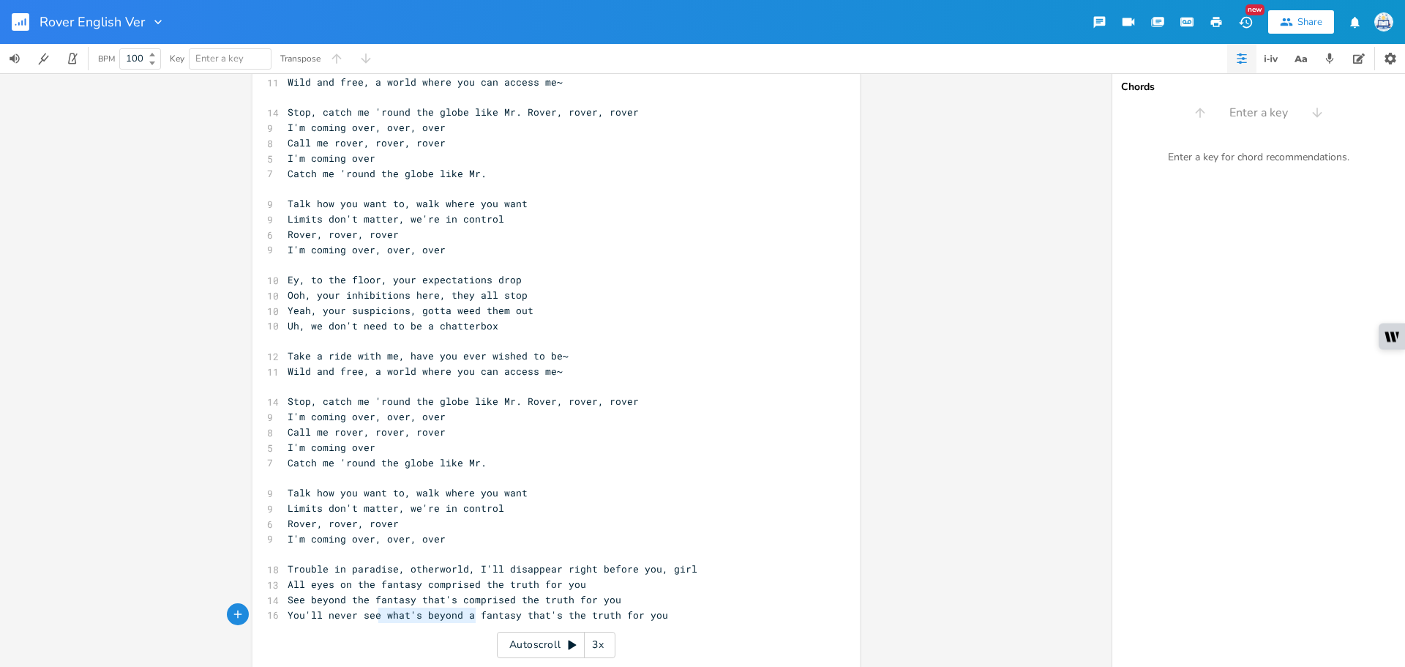
type textarea "hat's beyond a"
drag, startPoint x: 473, startPoint y: 614, endPoint x: 384, endPoint y: 616, distance: 89.3
click at [384, 616] on span "You'll never see what's beyond a fantasy that's the truth for you" at bounding box center [478, 614] width 381 height 13
click at [429, 615] on span "You'll never see what's beyond a fantasy that's the truth for you" at bounding box center [478, 614] width 381 height 13
type textarea "what's"
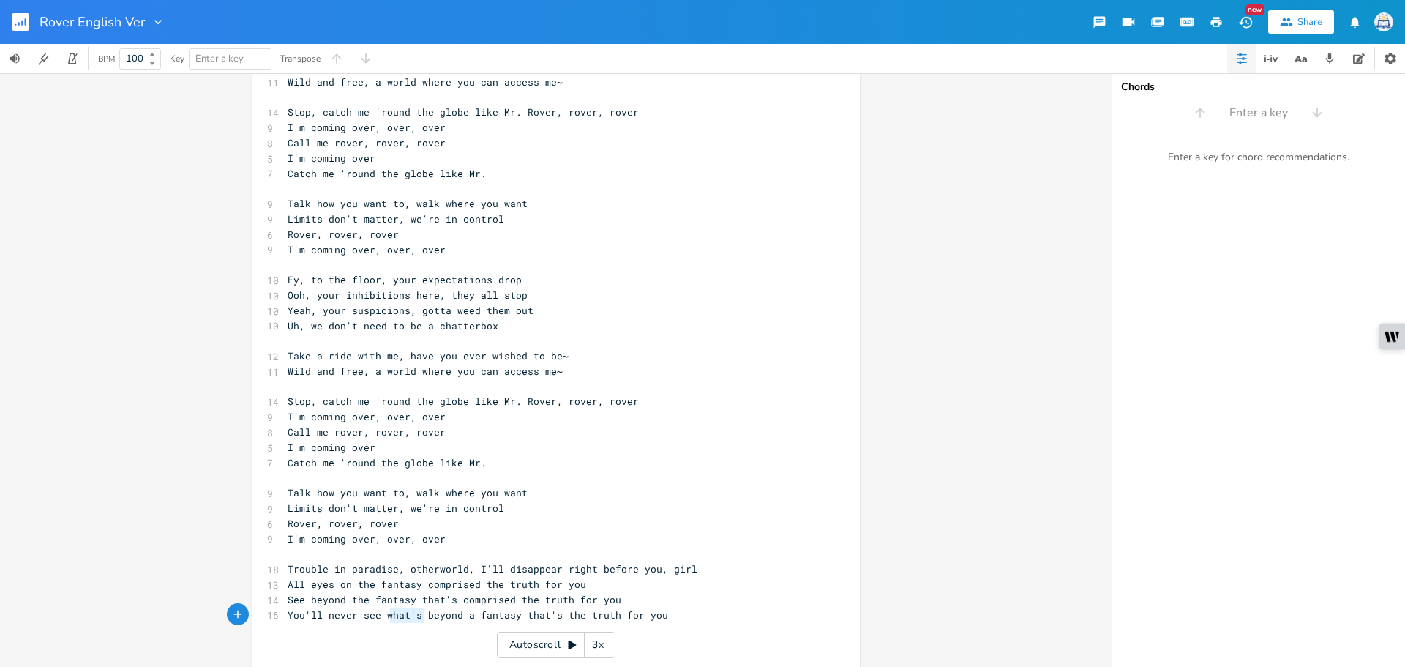
drag, startPoint x: 419, startPoint y: 616, endPoint x: 380, endPoint y: 618, distance: 39.6
click at [380, 618] on span "You'll never see what's beyond a fantasy that's the truth for you" at bounding box center [478, 614] width 381 height 13
click at [420, 617] on span "You'll never see beyond a fantasy that's the truth for you" at bounding box center [458, 614] width 340 height 13
type textarea "the"
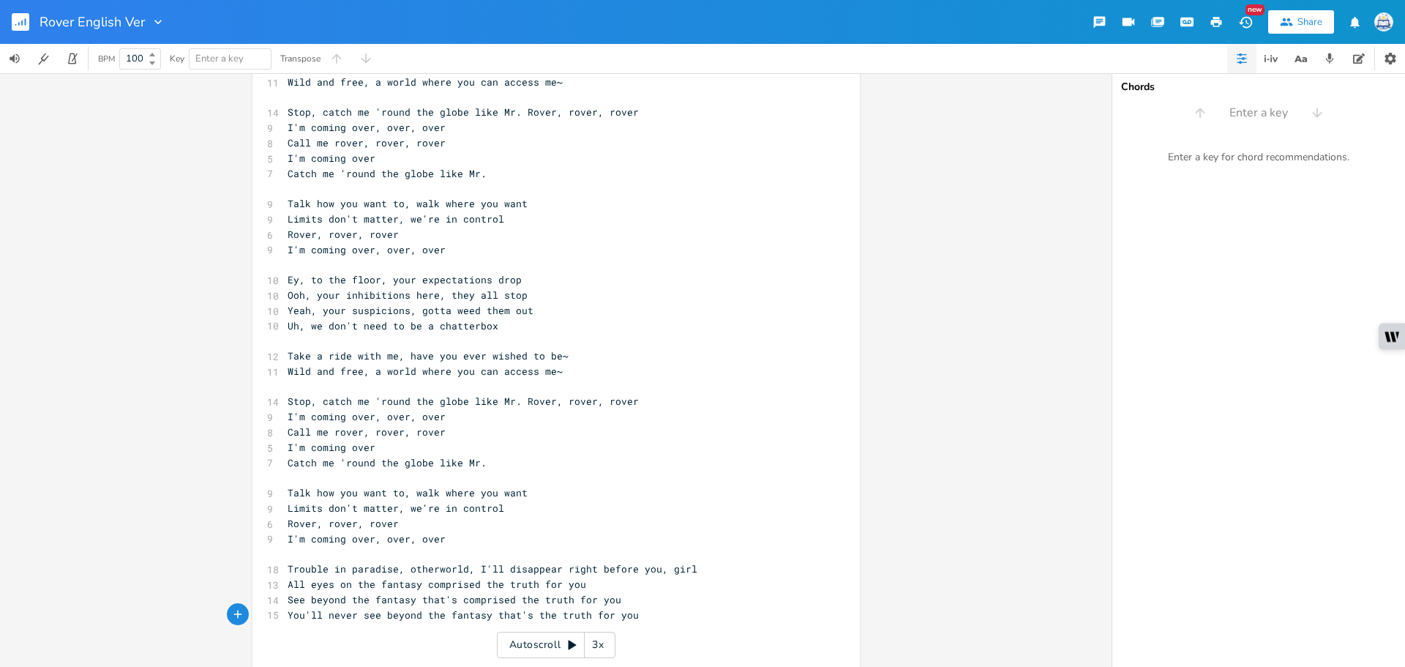
click at [474, 618] on span "You'll never see beyond the fantasy that's the truth for you" at bounding box center [463, 614] width 351 height 13
drag, startPoint x: 529, startPoint y: 618, endPoint x: 490, endPoint y: 618, distance: 39.5
click at [490, 618] on span "You'll never see beyond the fantasy that's the truth for you" at bounding box center [463, 614] width 351 height 13
type textarea "comprised"
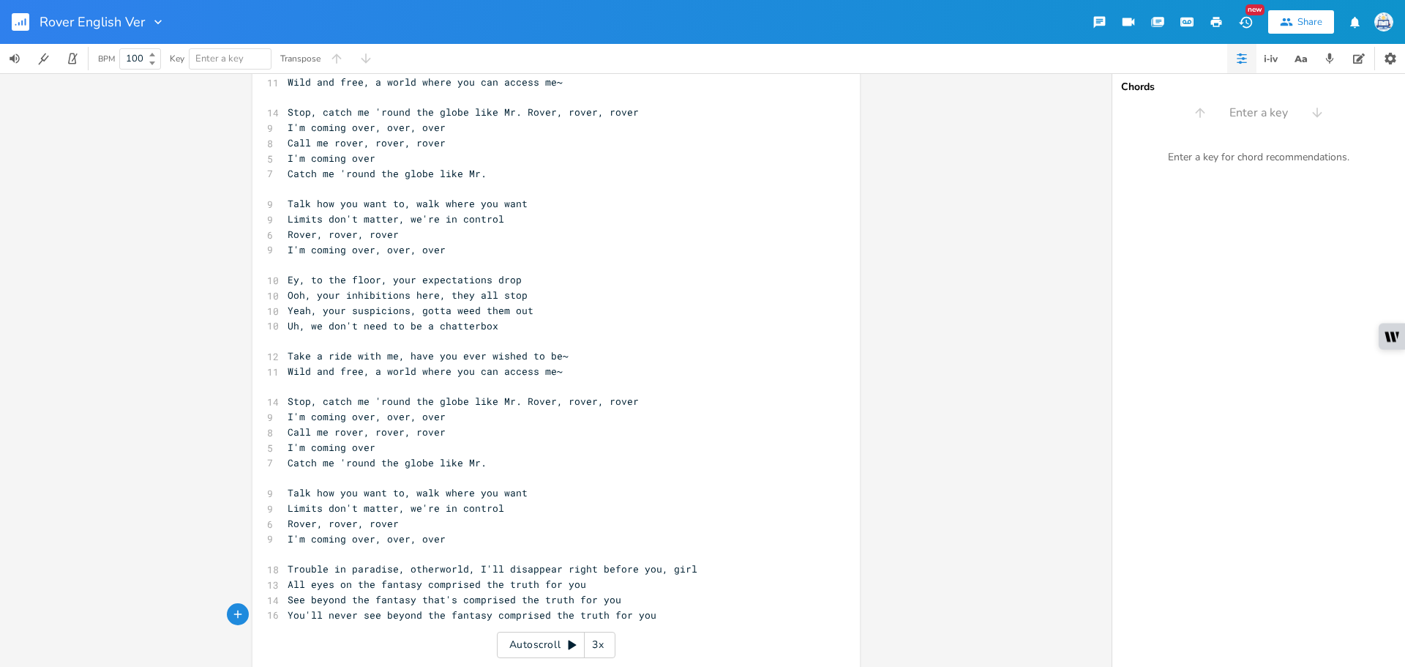
click at [673, 553] on pre "​" at bounding box center [549, 553] width 528 height 15
click at [564, 616] on span "You'll never see beyond the fantasy comprised the truth for you" at bounding box center [472, 614] width 369 height 13
click at [685, 612] on pre "You'll never see beyond the fantasy comprised the truth for you" at bounding box center [549, 615] width 528 height 15
type textarea "Could you ever see beyond the fantasy that's the truth for you"
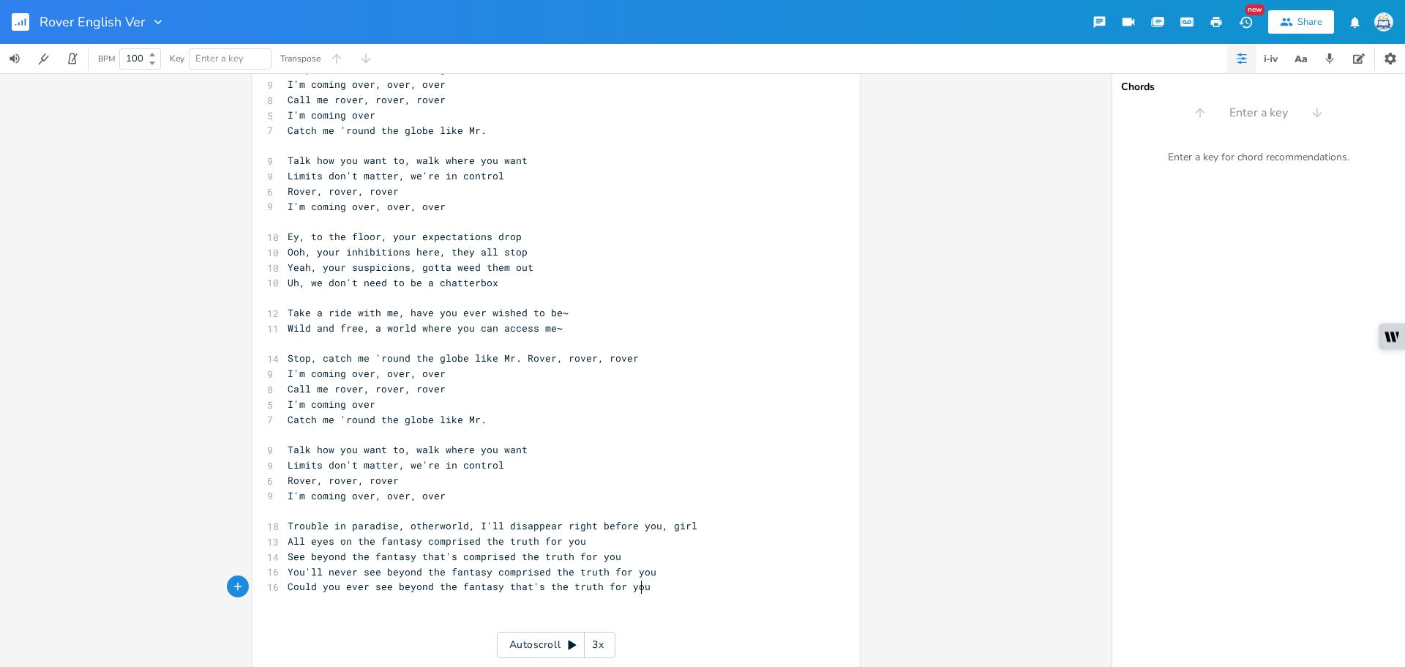
scroll to position [339, 0]
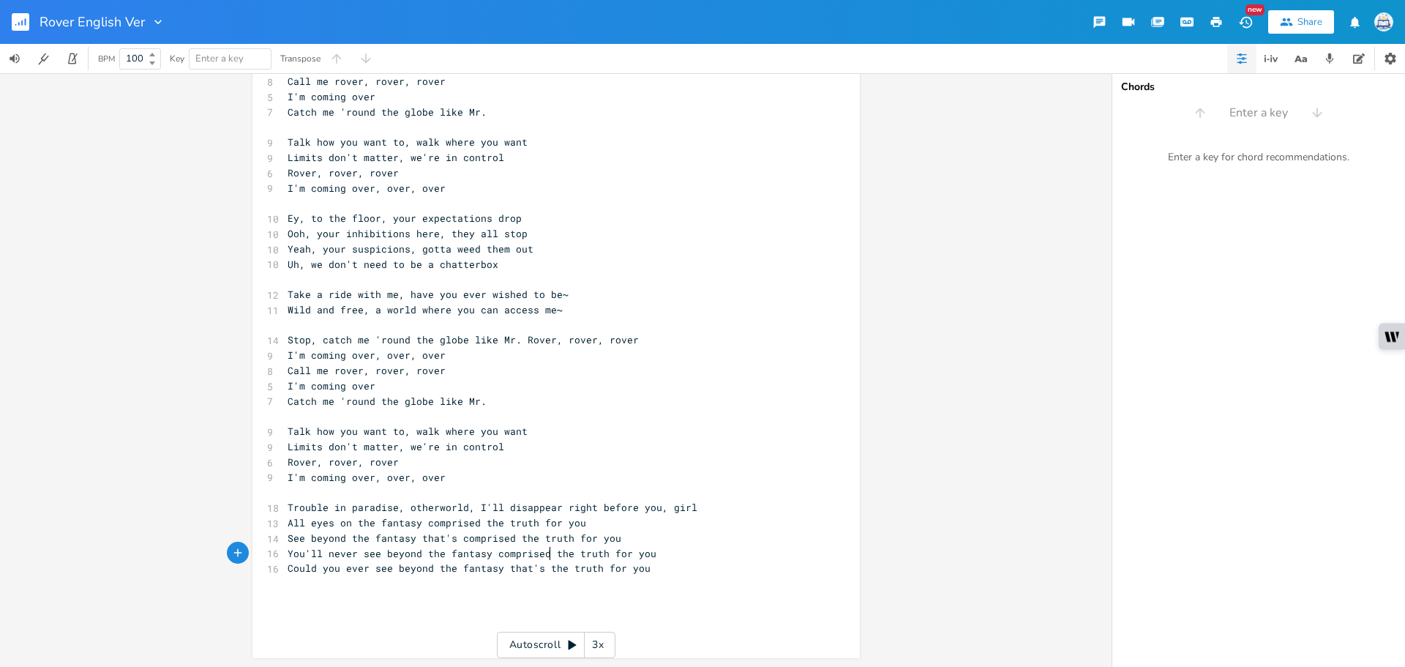
click at [545, 557] on span "You'll never see beyond the fantasy comprised the truth for you" at bounding box center [472, 553] width 369 height 13
click at [624, 545] on pre "See beyond the fantasy that's comprised the truth for you" at bounding box center [549, 538] width 528 height 15
click at [673, 570] on pre "Could you ever see beyond the fantasy that's the truth for you" at bounding box center [549, 568] width 528 height 15
type textarea "look beyond the fantasy you've comprised the truth for you"
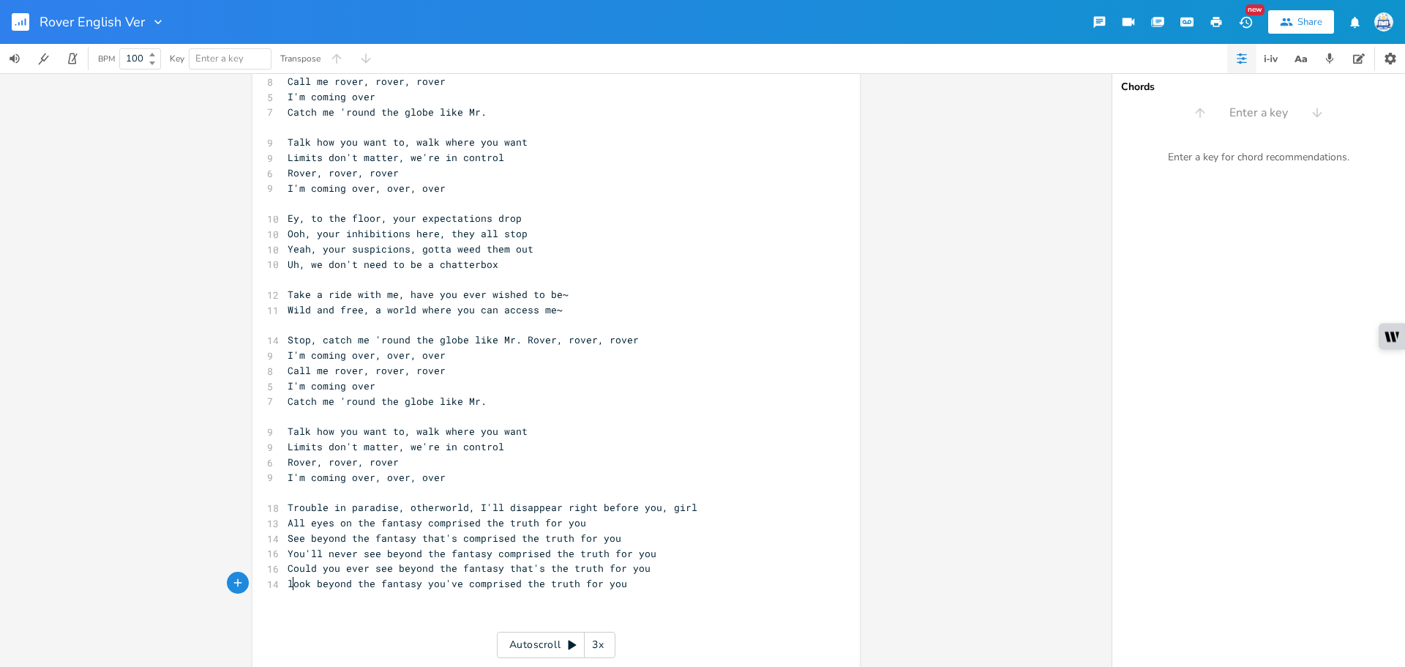
click at [291, 587] on span "look beyond the fantasy you've comprised the truth for you" at bounding box center [458, 583] width 340 height 13
type textarea "L"
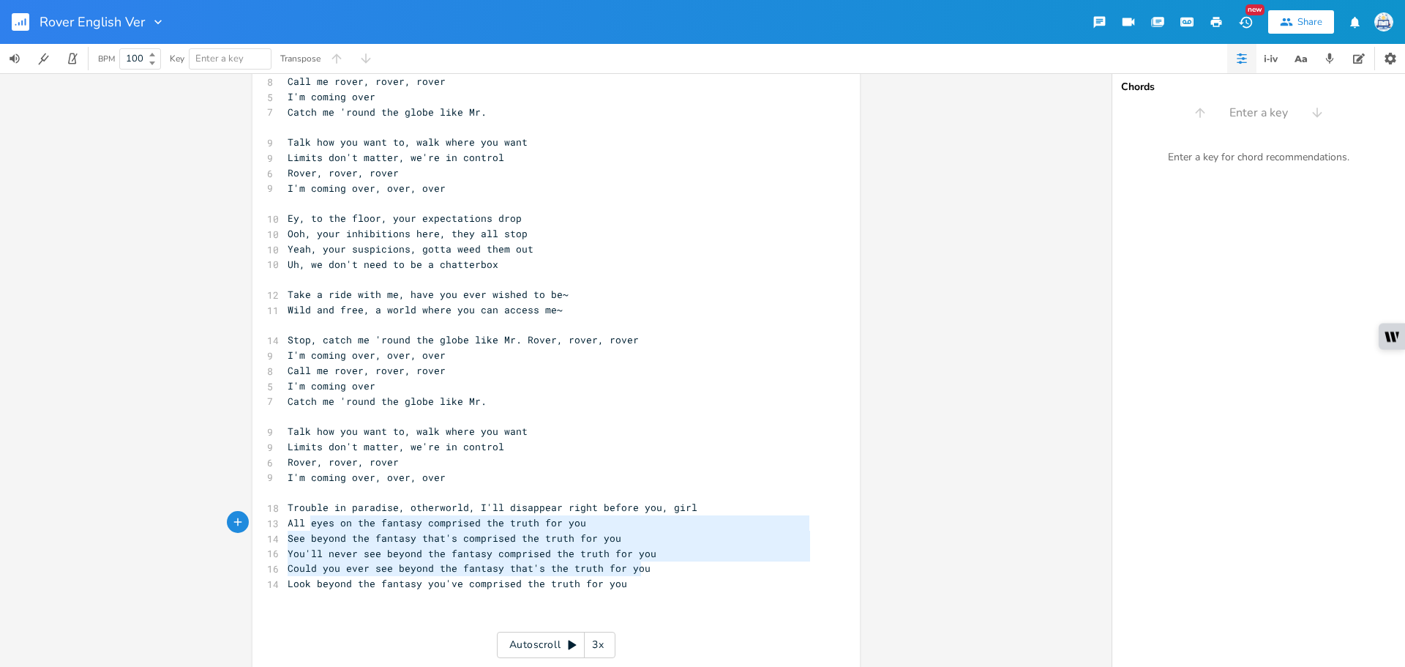
type textarea "All eyes on the fantasy comprised the truth for you See beyond the fantasy that…"
drag, startPoint x: 639, startPoint y: 567, endPoint x: 281, endPoint y: 522, distance: 360.8
click at [285, 522] on div "5 Ripple space and time 9 Ey, watch the barriers they all drop [Song about fake…" at bounding box center [549, 210] width 528 height 883
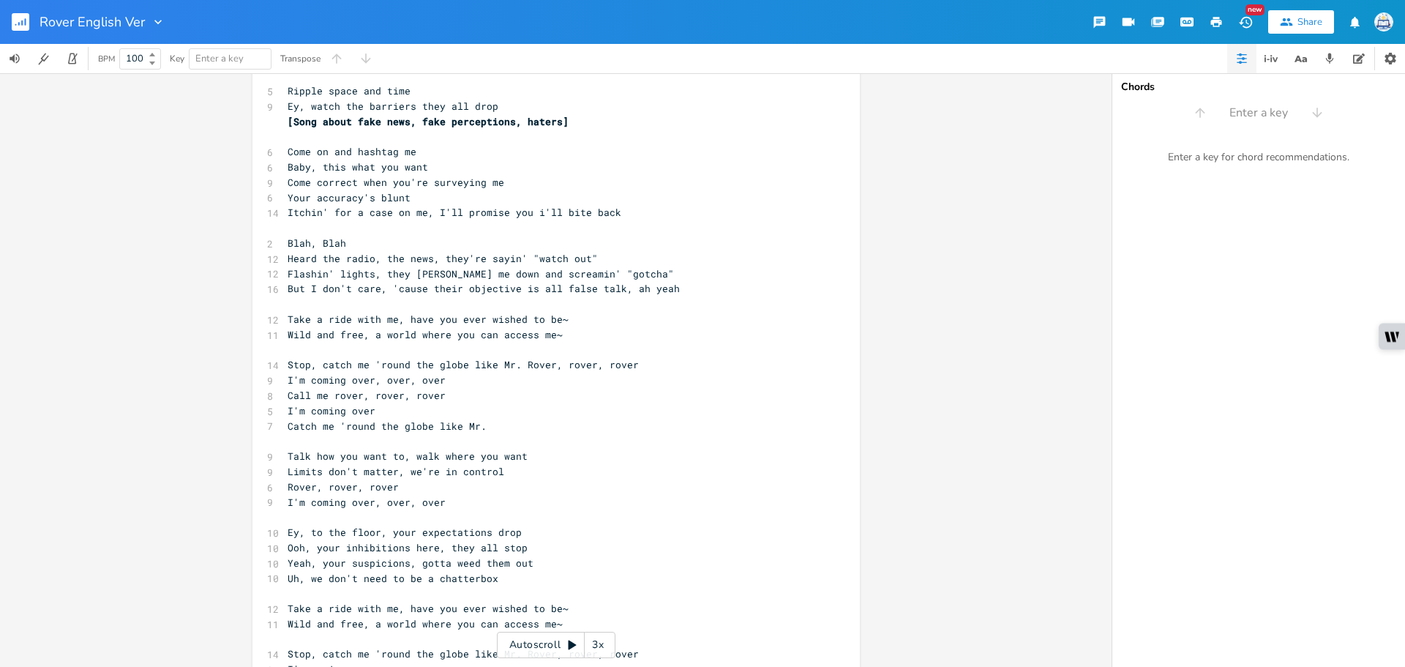
scroll to position [0, 0]
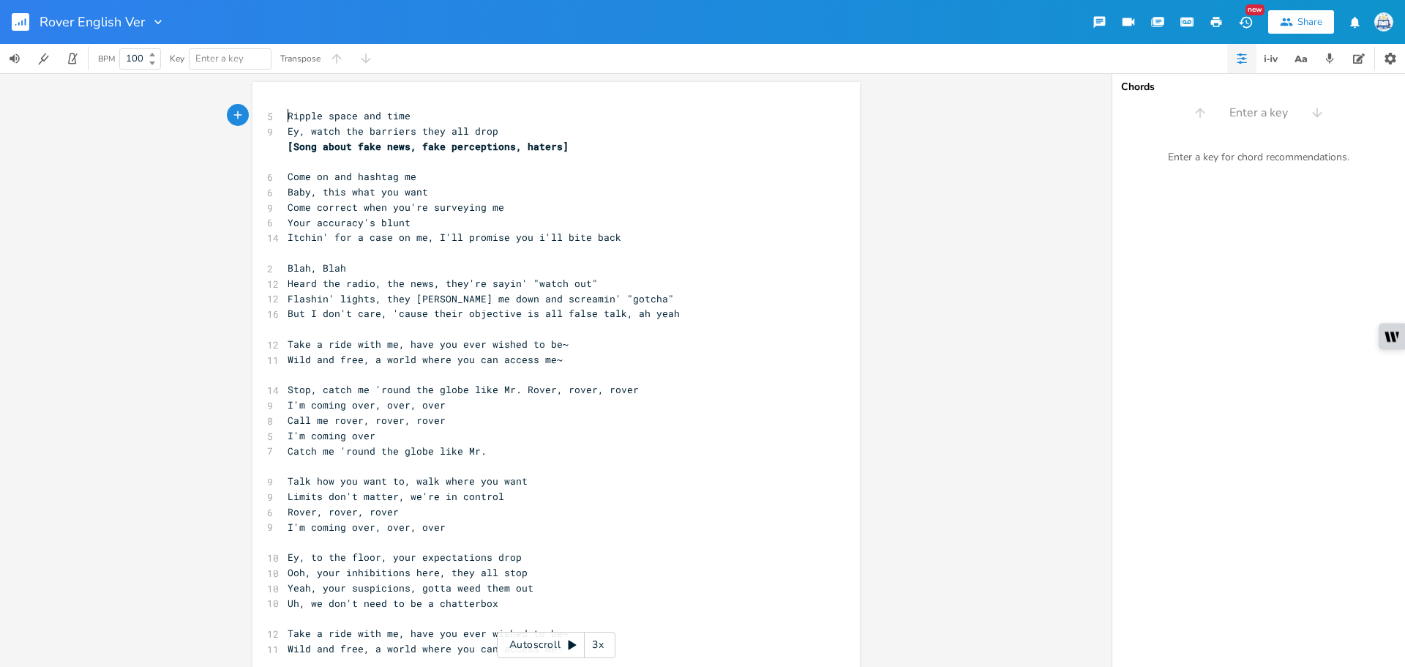
click at [285, 109] on pre "Ripple space and time" at bounding box center [549, 115] width 528 height 15
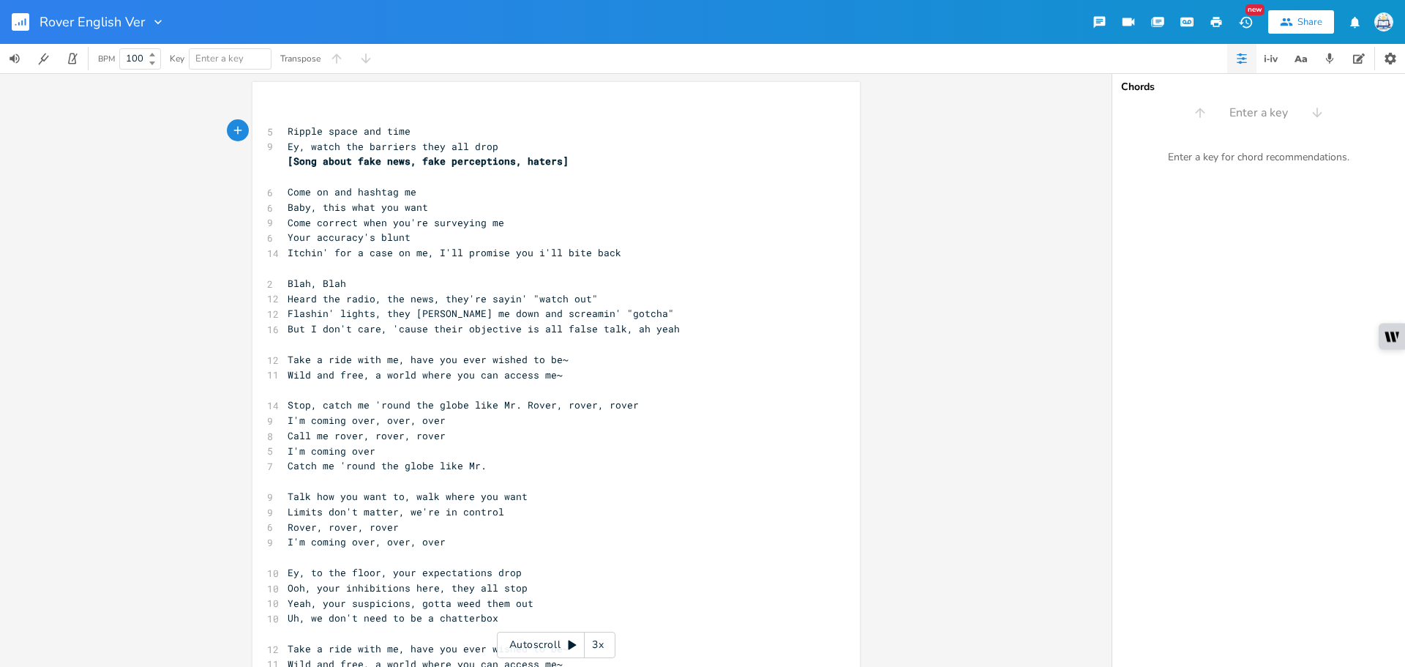
click at [313, 105] on div "x ​ 5 Ripple space and time 9 Ey, watch the barriers they all drop [Song about …" at bounding box center [549, 526] width 528 height 843
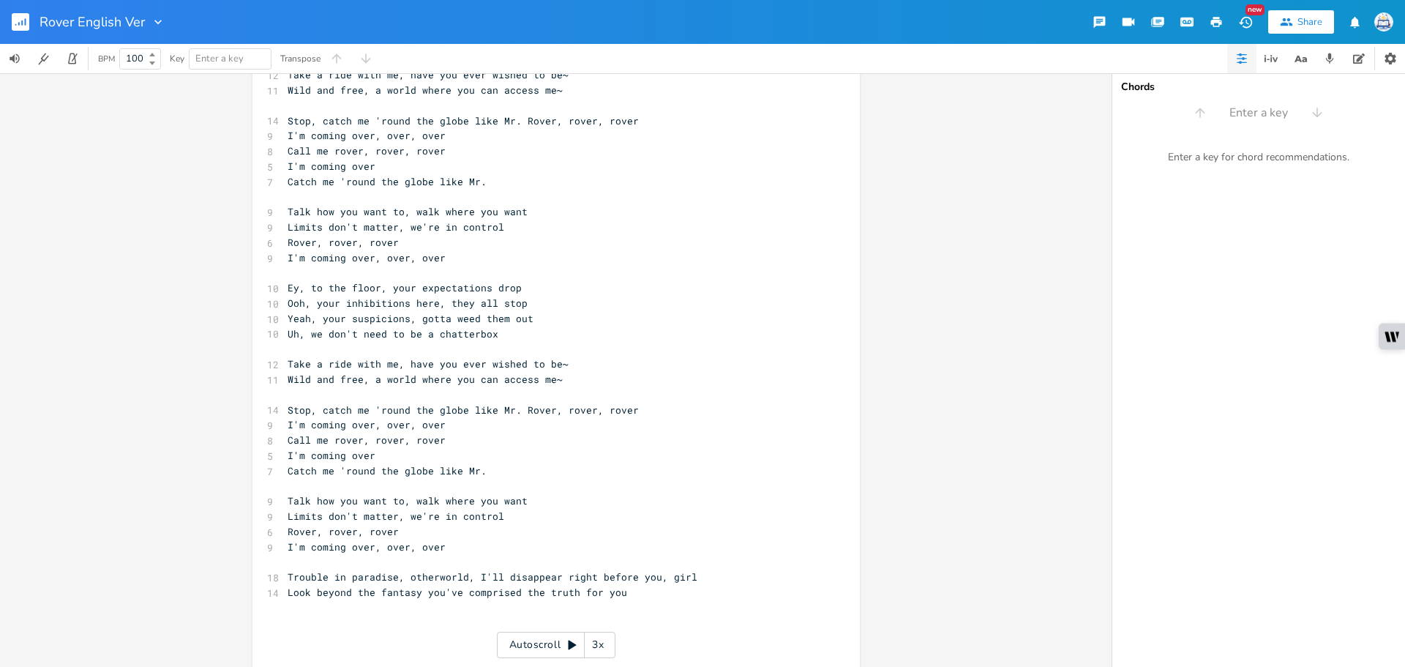
scroll to position [354, 0]
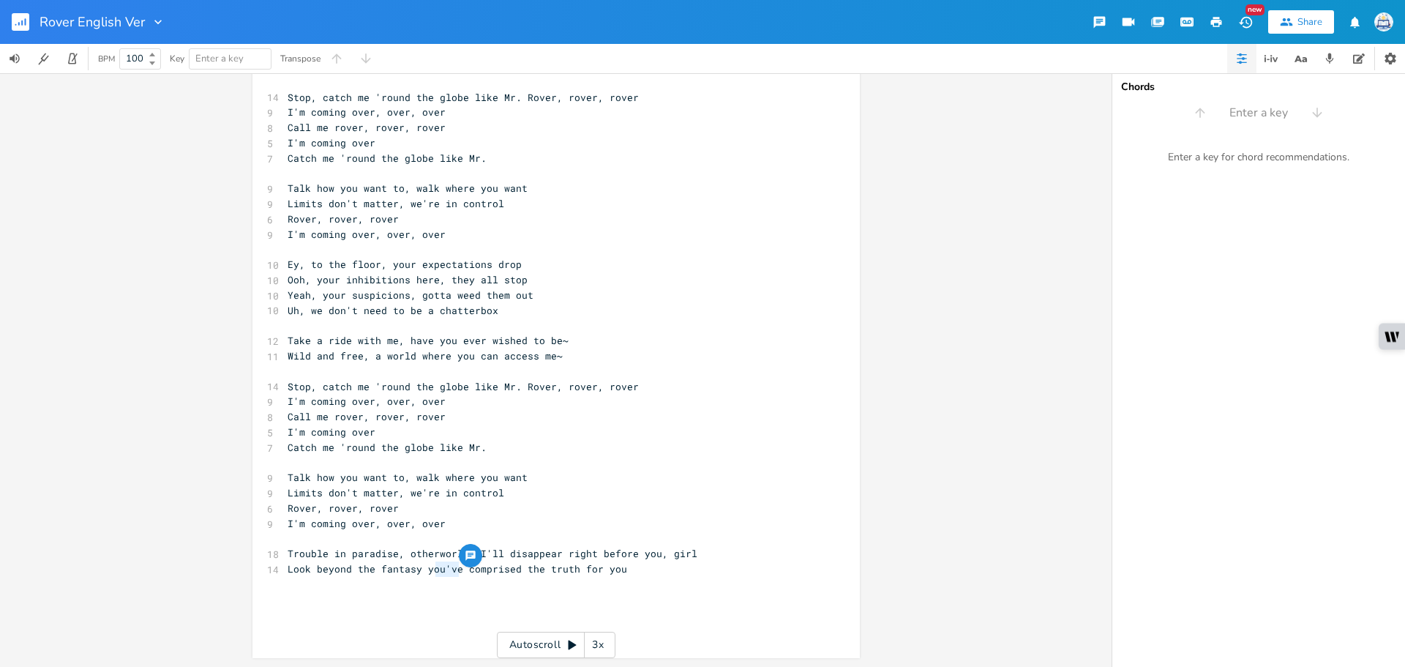
type textarea "e"
click at [457, 572] on span "Look beyond the fantasy you've comprised the truth for you" at bounding box center [458, 568] width 340 height 13
type textarea "once"
click at [713, 567] on pre "Look beyond the fantasy you've once comprised the truth for you" at bounding box center [549, 568] width 528 height 15
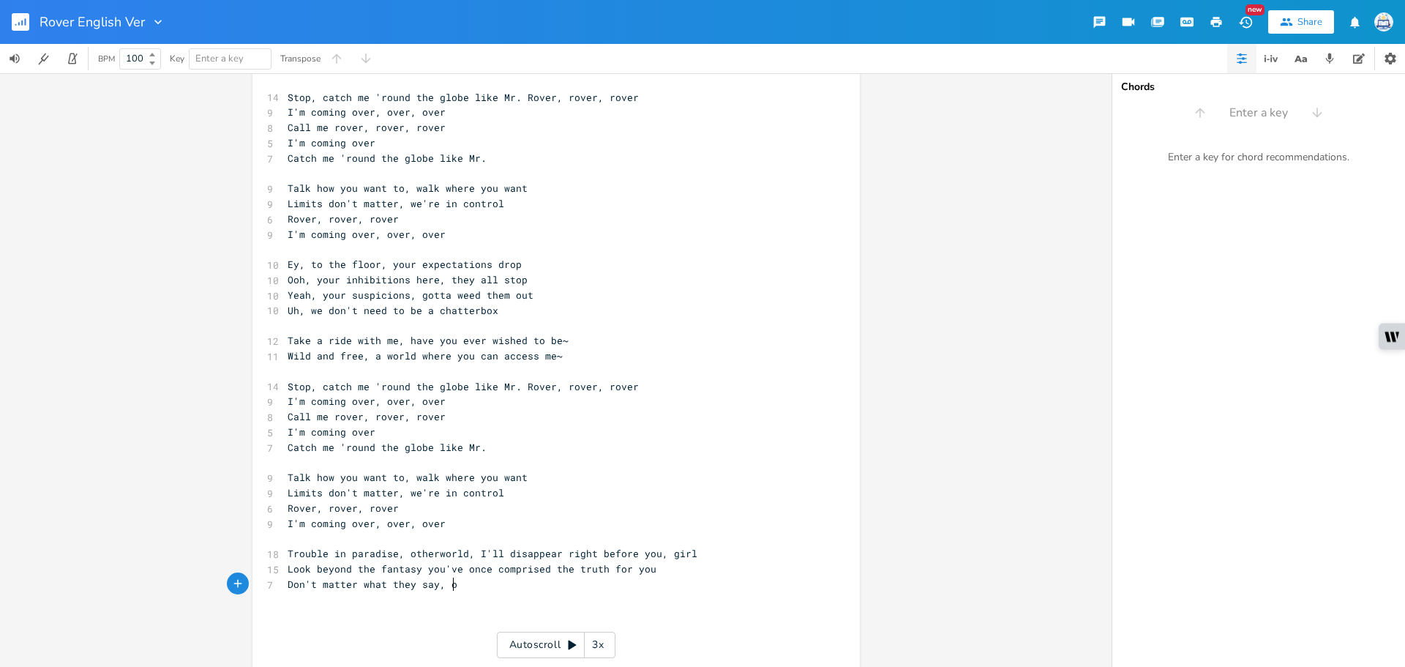
type textarea "Don't matter what they say, or"
click at [486, 562] on span "Look beyond the fantasy you've once comprised the truth for you" at bounding box center [472, 568] width 369 height 13
click at [414, 574] on span "Look beyond the fantasy you've comprised the truth for you" at bounding box center [458, 568] width 340 height 13
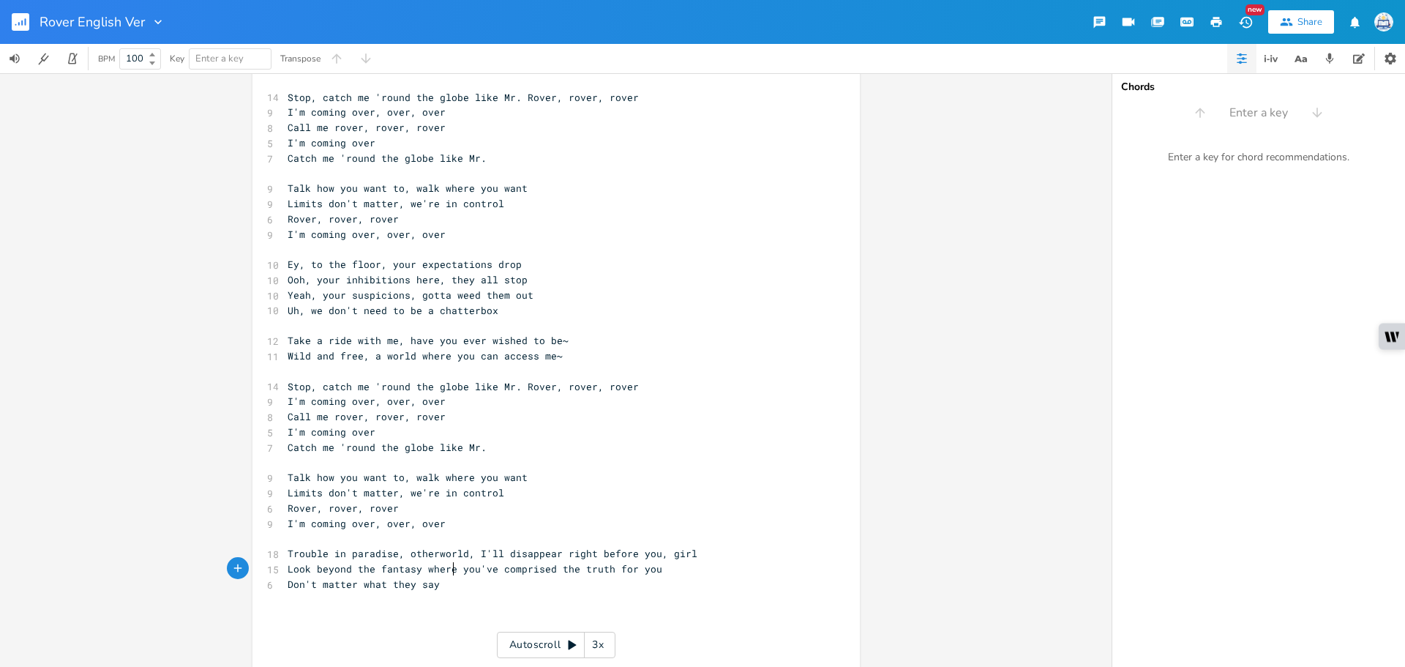
type textarea "where"
click at [468, 589] on pre "Don't matter what they say" at bounding box center [549, 584] width 528 height 15
type textarea "or thinks what"
click at [446, 583] on span "Don't matter what they say or thinks what" at bounding box center [408, 584] width 240 height 13
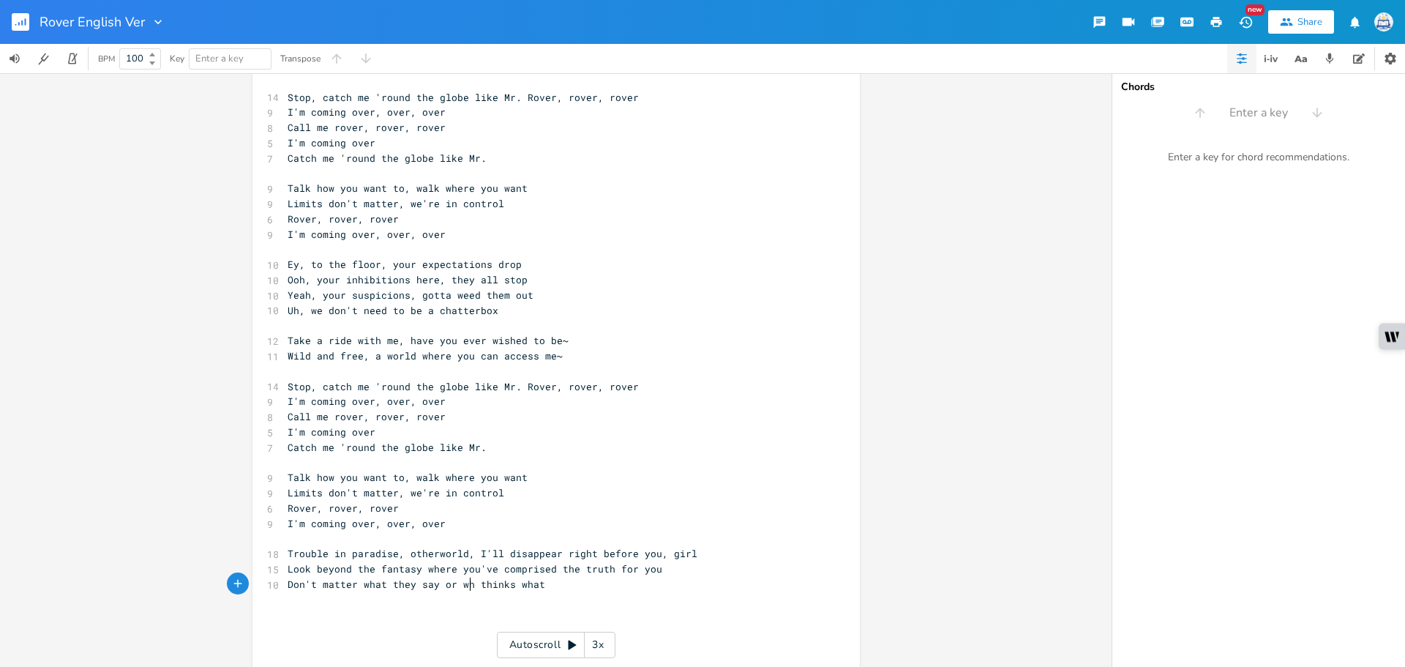
type textarea "who"
click at [646, 580] on pre "Don't matter what they say or who thinks what" at bounding box center [549, 584] width 528 height 15
type textarea "I'll rise"
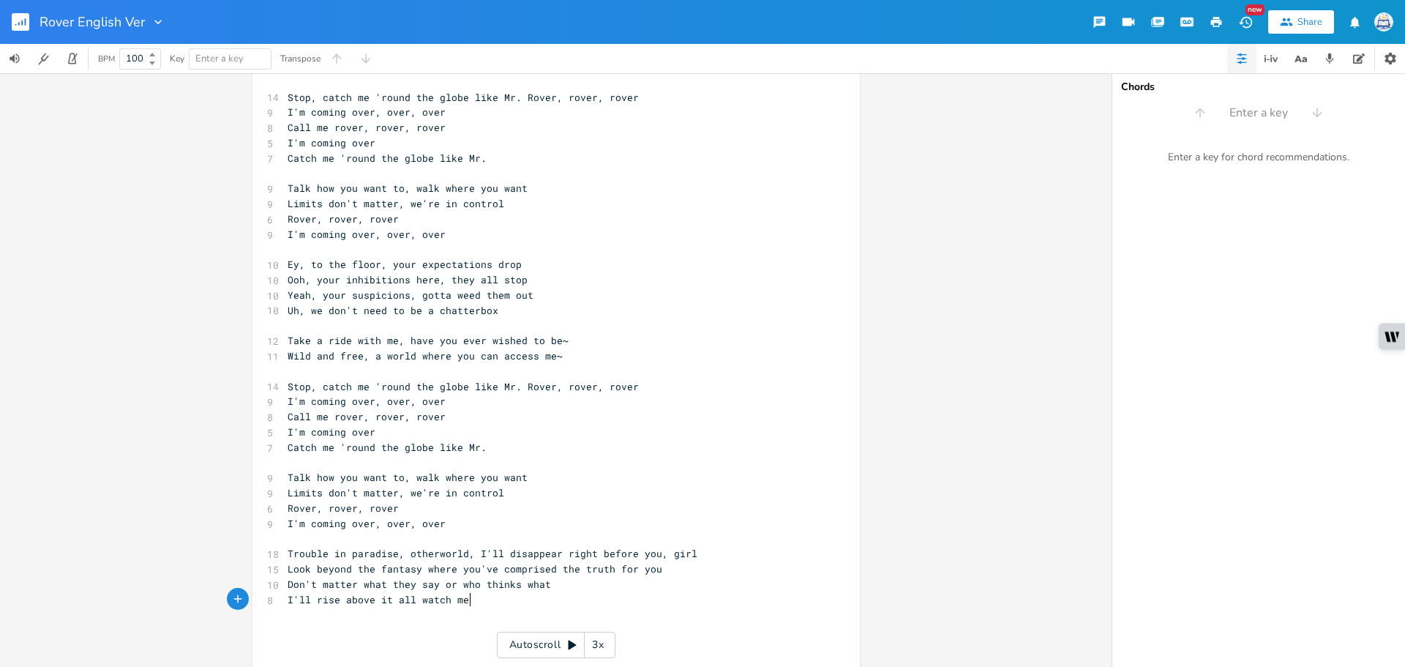
scroll to position [0, 106]
type textarea "above it all watch me go"
click at [406, 599] on span "I'll rise above it all watch me go" at bounding box center [387, 599] width 199 height 13
click at [408, 598] on span "I'll rise above it all watch me go" at bounding box center [387, 599] width 199 height 13
type textarea "now"
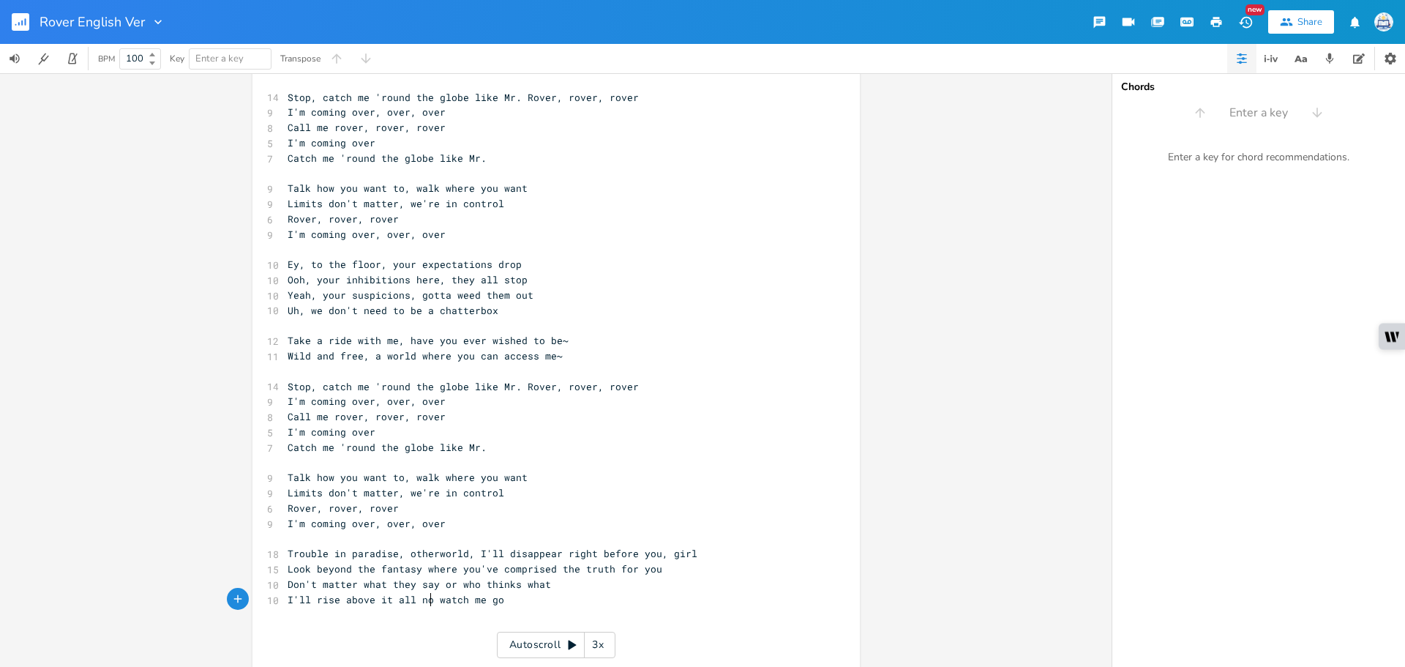
scroll to position [0, 21]
click at [537, 602] on pre "I'll rise above it all now watch me go" at bounding box center [549, 599] width 528 height 15
type textarea "BbY"
type textarea "ABY"
type textarea "ab"
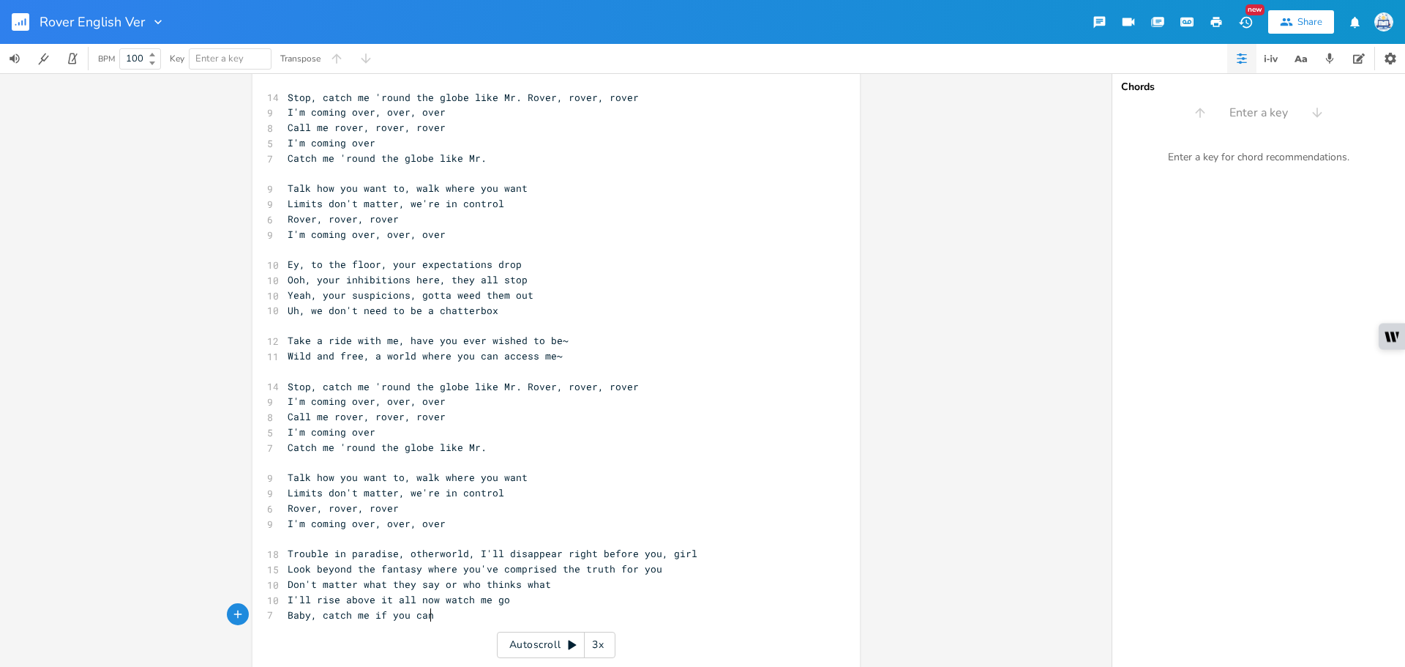
scroll to position [0, 109]
type textarea "Baby, catch me if you can"
type textarea ", let's race"
type textarea ", so"
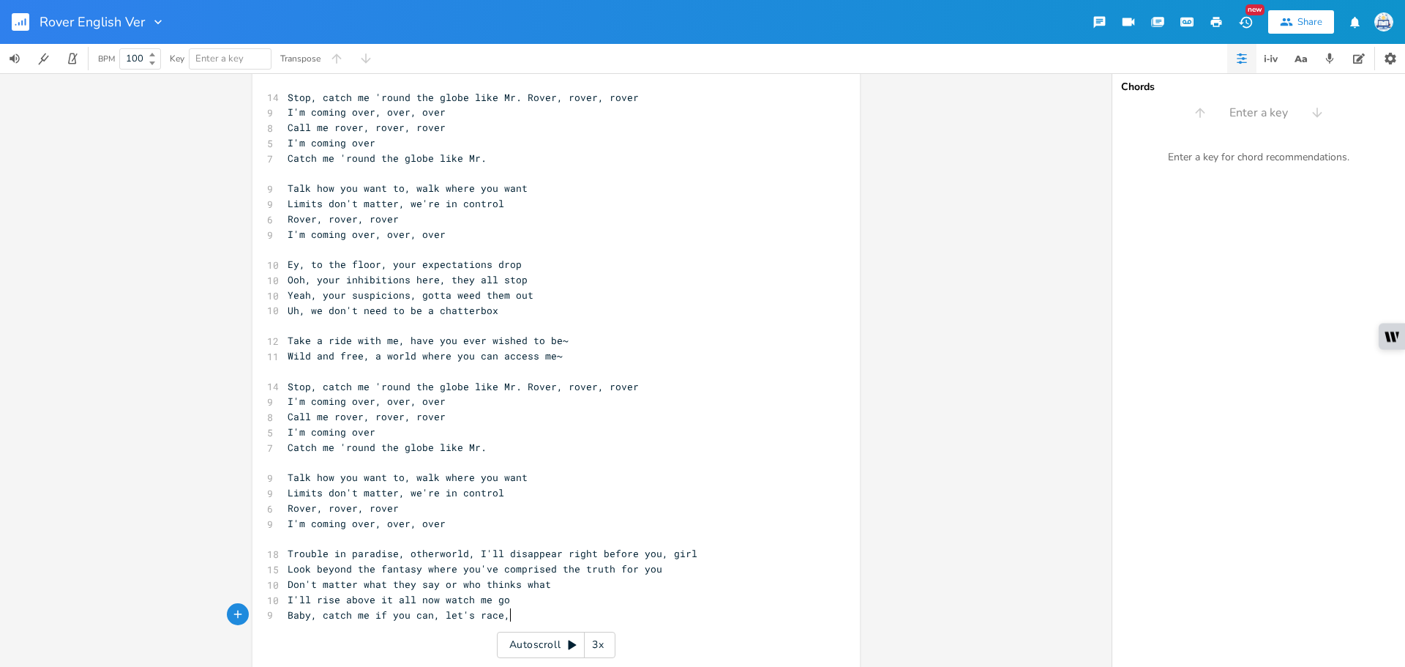
scroll to position [0, 15]
type textarea "S"
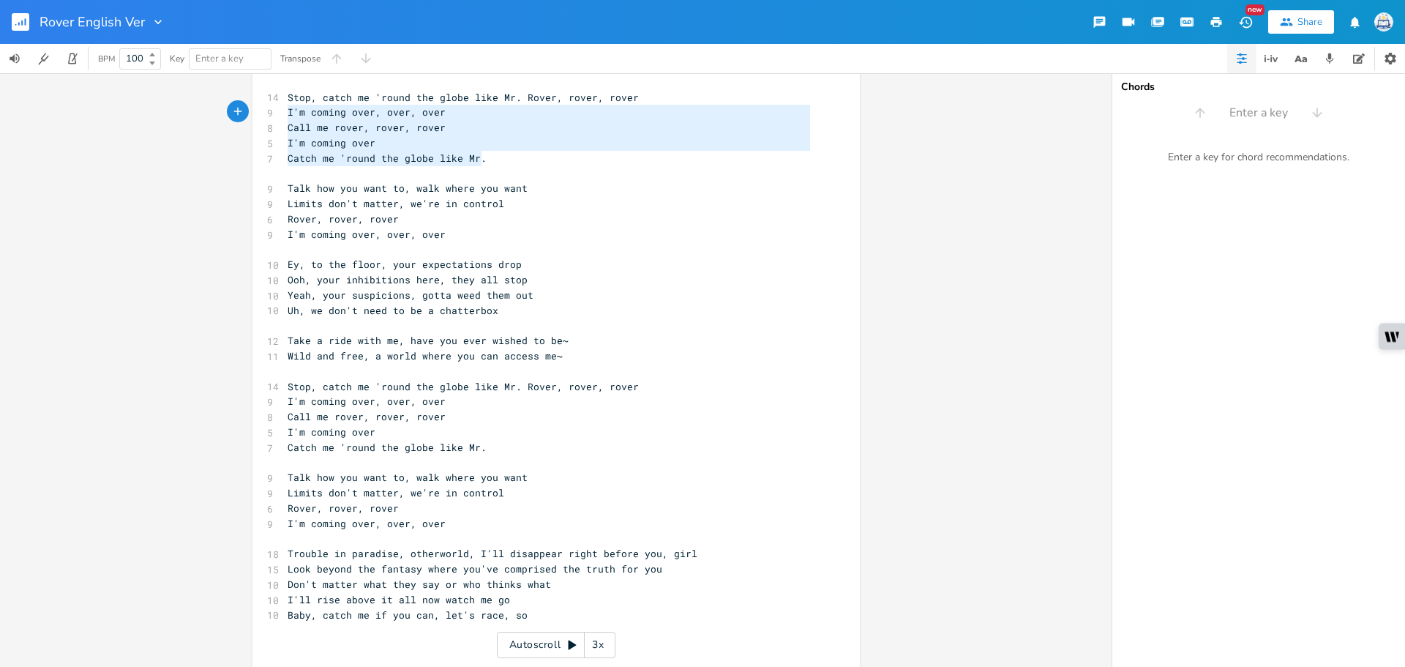
type textarea "Stop, catch me 'round the globe like Mr. Rover, rover, rover I'm coming over, o…"
drag, startPoint x: 504, startPoint y: 159, endPoint x: 282, endPoint y: 97, distance: 230.9
click at [278, 100] on div "Stop, catch me 'round the globe like Mr. Rover, rover, rover I'm coming over, o…" at bounding box center [557, 231] width 608 height 1006
click at [395, 641] on pre "​" at bounding box center [549, 645] width 528 height 15
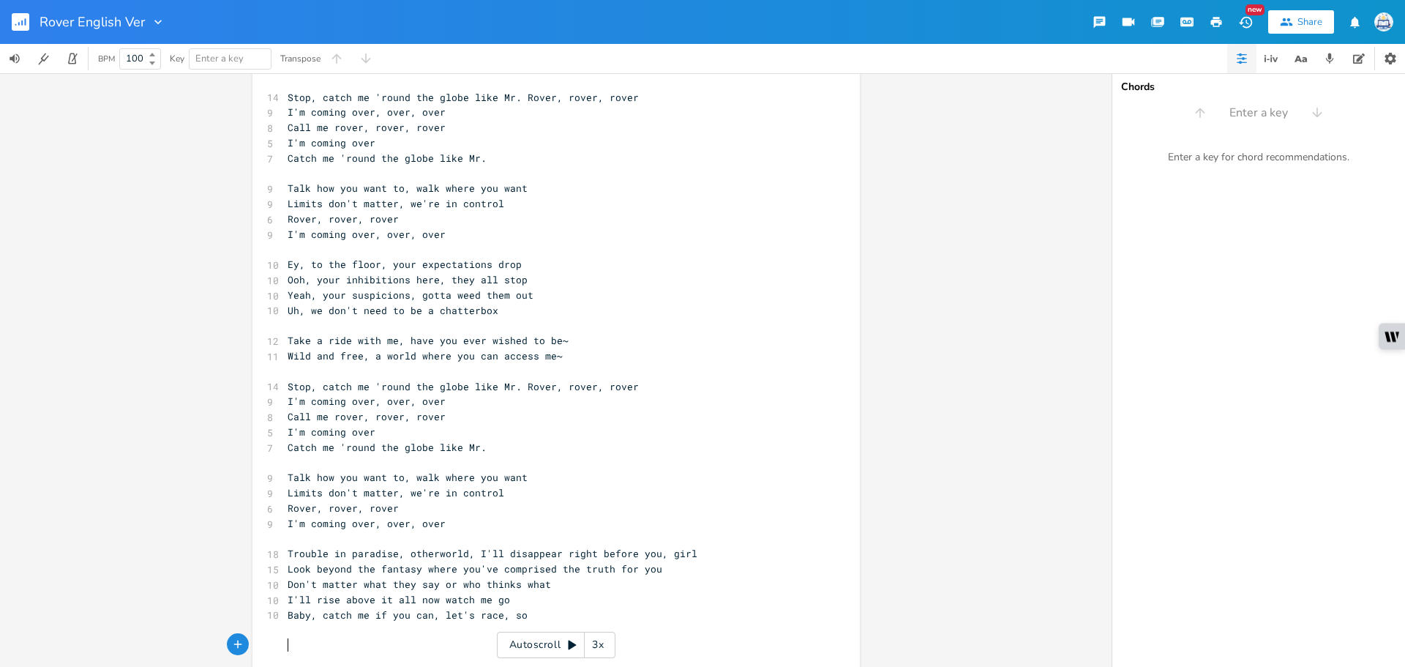
scroll to position [437, 0]
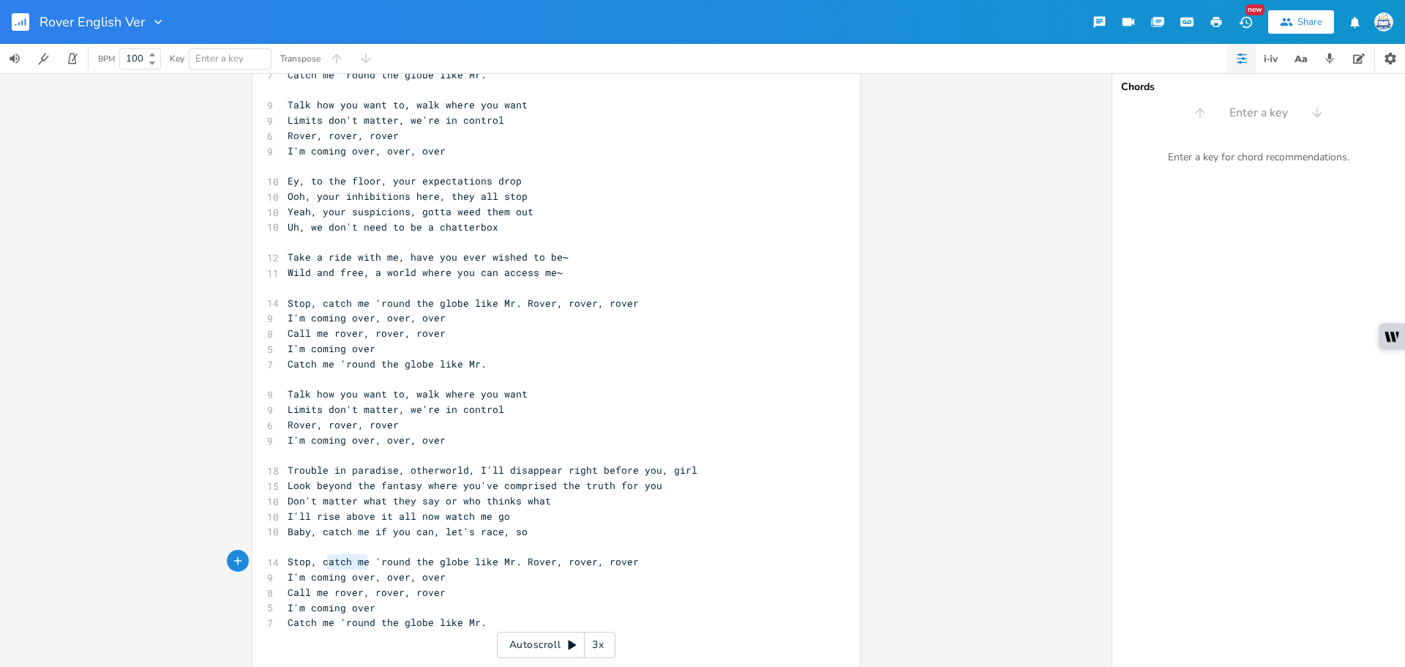
type textarea "catch me"
drag, startPoint x: 365, startPoint y: 567, endPoint x: 317, endPoint y: 566, distance: 48.3
click at [317, 566] on span "Stop, catch me 'round the globe like Mr. Rover, rover, rover" at bounding box center [463, 561] width 351 height 13
click at [426, 576] on span "I'm coming over, over, over" at bounding box center [367, 576] width 158 height 13
drag, startPoint x: 402, startPoint y: 562, endPoint x: 315, endPoint y: 564, distance: 86.4
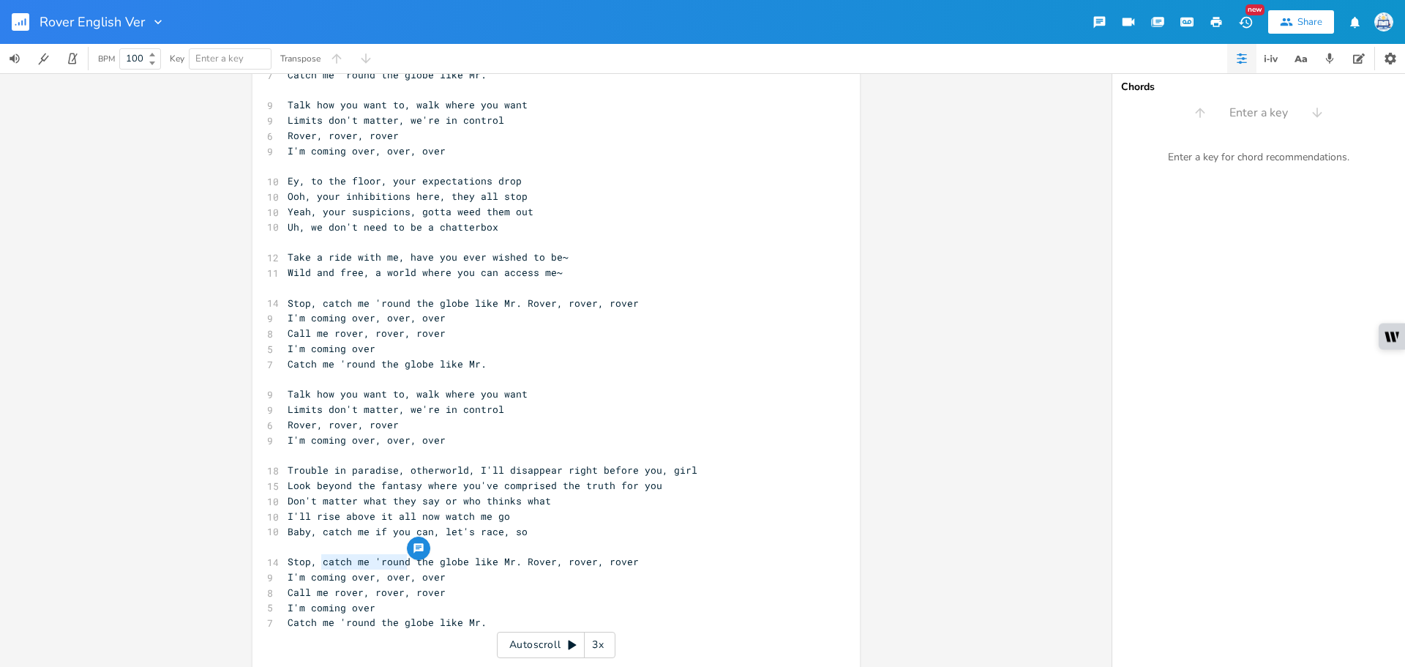
click at [315, 564] on span "Stop, catch me 'round the globe like Mr. Rover, rover, rover" at bounding box center [463, 561] width 351 height 13
type textarea "ride around"
click at [321, 560] on span "Stop, ride around the globe like Mr. Rover, rover, rover" at bounding box center [452, 561] width 328 height 13
click at [324, 558] on span "Stop, ride around the globe like Mr. Rover, rover, rover" at bounding box center [452, 561] width 328 height 13
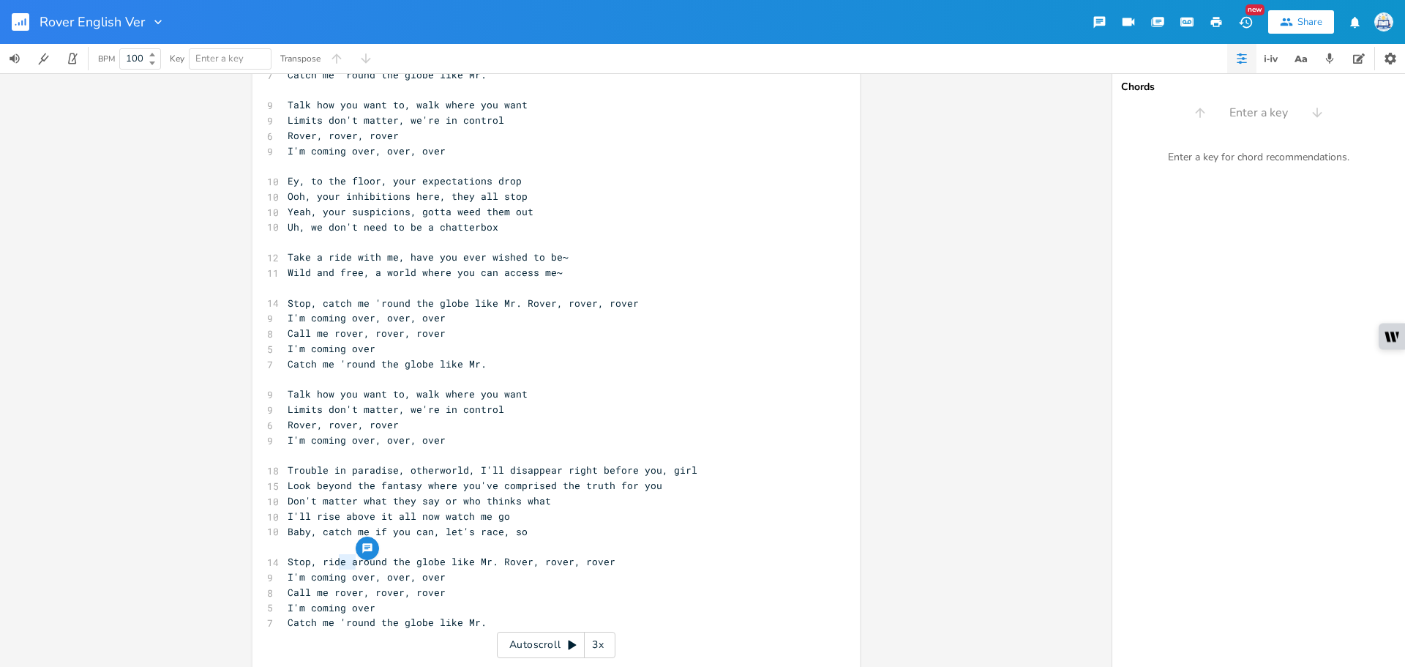
drag, startPoint x: 353, startPoint y: 563, endPoint x: 335, endPoint y: 561, distance: 17.6
click at [335, 561] on span "Stop, ride around the globe like Mr. Rover, rover, rover" at bounding box center [452, 561] width 328 height 13
type textarea "in' '"
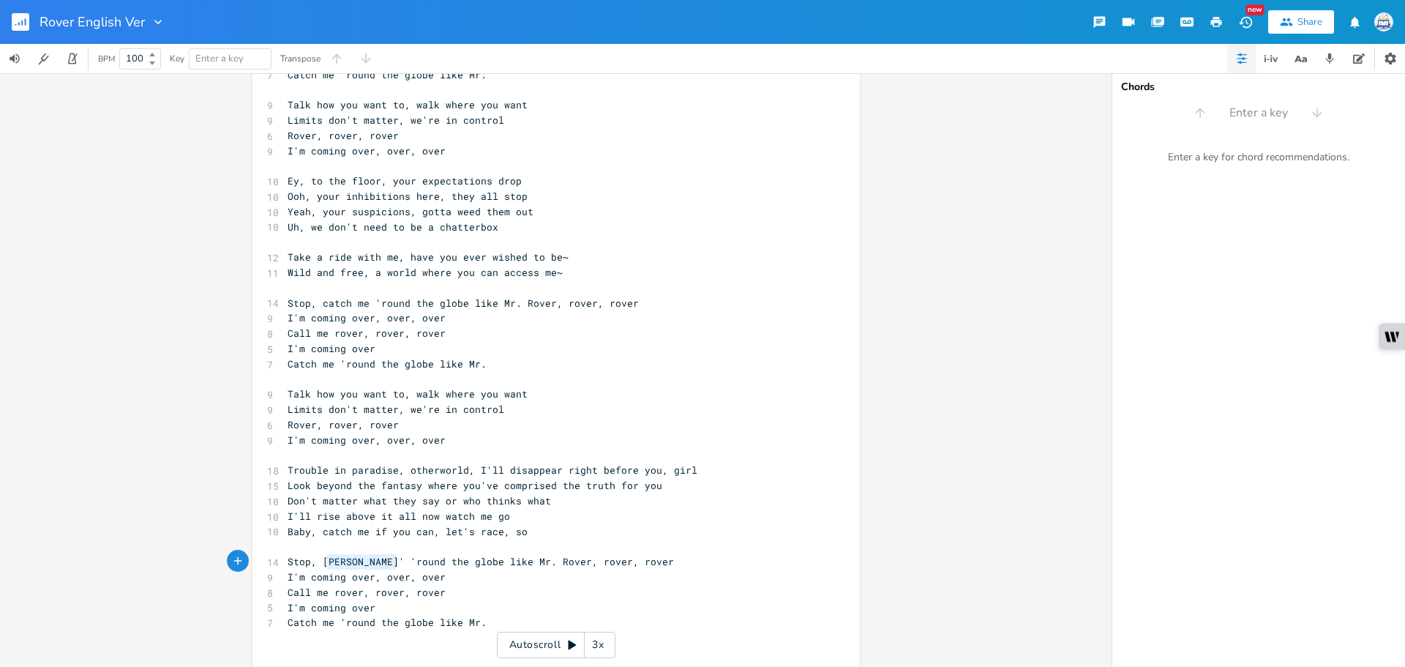
type textarea "ridin' 'round"
drag, startPoint x: 392, startPoint y: 564, endPoint x: 318, endPoint y: 564, distance: 73.9
click at [318, 564] on span "Stop, [PERSON_NAME]' 'round the globe like Mr. Rover, rover, rover" at bounding box center [481, 561] width 386 height 13
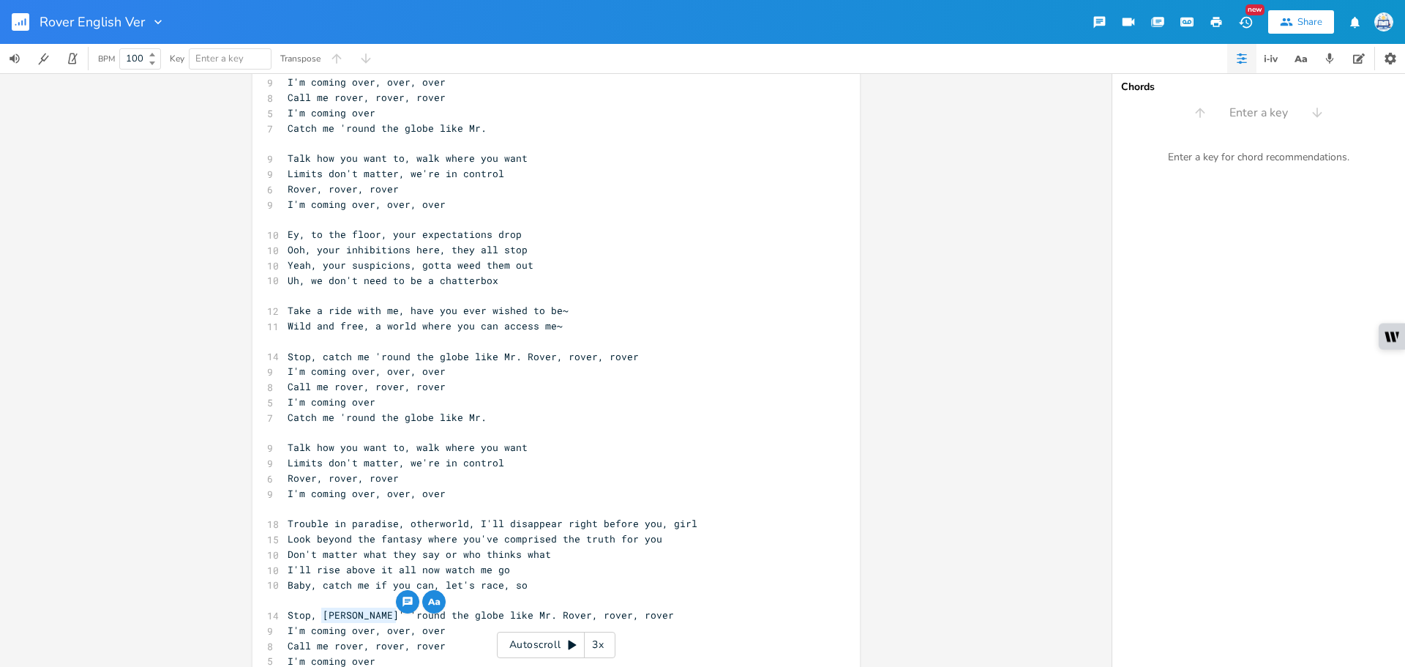
scroll to position [364, 0]
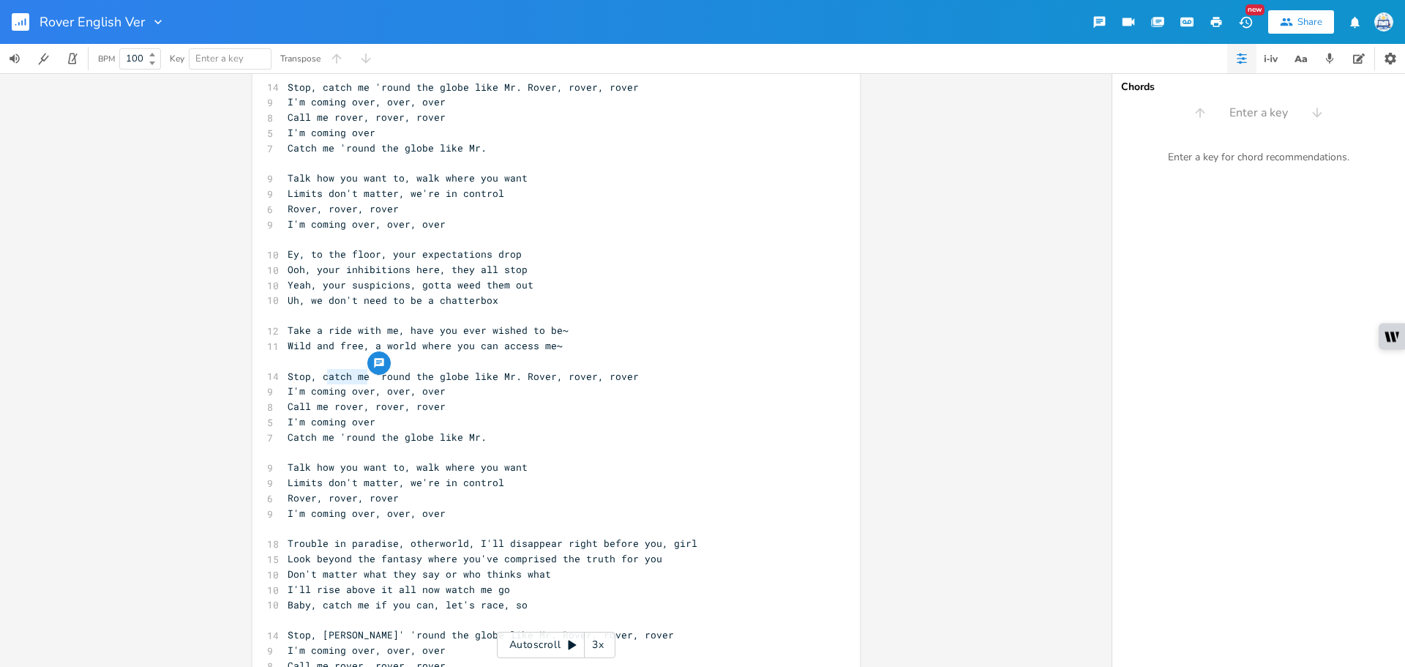
type textarea "catch me"
drag, startPoint x: 345, startPoint y: 375, endPoint x: 319, endPoint y: 377, distance: 26.4
click at [318, 377] on span "Stop, catch me 'round the globe like Mr. Rover, rover, rover" at bounding box center [463, 376] width 351 height 13
paste textarea
type textarea "Catch me"
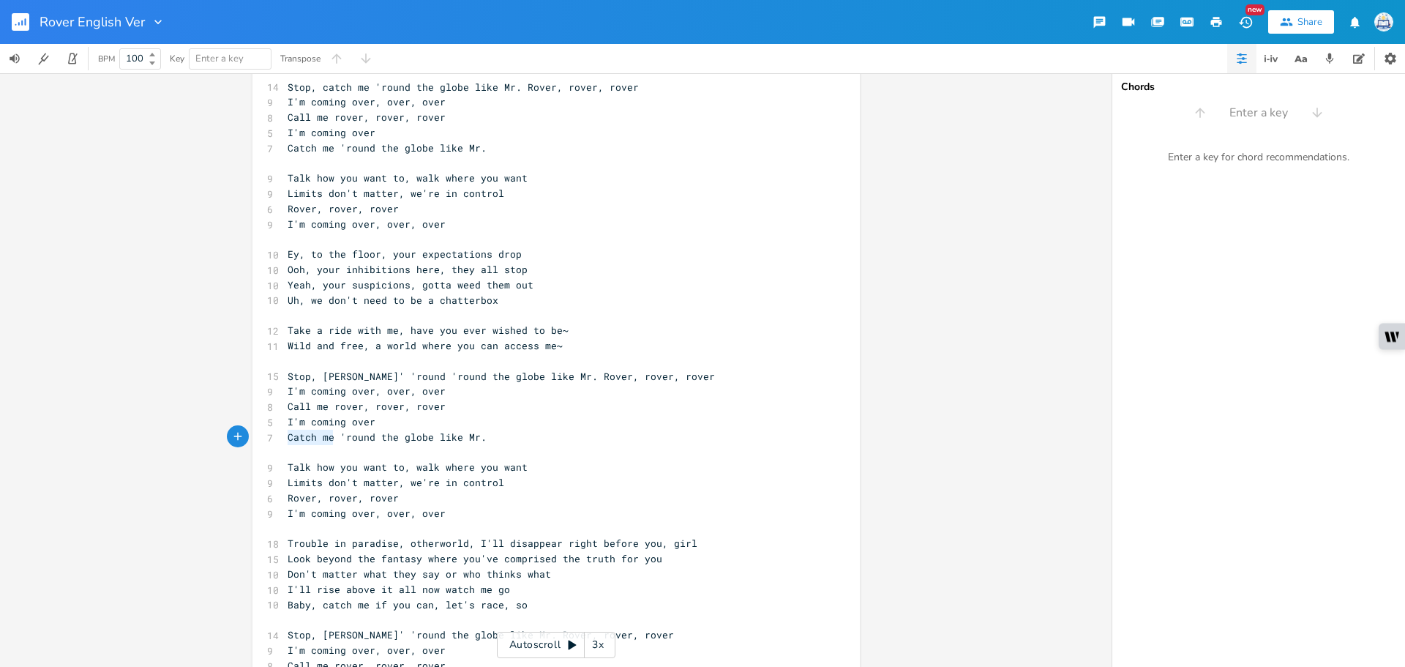
drag, startPoint x: 327, startPoint y: 438, endPoint x: 255, endPoint y: 438, distance: 72.5
click at [255, 438] on div "Catch me x 13 All eyes on the fantasy comprised the truth for you 14 See beyond…" at bounding box center [557, 251] width 608 height 1067
paste textarea
click at [288, 439] on span "[PERSON_NAME]' 'round 'round the globe like Mr." at bounding box center [425, 436] width 275 height 13
type textarea "R"
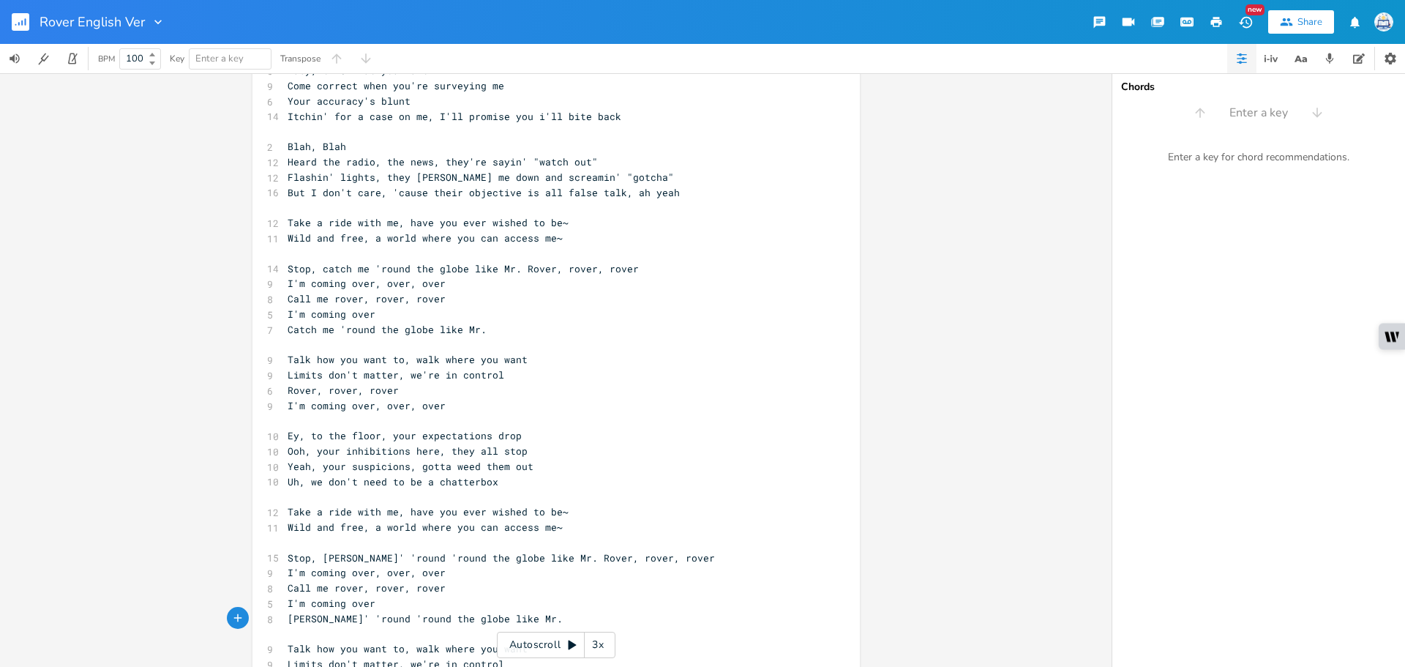
scroll to position [144, 0]
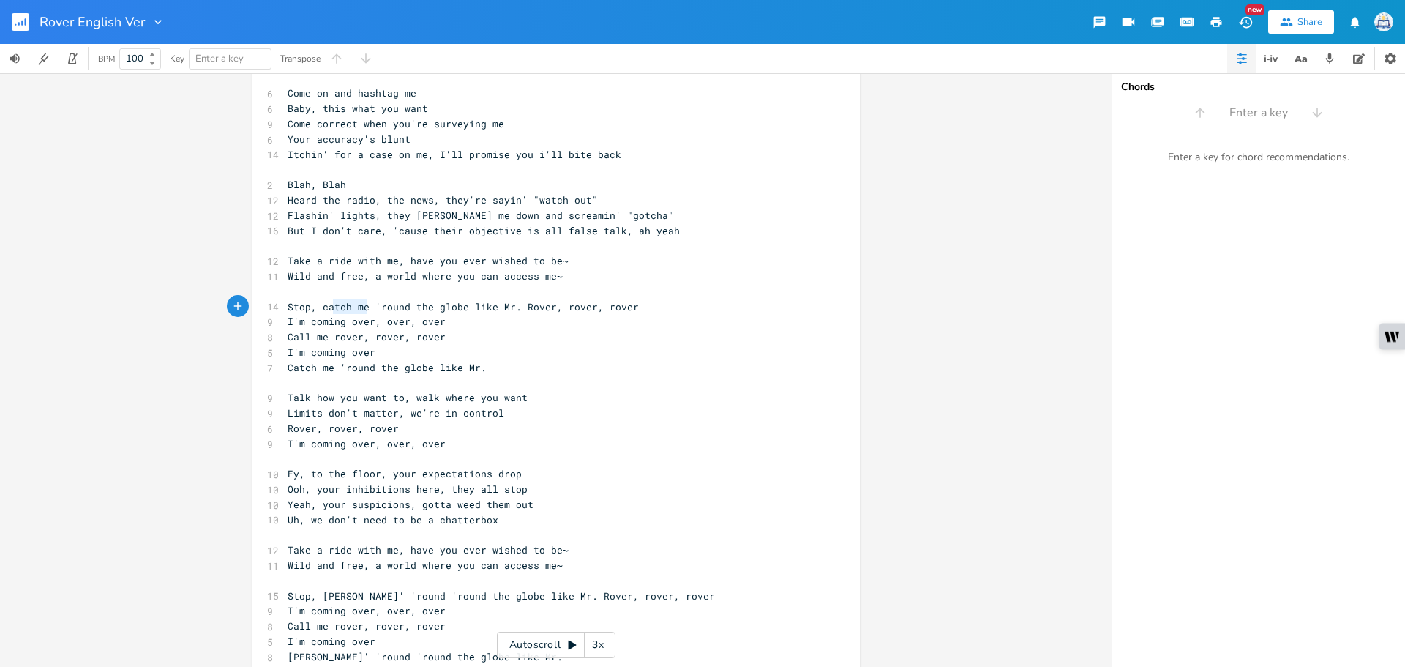
type textarea "catch me"
drag, startPoint x: 362, startPoint y: 306, endPoint x: 315, endPoint y: 308, distance: 46.2
click at [315, 308] on span "Stop, catch me 'round the globe like Mr. Rover, rover, rover" at bounding box center [463, 306] width 351 height 13
paste textarea
type textarea "Catch me"
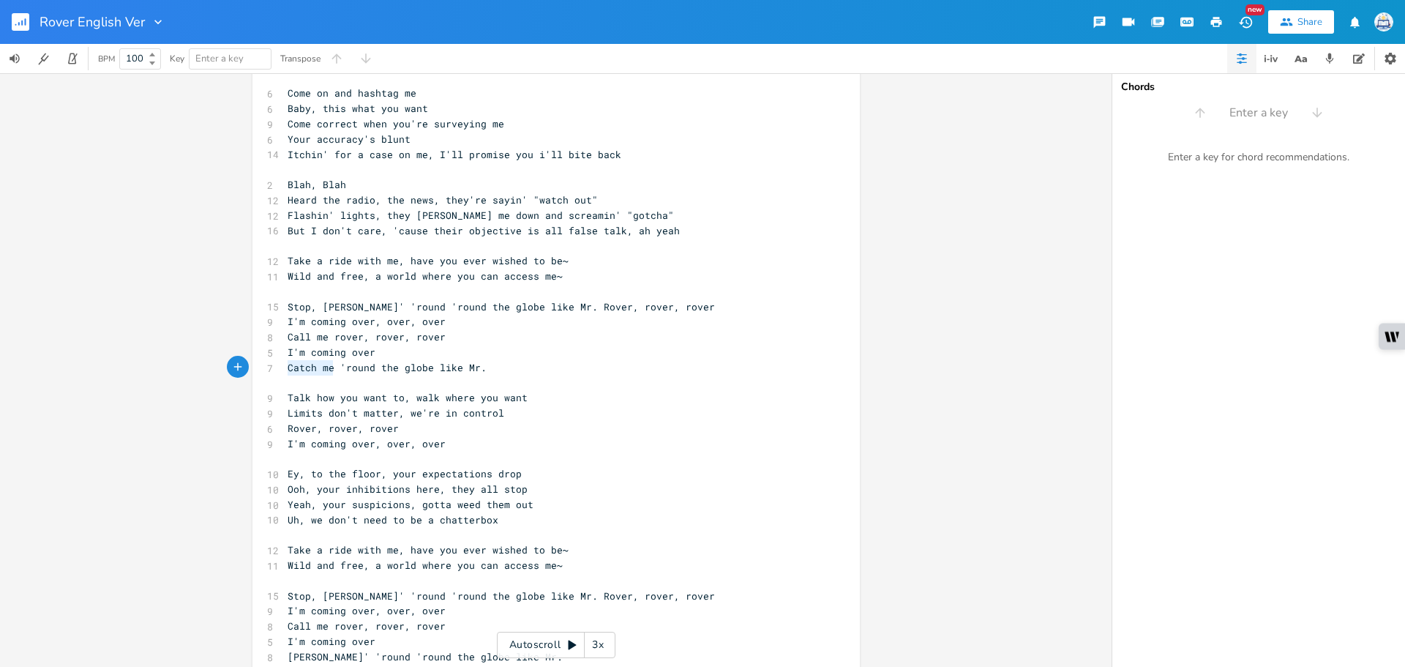
drag, startPoint x: 327, startPoint y: 368, endPoint x: 253, endPoint y: 370, distance: 73.9
click at [253, 370] on div "Catch me x 13 All eyes on the fantasy comprised the truth for you 14 See beyond…" at bounding box center [557, 471] width 608 height 1067
paste textarea
click at [289, 369] on span "[PERSON_NAME]' 'round 'round the globe like Mr." at bounding box center [425, 367] width 275 height 13
type textarea "R"
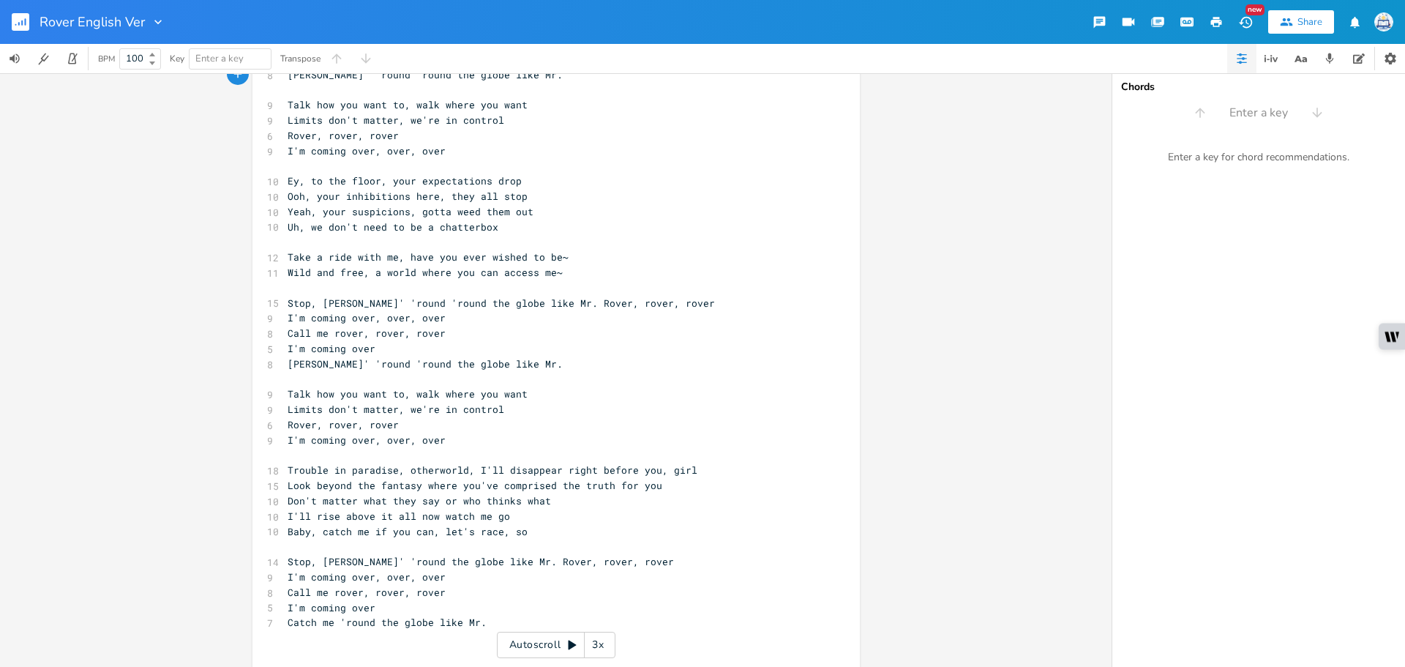
scroll to position [491, 0]
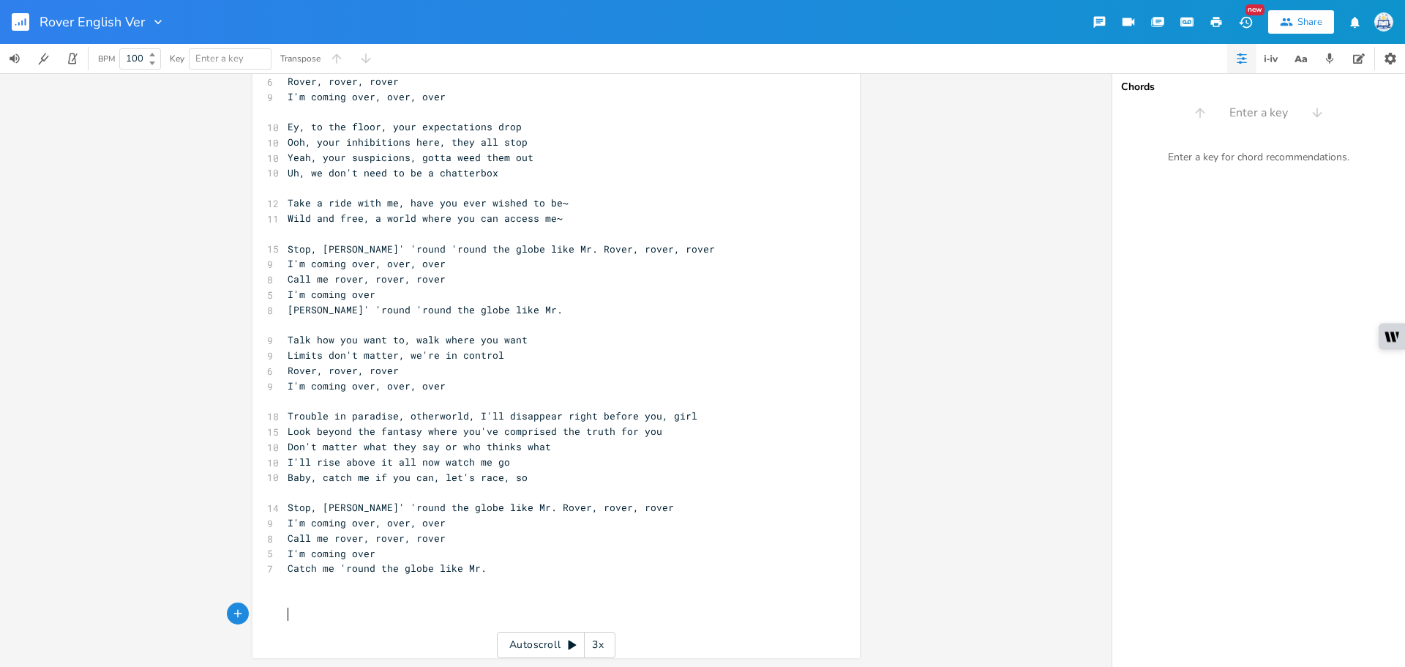
click at [359, 607] on pre "​" at bounding box center [549, 614] width 528 height 15
click at [363, 594] on pre "​" at bounding box center [549, 598] width 528 height 15
click at [434, 457] on span "I'll rise above it all now watch me go" at bounding box center [399, 461] width 223 height 13
type textarea ","
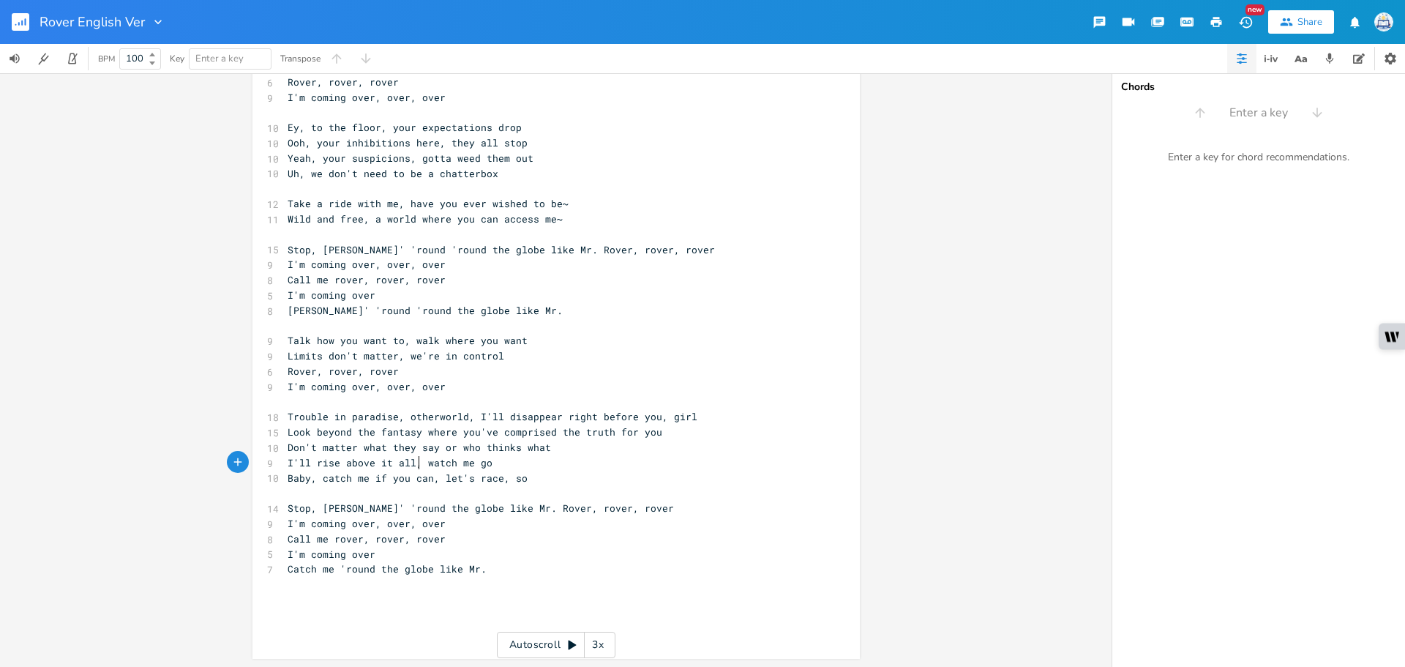
scroll to position [0, 2]
click at [580, 466] on pre "I'll rise above it all, watch me go" at bounding box center [549, 462] width 528 height 15
click at [400, 414] on span "Trouble in paradise, otherworld, I'll disappear right before you, girl" at bounding box center [493, 416] width 410 height 13
type textarea "it's"
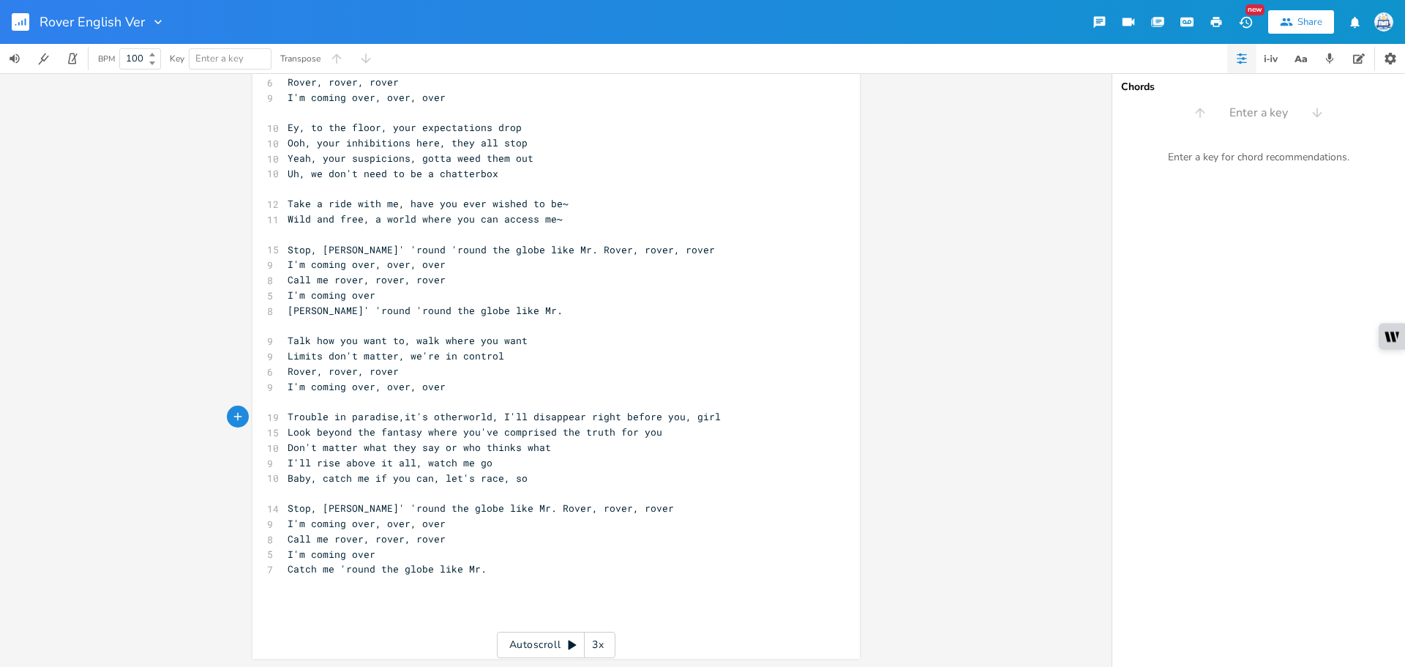
click at [400, 414] on span "Trouble in paradise,it's otherworld, I'll disappear right before you, girl" at bounding box center [504, 416] width 433 height 13
click at [519, 450] on span "Don't matter what they say or who thinks what" at bounding box center [420, 447] width 264 height 13
type textarea "Catch me 'round the globe like Mr."
drag, startPoint x: 553, startPoint y: 556, endPoint x: 547, endPoint y: 562, distance: 8.3
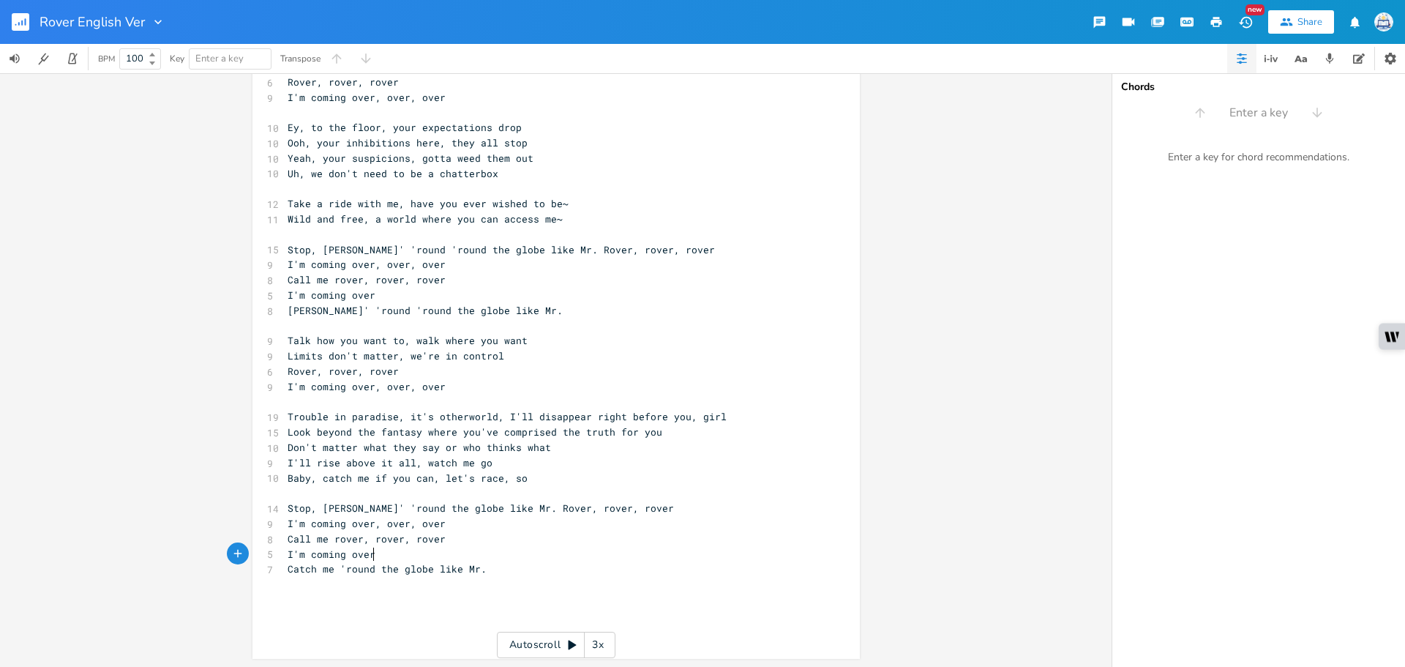
click at [547, 562] on div "13 All eyes on the fantasy comprised the truth for you 14 See beyond the fantas…" at bounding box center [549, 128] width 528 height 1020
click at [532, 586] on pre "​" at bounding box center [549, 584] width 528 height 15
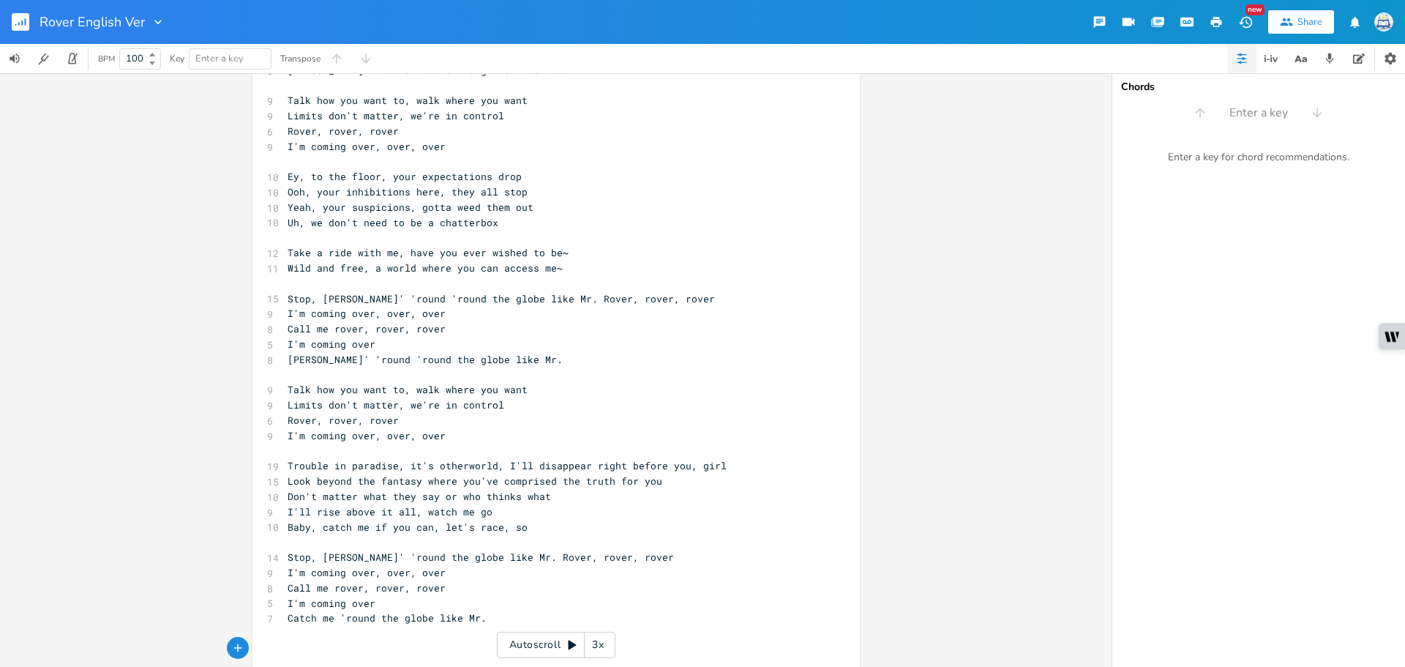
scroll to position [417, 0]
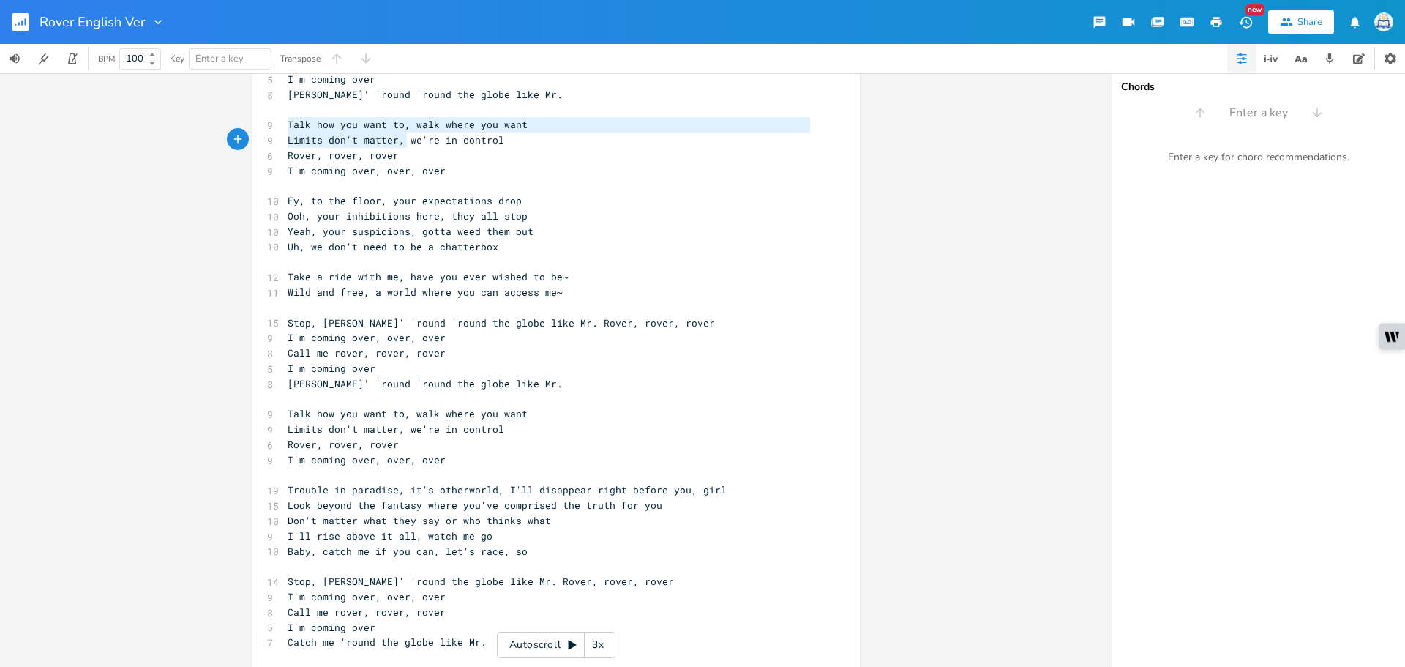
type textarea "Talk how you want to, walk where you want Limits don't matter, we're in control…"
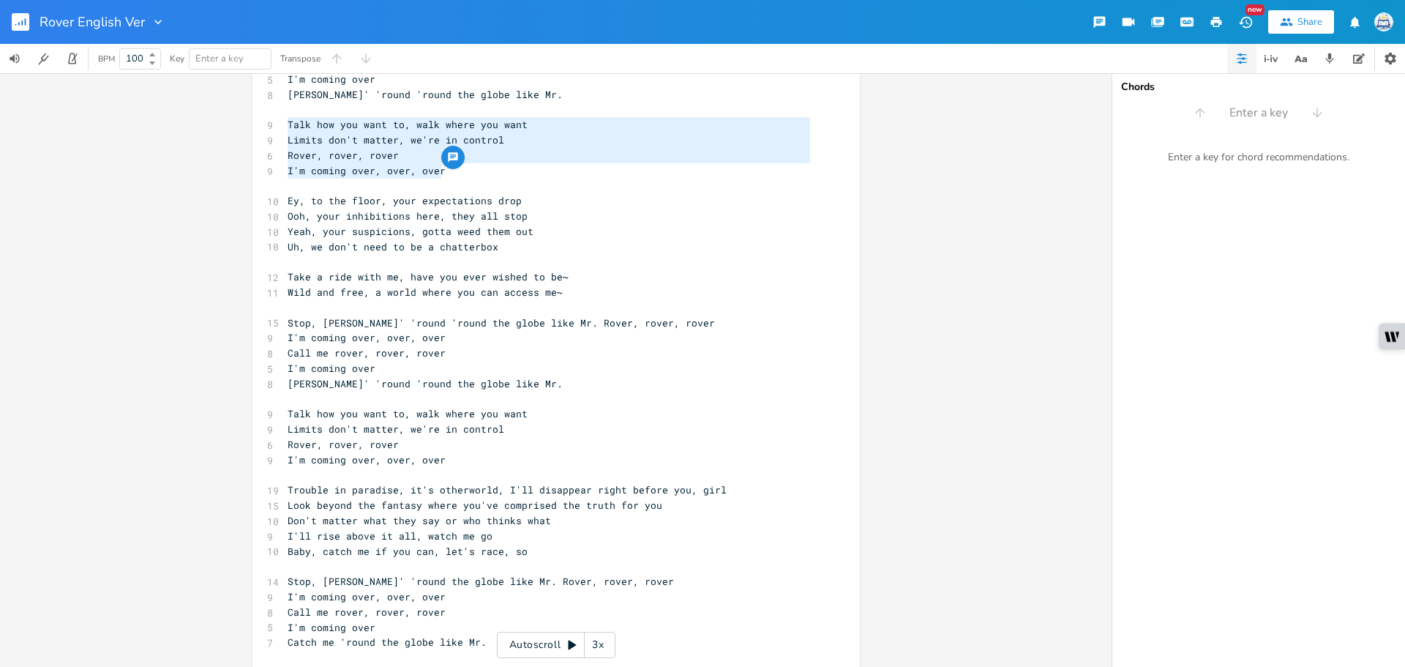
drag, startPoint x: 283, startPoint y: 122, endPoint x: 460, endPoint y: 164, distance: 182.0
click at [460, 164] on div "Talk how you want to, walk where you want Limits don't matter, we're in control…" at bounding box center [557, 206] width 608 height 1082
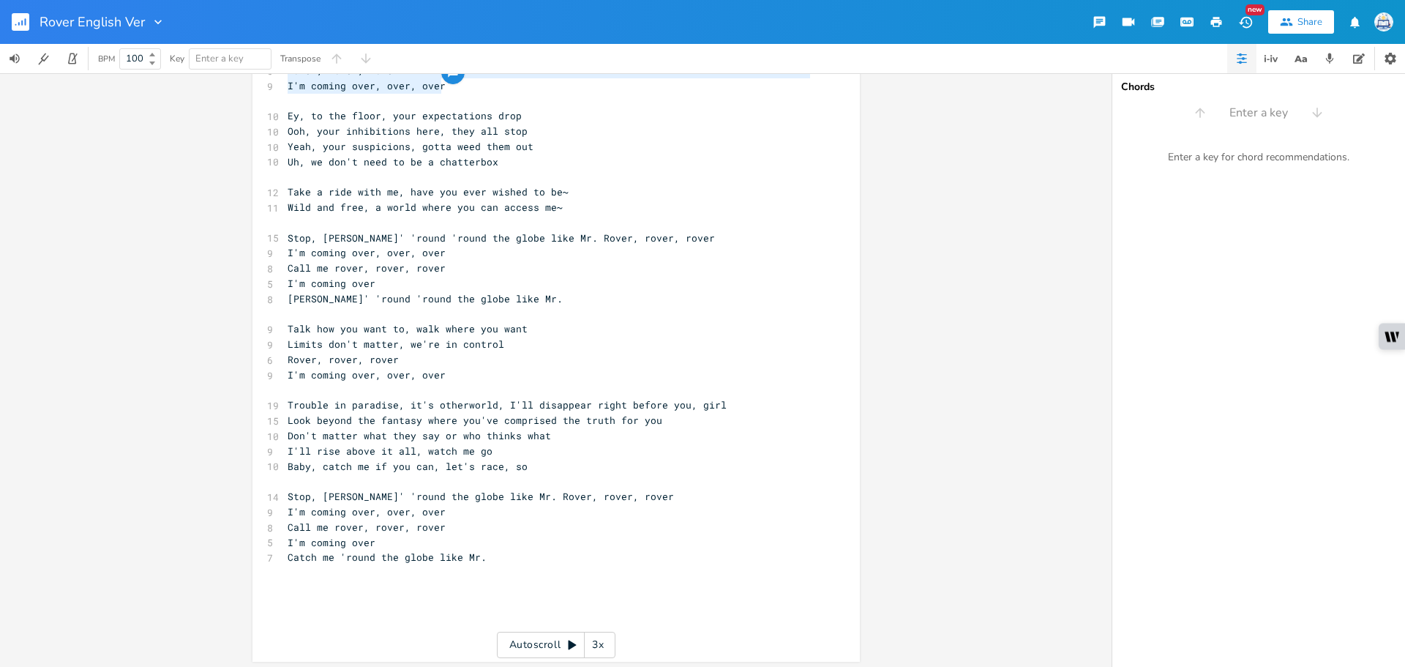
scroll to position [506, 0]
click at [362, 582] on pre "​" at bounding box center [549, 584] width 528 height 15
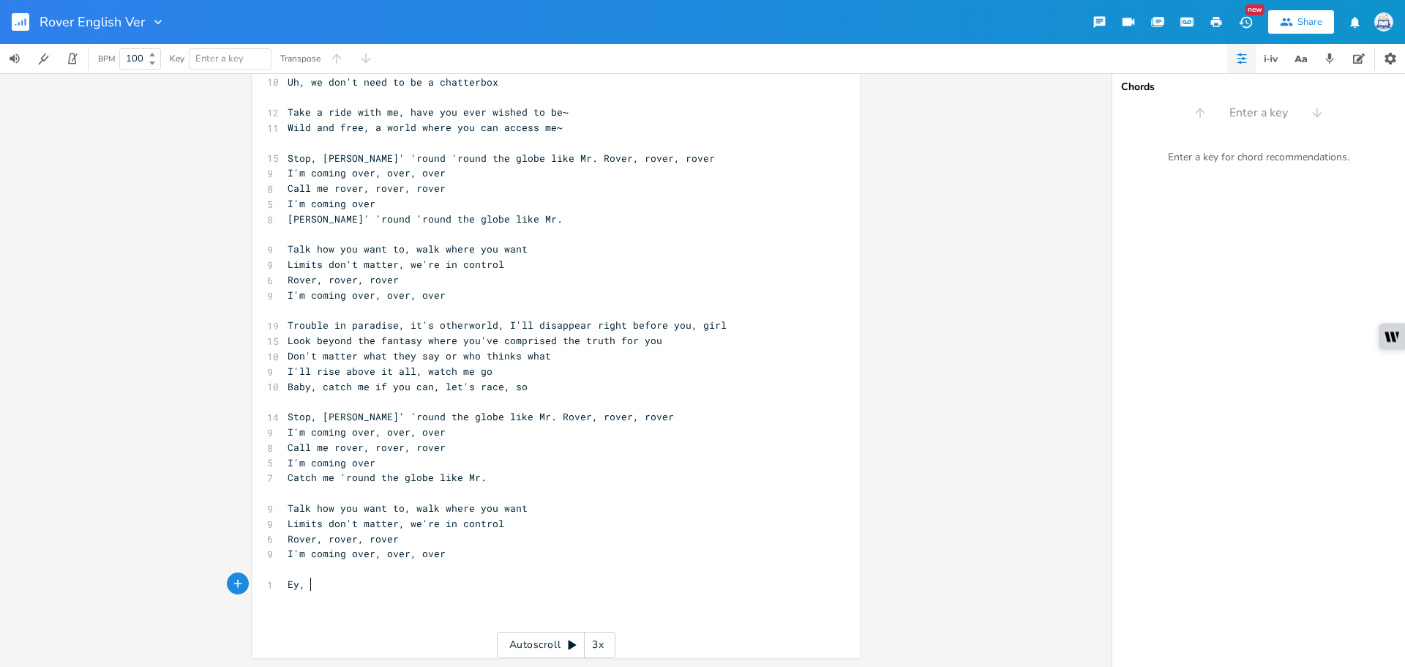
scroll to position [0, 14]
type textarea "Ey, right on this planet we can do our thing"
drag, startPoint x: 422, startPoint y: 582, endPoint x: 305, endPoint y: 585, distance: 117.9
click at [305, 585] on span "Ey, right on this planet we can do our thing" at bounding box center [417, 584] width 258 height 13
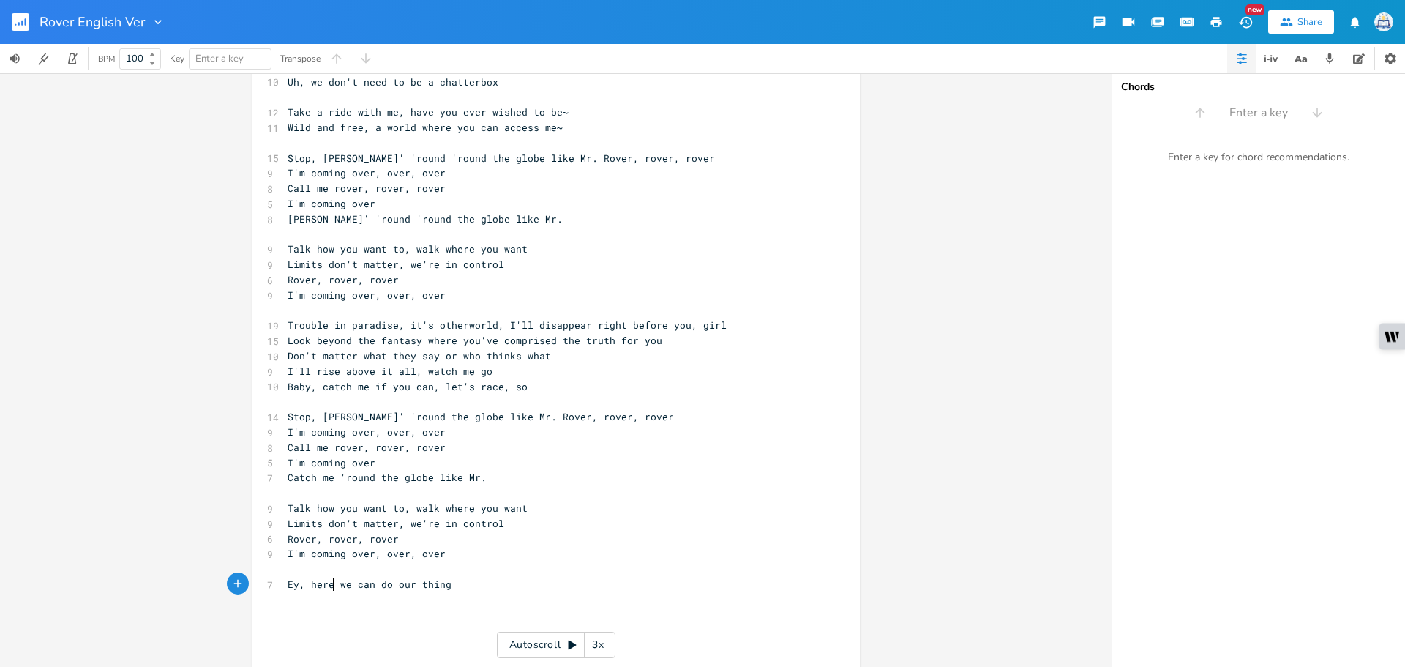
type textarea "here"
type textarea "on this planet"
click at [516, 577] on pre "Ey, on this planet we can do our thing" at bounding box center [549, 584] width 528 height 15
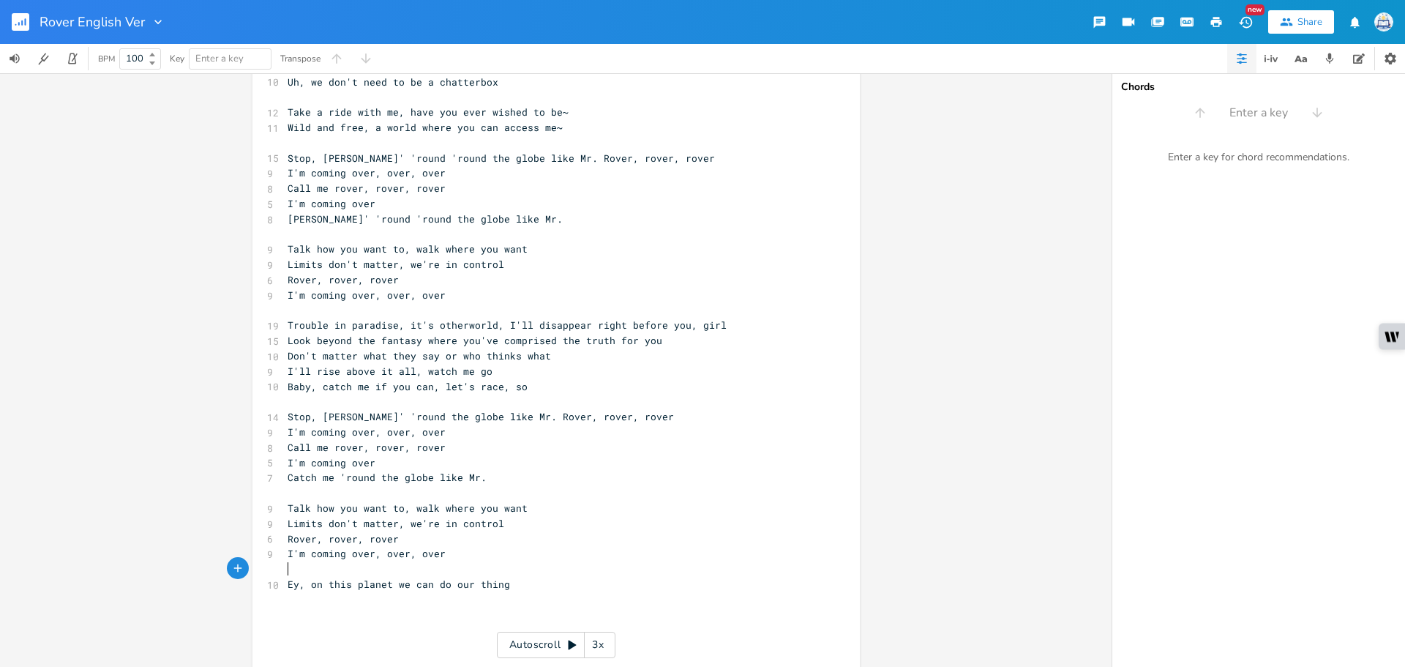
click at [516, 580] on pre "Ey, on this planet we can do our thing" at bounding box center [549, 584] width 528 height 15
type textarea "Yeah, on another plane of understandin'"
type textarea "Yeah,"
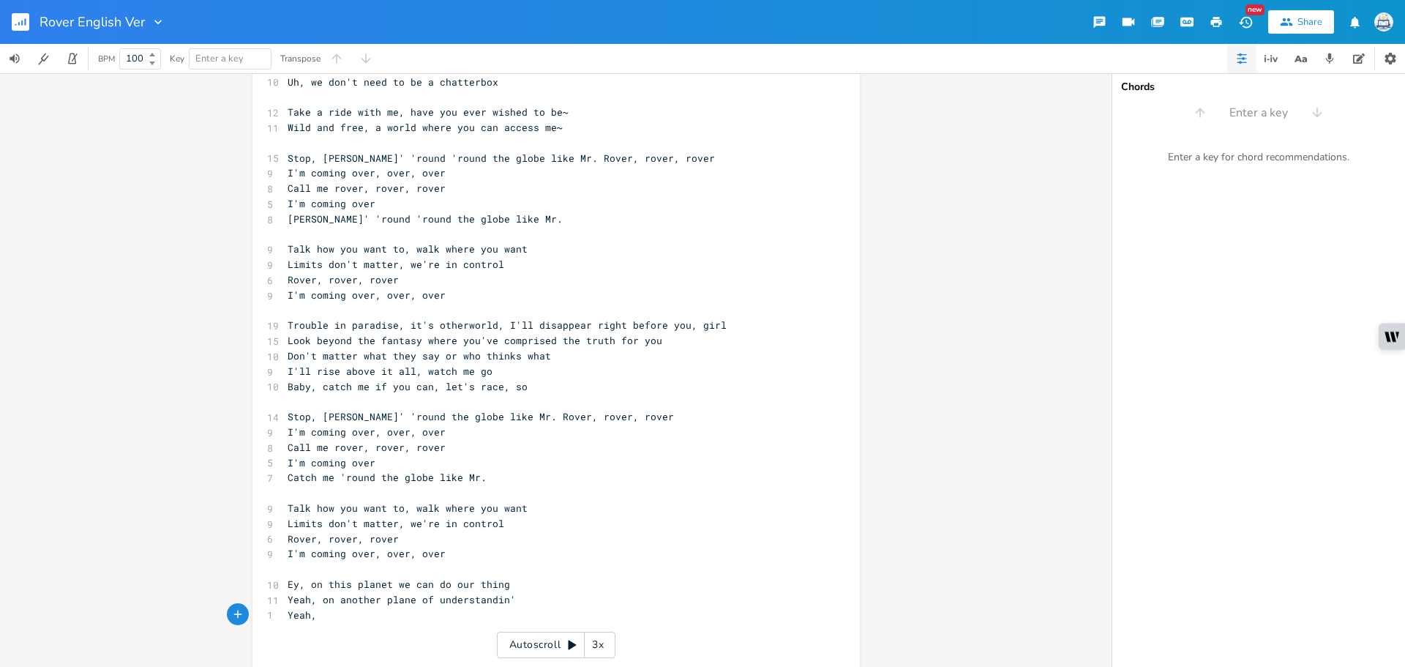
type textarea "I"
type textarea "m a"
type textarea "'m a [PERSON_NAME]"
type textarea "rpedo, catch me if you can"
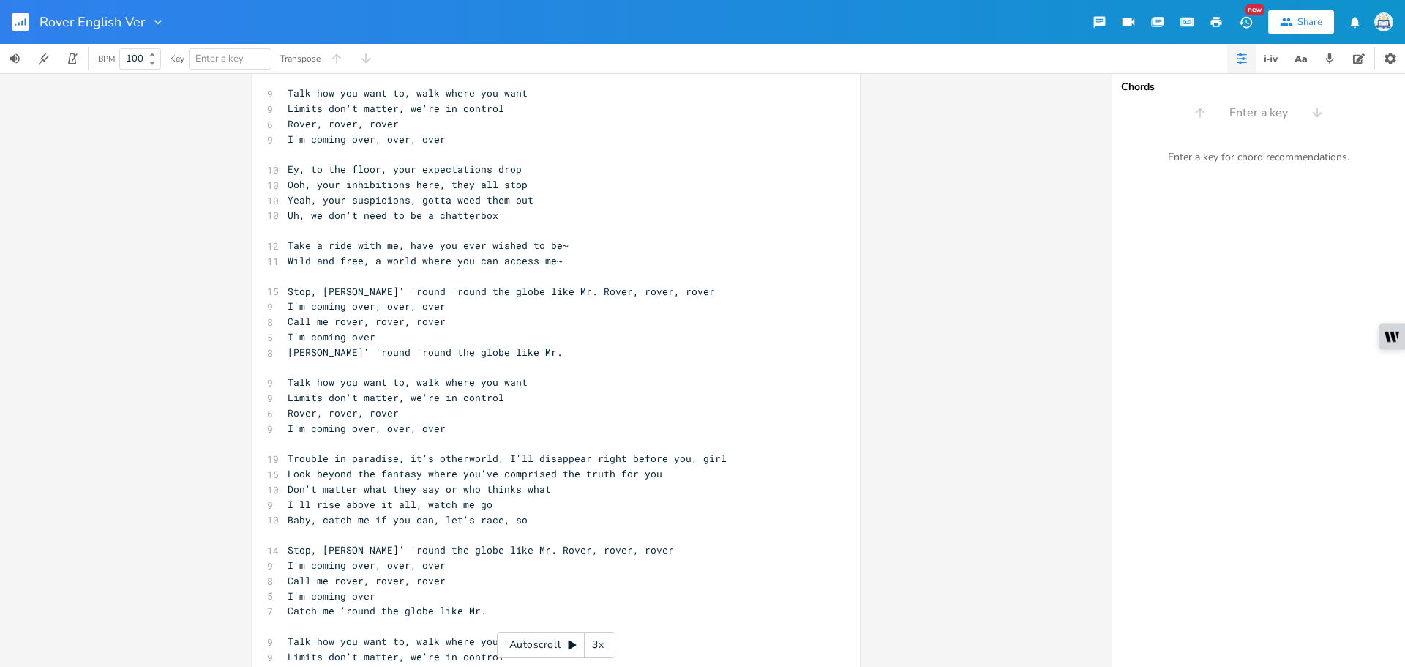
scroll to position [436, 0]
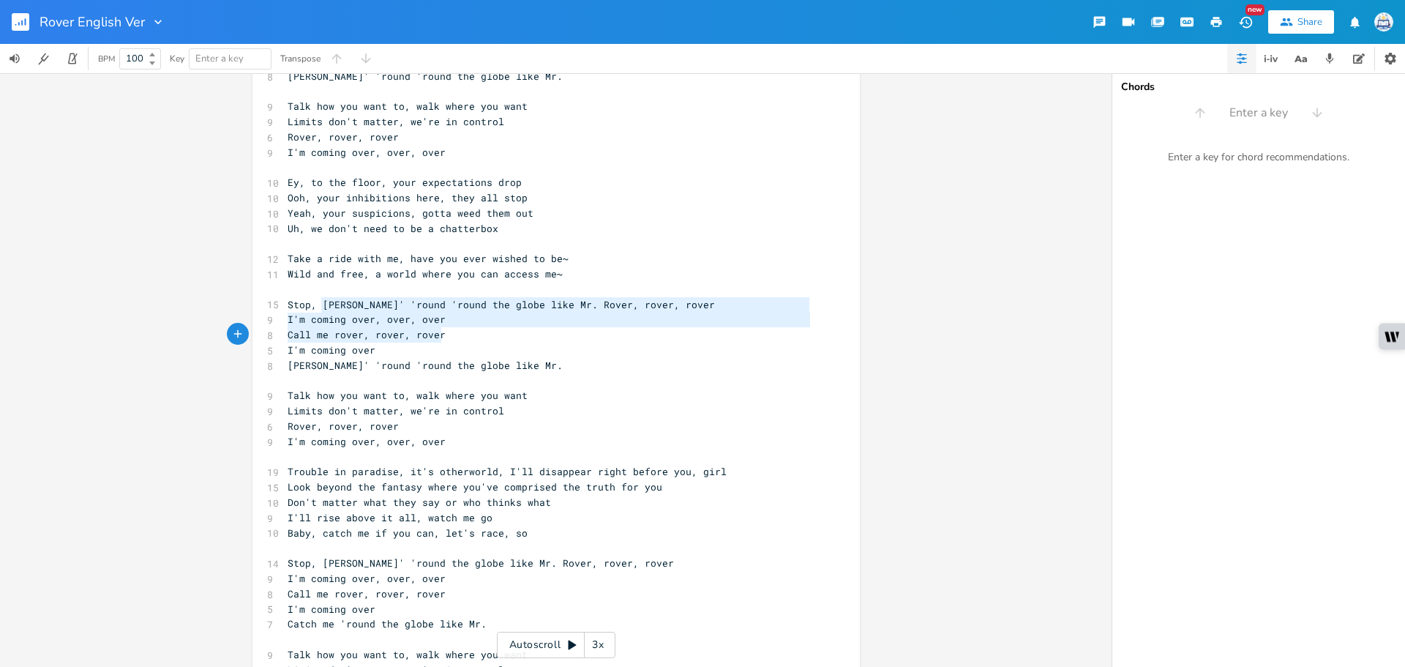
type textarea "[PERSON_NAME]' 'round 'round the globe like Mr. Rover, rover, rover I'm coming …"
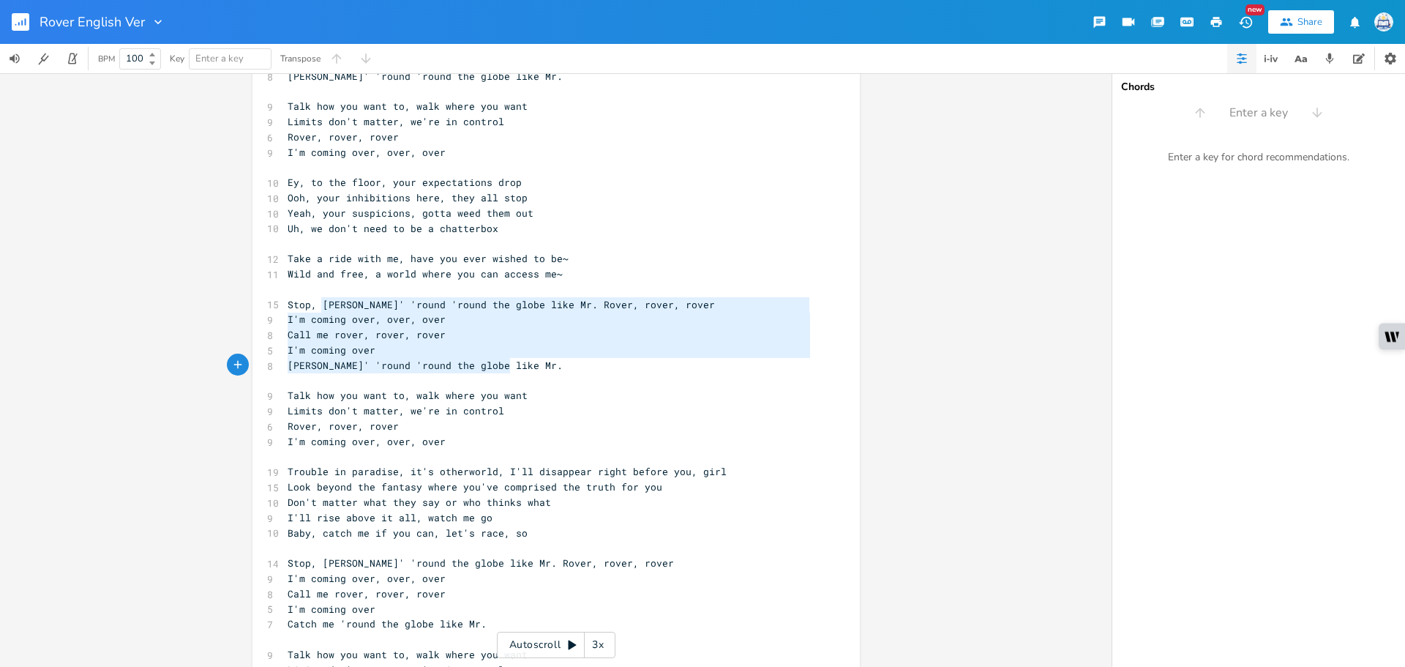
drag, startPoint x: 316, startPoint y: 307, endPoint x: 540, endPoint y: 359, distance: 229.9
click at [540, 359] on div "13 All eyes on the fantasy comprised the truth for you 14 See beyond the fantas…" at bounding box center [549, 266] width 528 height 1187
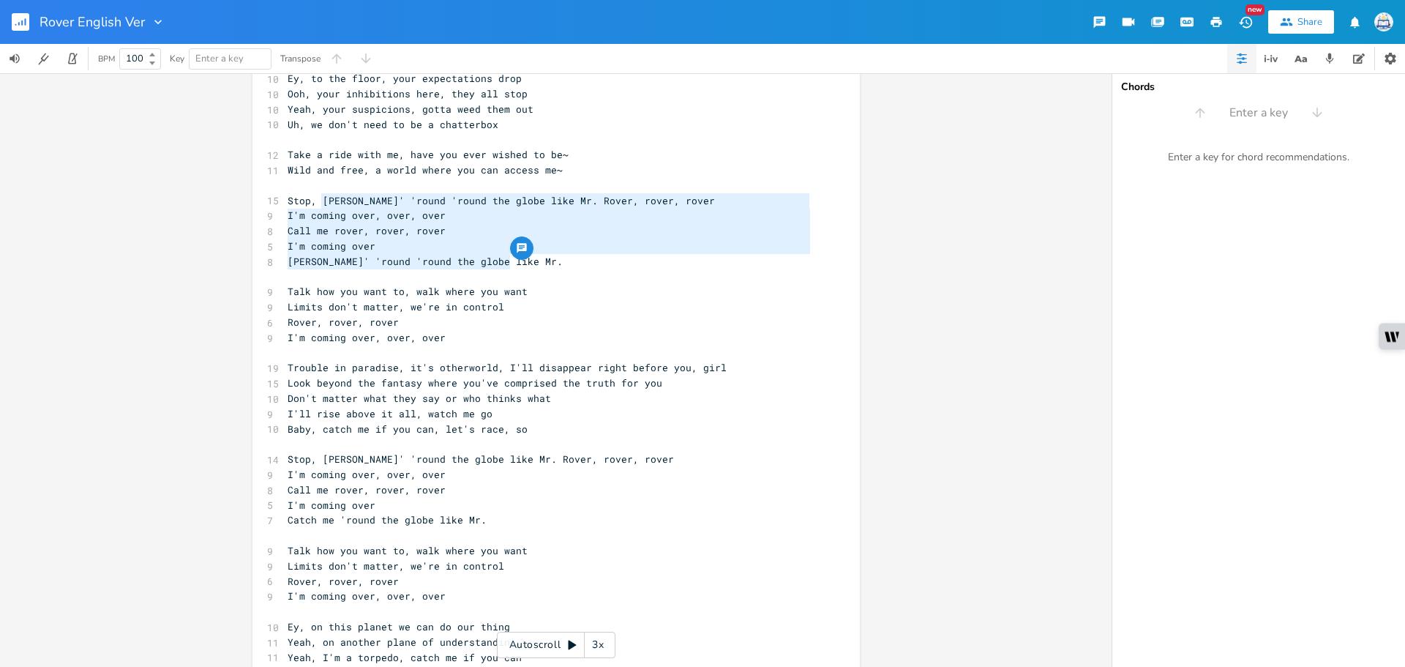
scroll to position [658, 0]
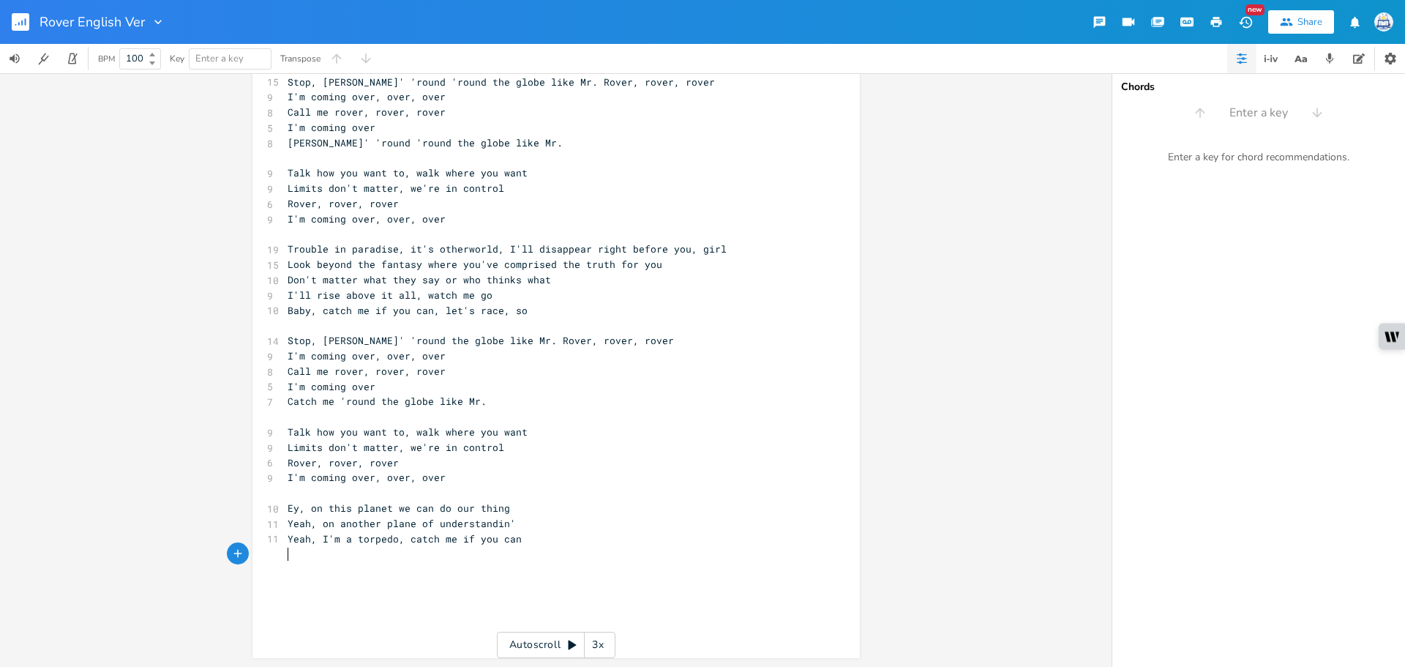
click at [335, 561] on pre "​" at bounding box center [549, 568] width 528 height 15
paste textarea "R"
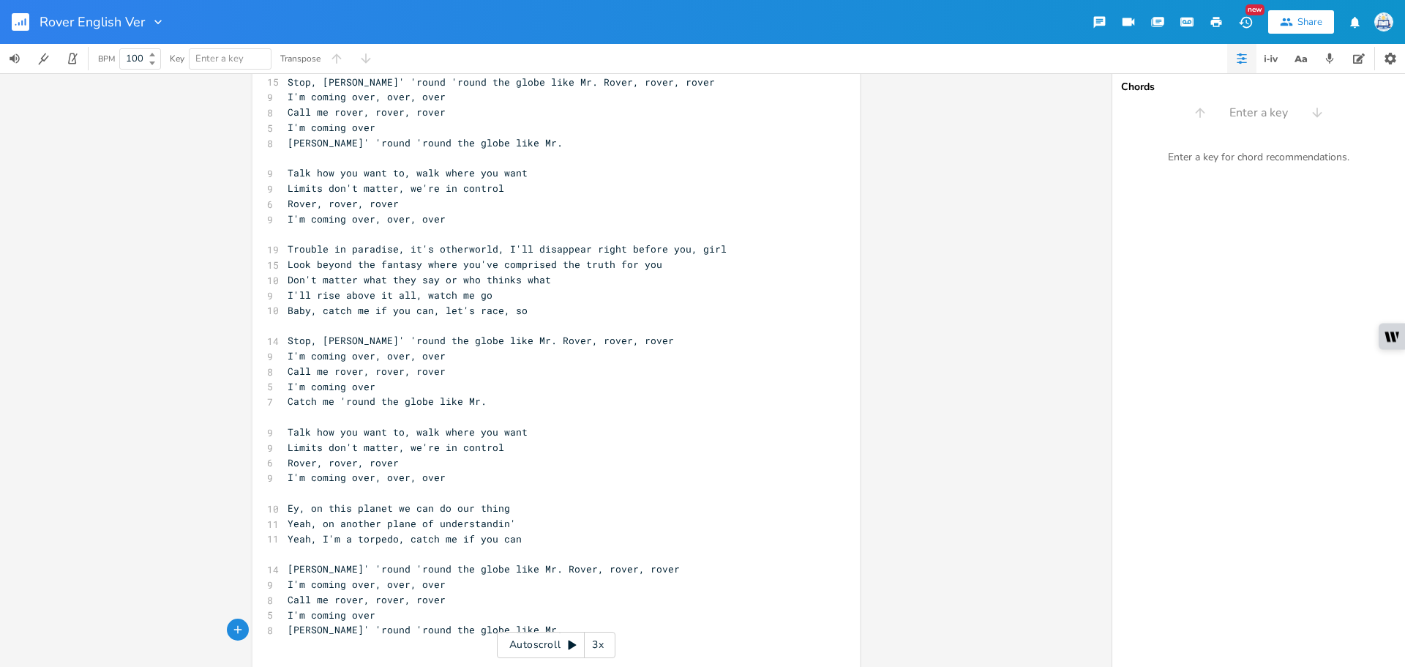
click at [288, 572] on span "[PERSON_NAME]' 'round 'round the globe like Mr. Rover, rover, rover" at bounding box center [484, 568] width 392 height 13
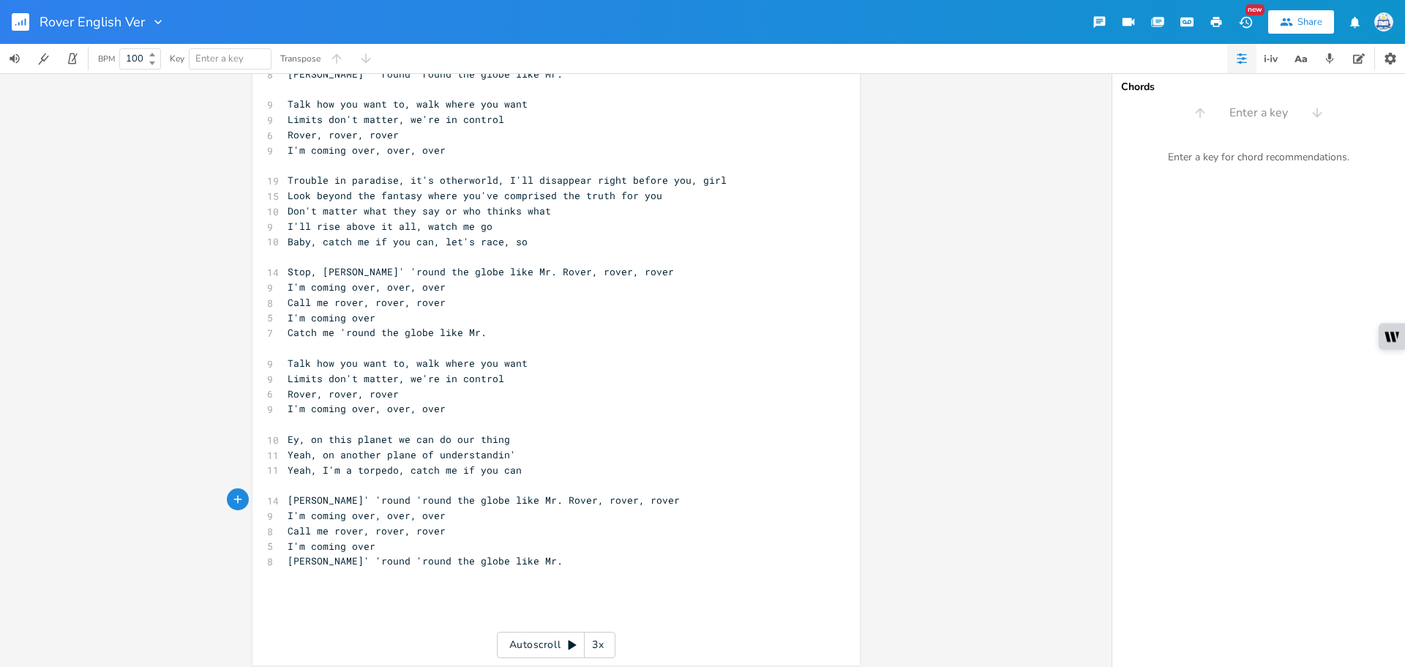
scroll to position [734, 0]
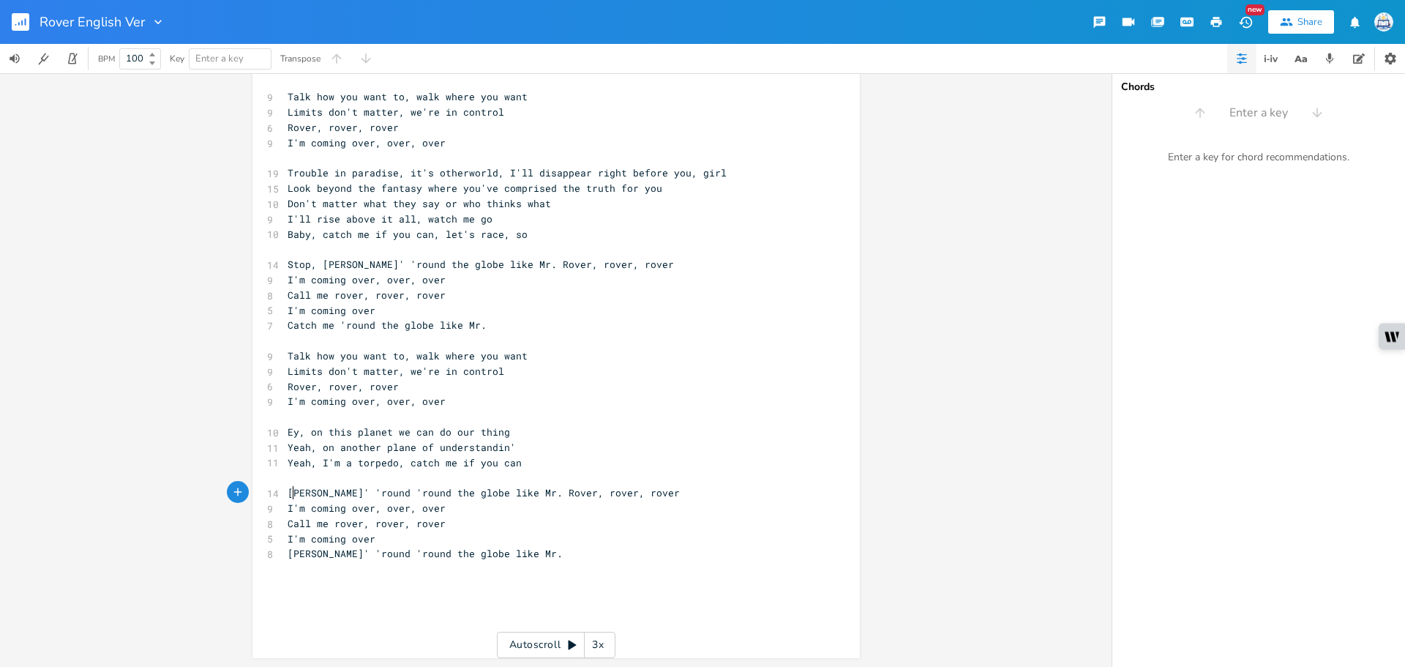
type textarea "R"
click at [535, 526] on pre "Call me rover, rover, rover" at bounding box center [549, 523] width 528 height 15
drag, startPoint x: 515, startPoint y: 556, endPoint x: 843, endPoint y: 274, distance: 431.8
click at [515, 555] on pre "[PERSON_NAME]' 'round 'round the globe like Mr." at bounding box center [549, 553] width 528 height 15
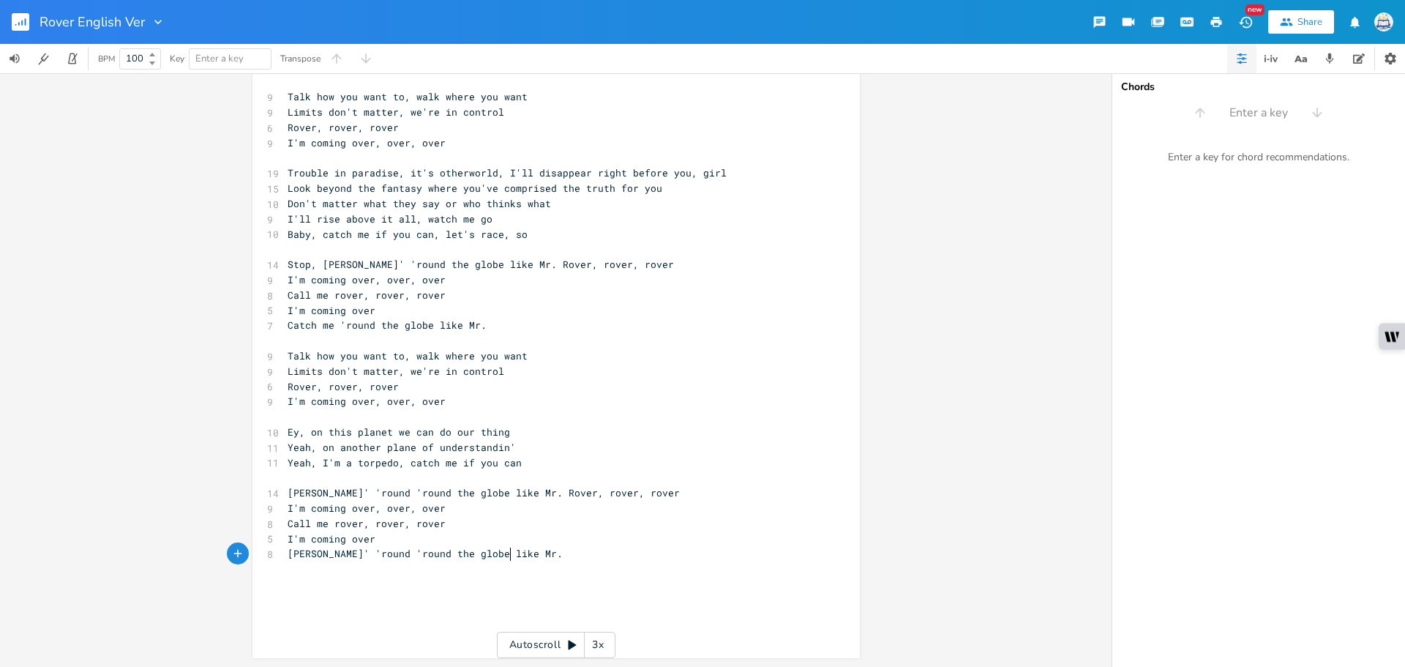
type textarea "[PERSON_NAME] Mr."
drag, startPoint x: 506, startPoint y: 550, endPoint x: 460, endPoint y: 553, distance: 46.2
click at [460, 553] on pre "[PERSON_NAME]' 'round 'round the globe like Mr." at bounding box center [549, 553] width 528 height 15
type textarea "now call me Rover"
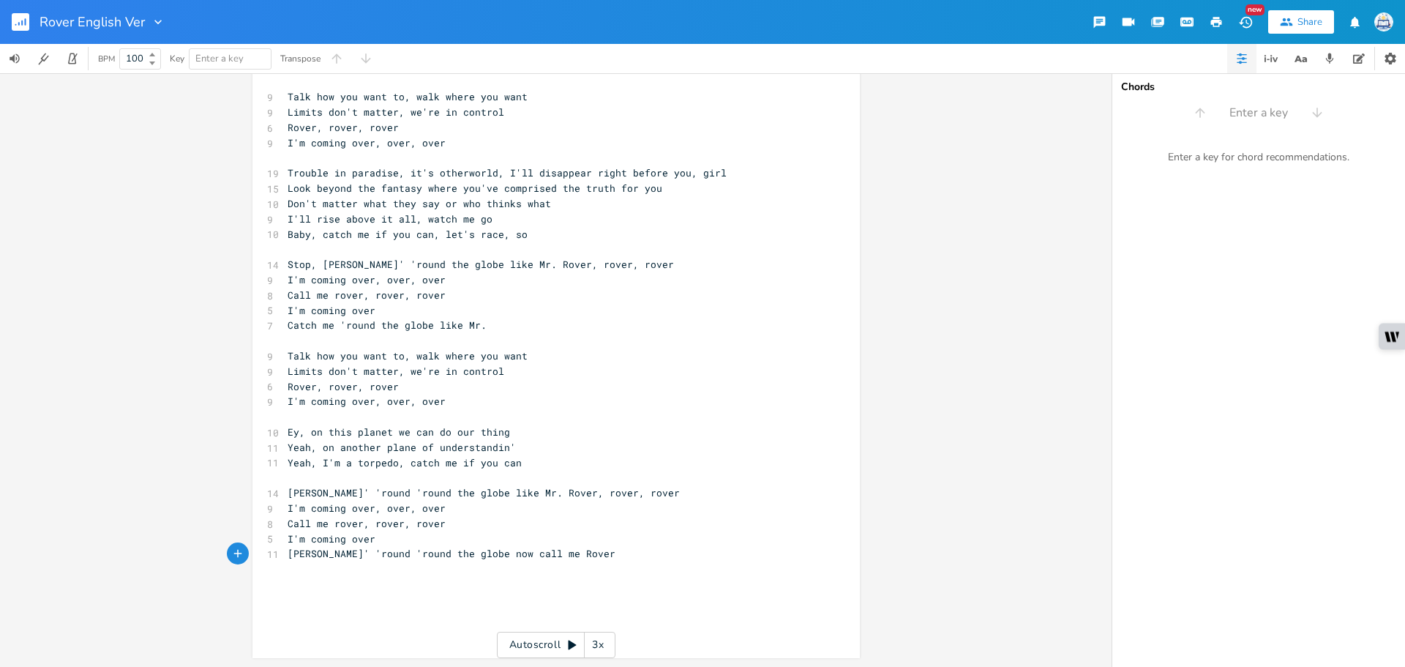
click at [535, 551] on span "[PERSON_NAME]' 'round 'round the globe now call me Rover" at bounding box center [452, 553] width 328 height 13
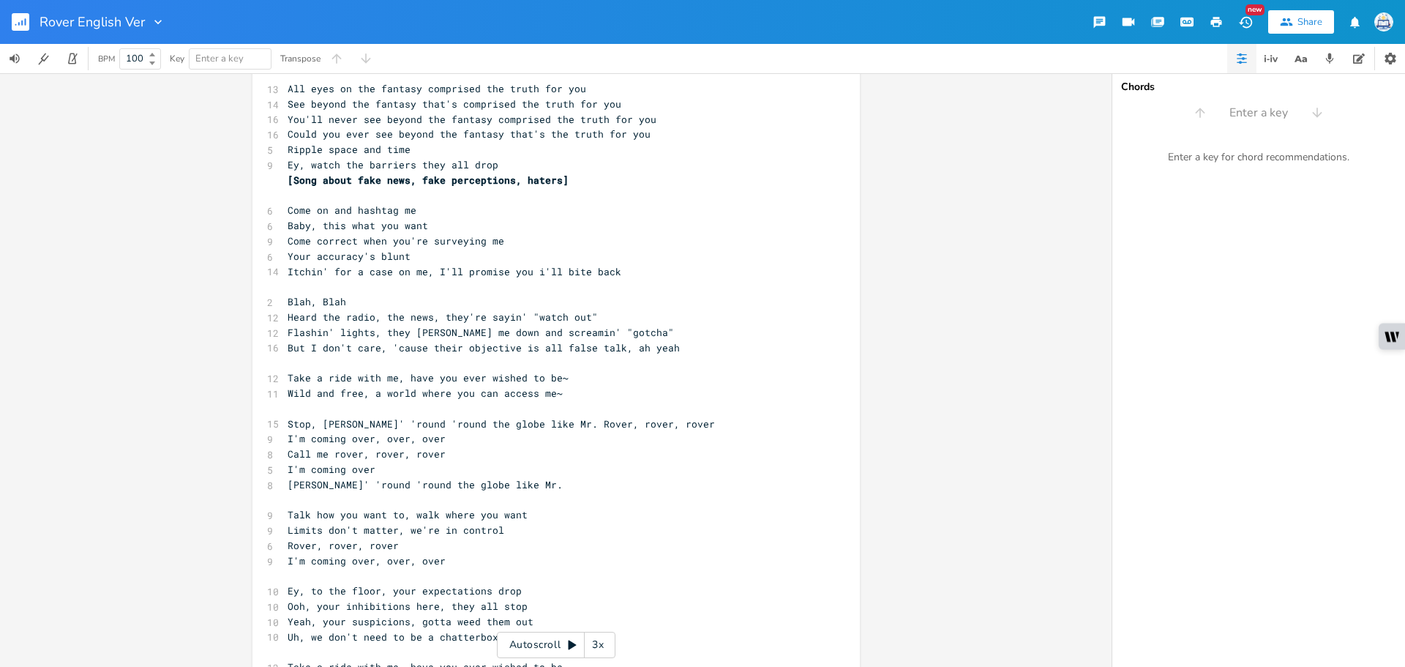
scroll to position [0, 0]
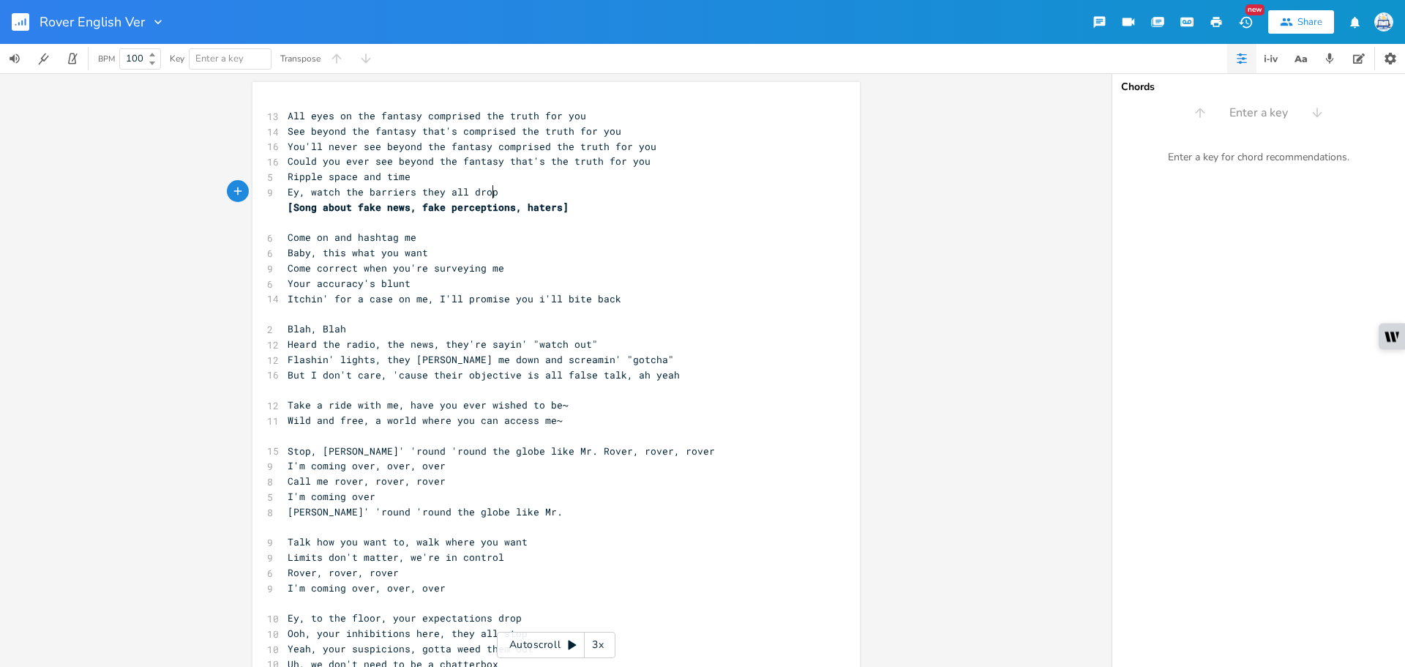
click at [611, 191] on pre "Ey, watch the barriers they all drop" at bounding box center [549, 191] width 528 height 15
click at [597, 210] on pre "[Song about fake news, fake perceptions, haters]" at bounding box center [549, 207] width 528 height 15
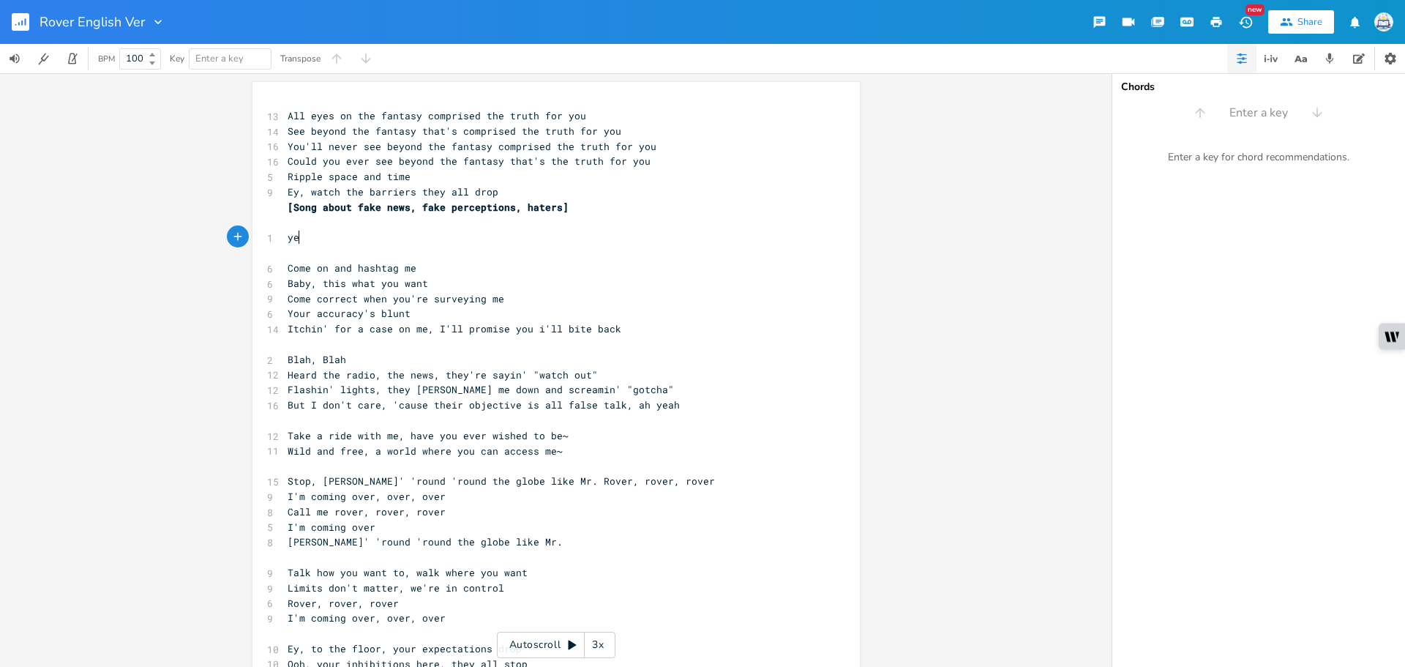
scroll to position [0, 20]
type textarea "yeah"
type textarea "Yeah, mm"
click at [647, 354] on pre "Blah, Blah" at bounding box center [549, 359] width 528 height 15
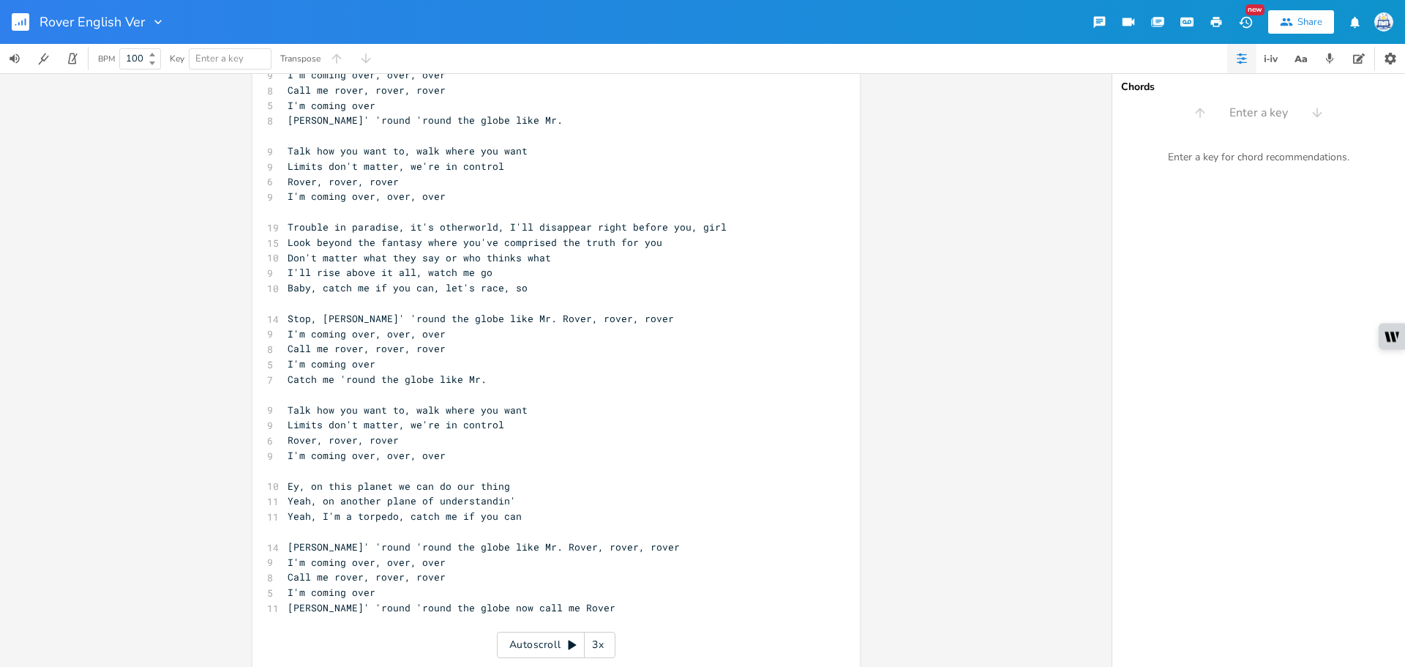
scroll to position [732, 0]
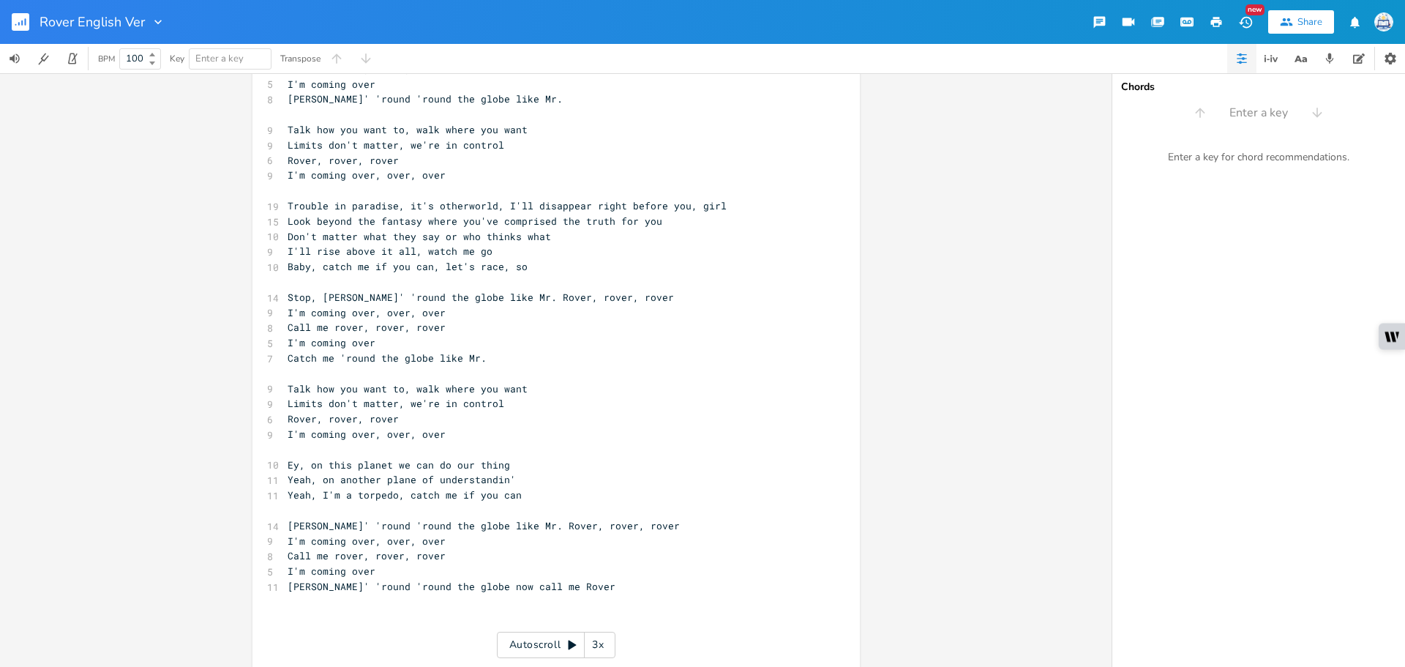
click at [26, 24] on rect "button" at bounding box center [21, 22] width 18 height 18
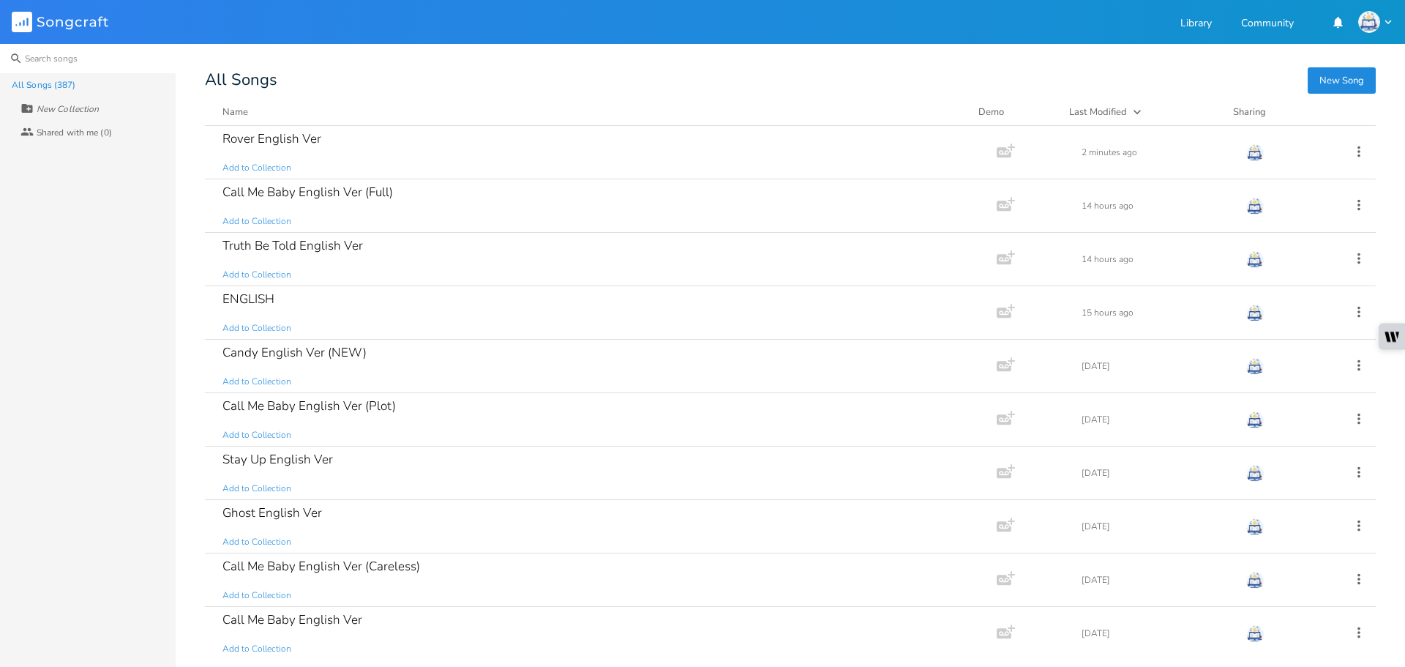
click at [158, 48] on input at bounding box center [88, 58] width 176 height 29
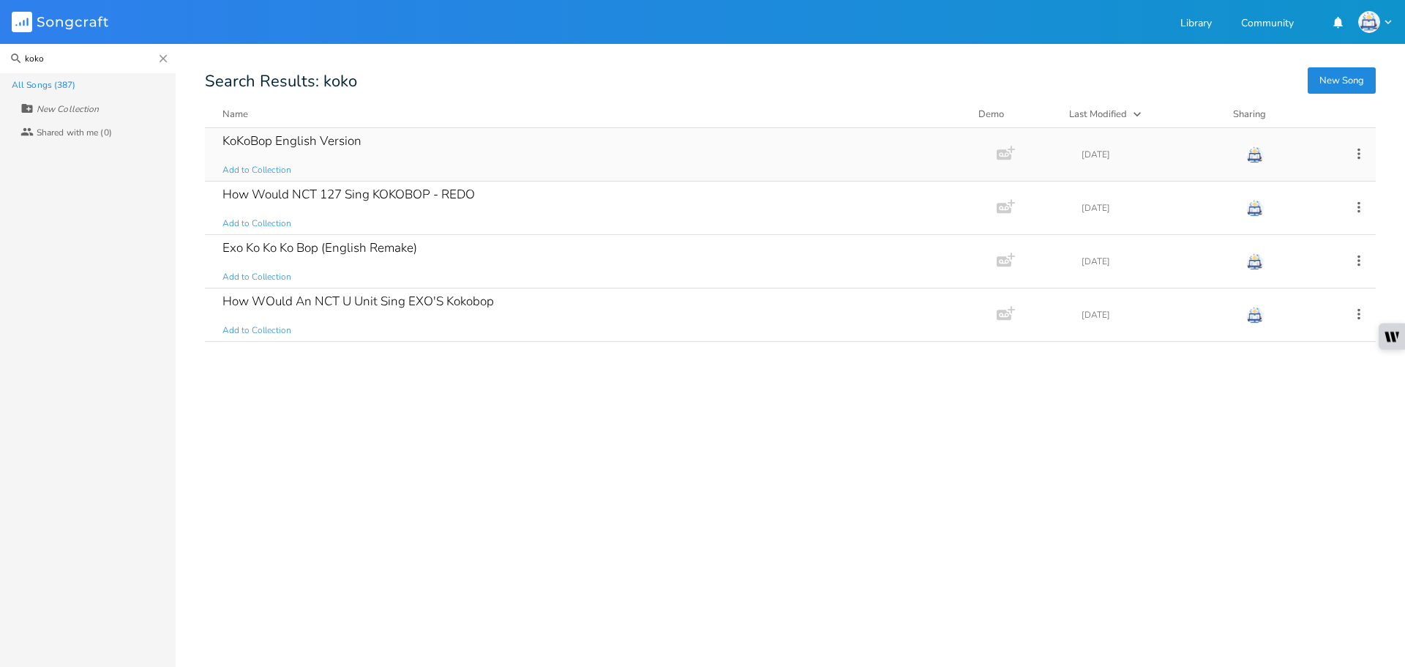
type input "koko"
click at [399, 139] on div "KoKoBop English Version Add to Collection" at bounding box center [598, 154] width 751 height 53
